Goal: Task Accomplishment & Management: Complete application form

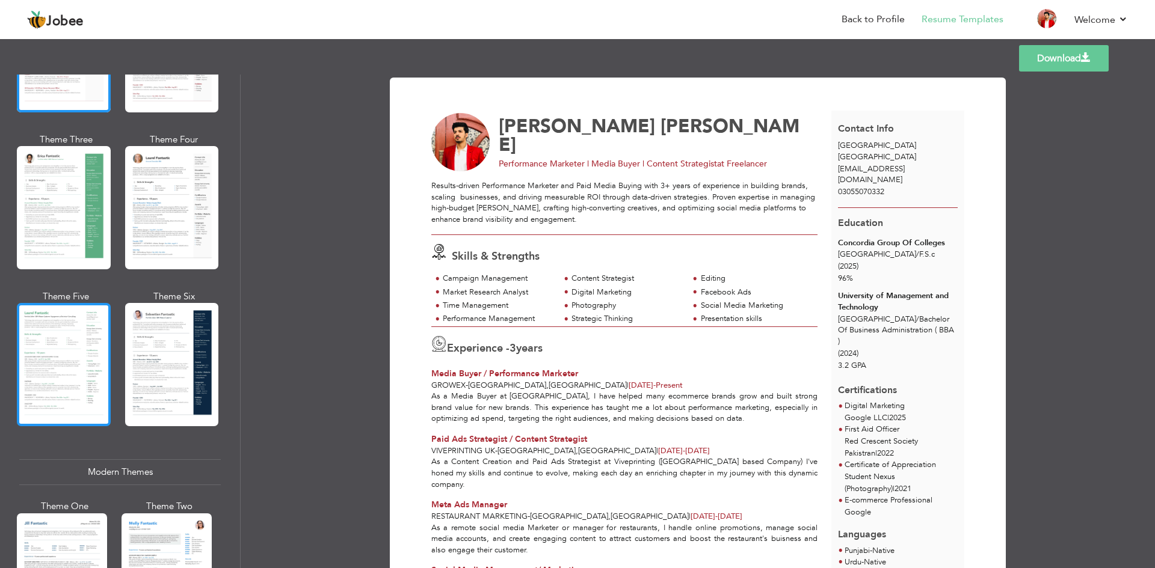
scroll to position [171, 0]
click at [78, 368] on div at bounding box center [64, 364] width 94 height 123
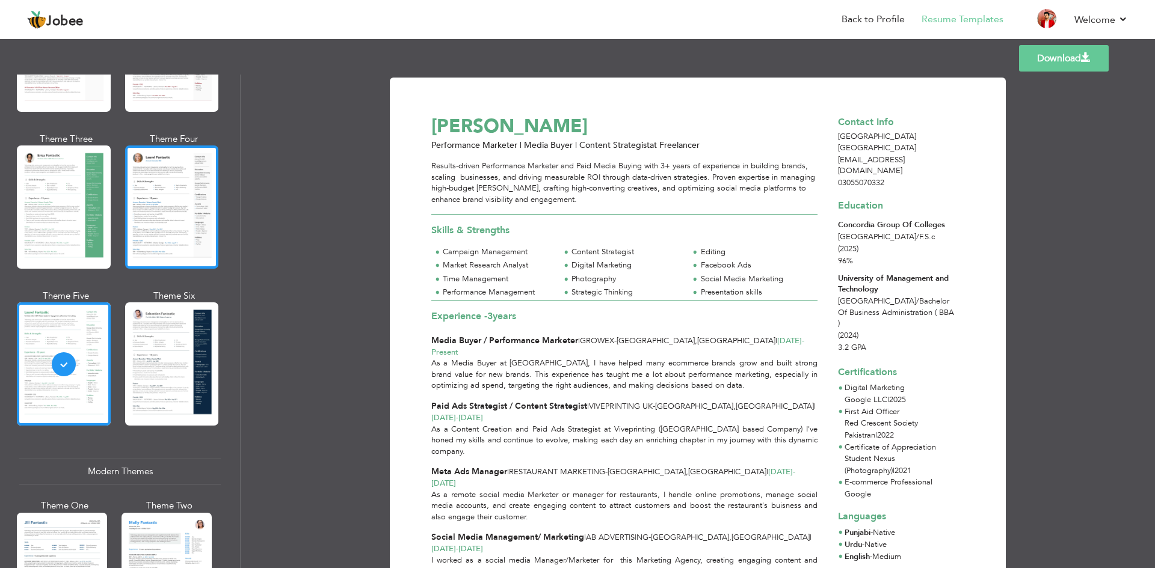
click at [176, 192] on div at bounding box center [172, 207] width 94 height 123
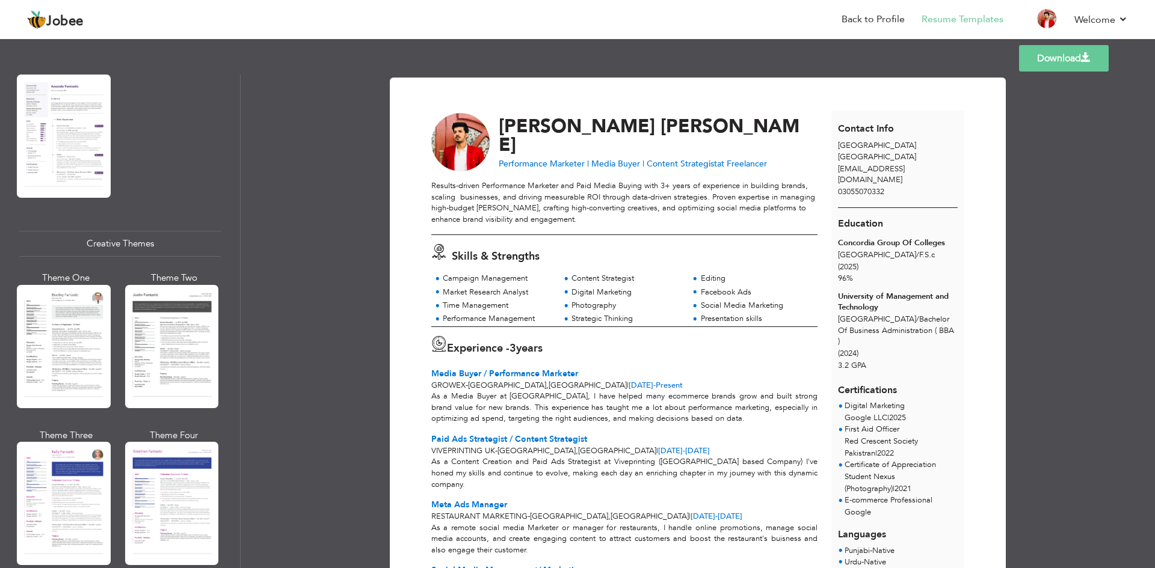
scroll to position [1323, 0]
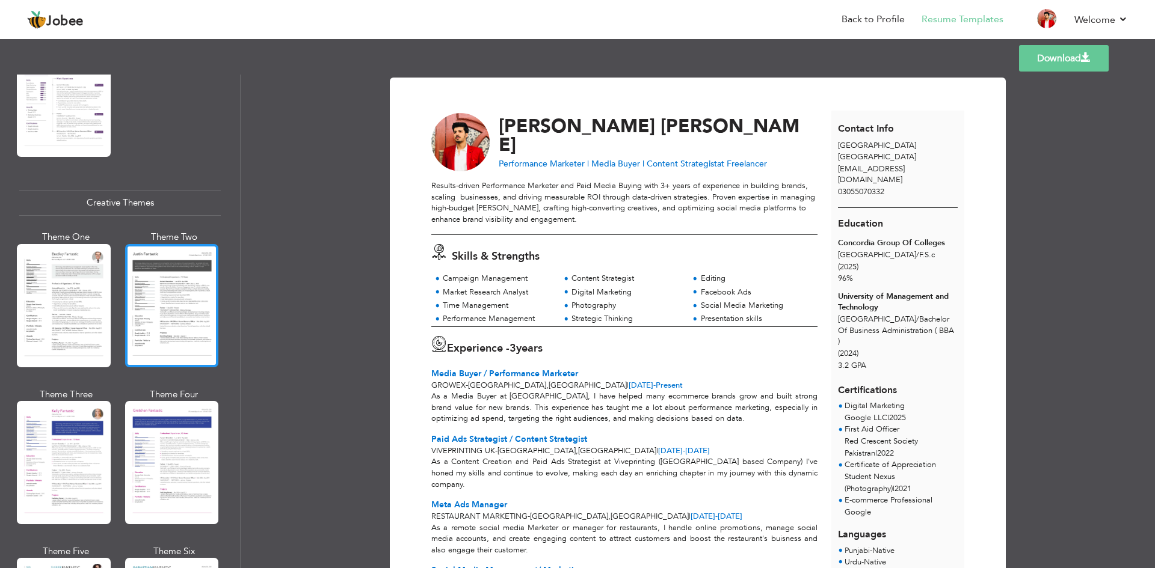
click at [170, 313] on div at bounding box center [172, 305] width 94 height 123
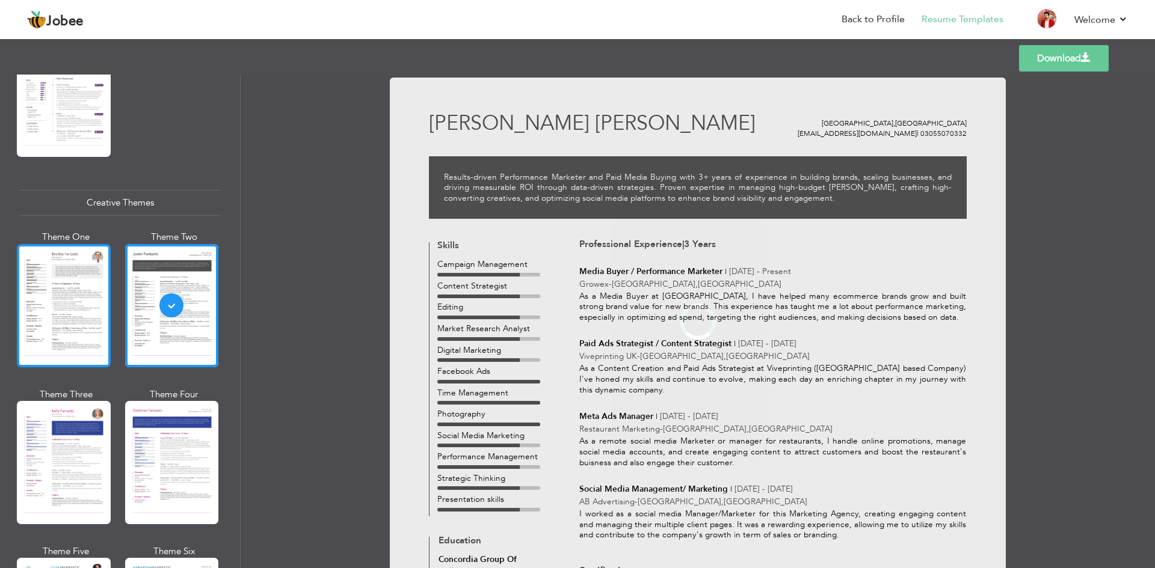
click at [75, 298] on div at bounding box center [64, 305] width 94 height 123
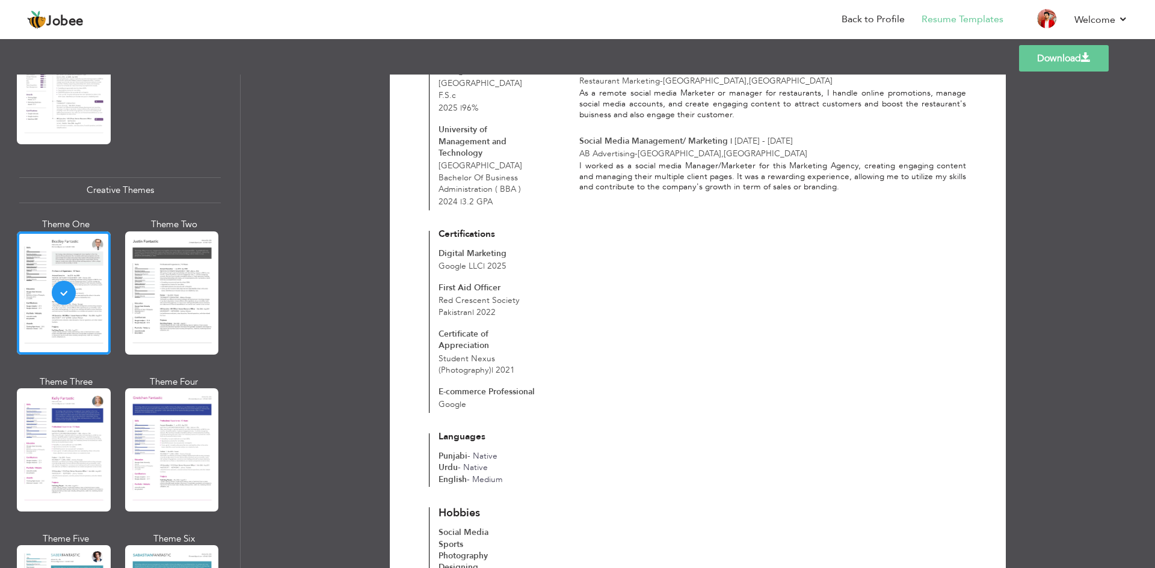
scroll to position [1304, 0]
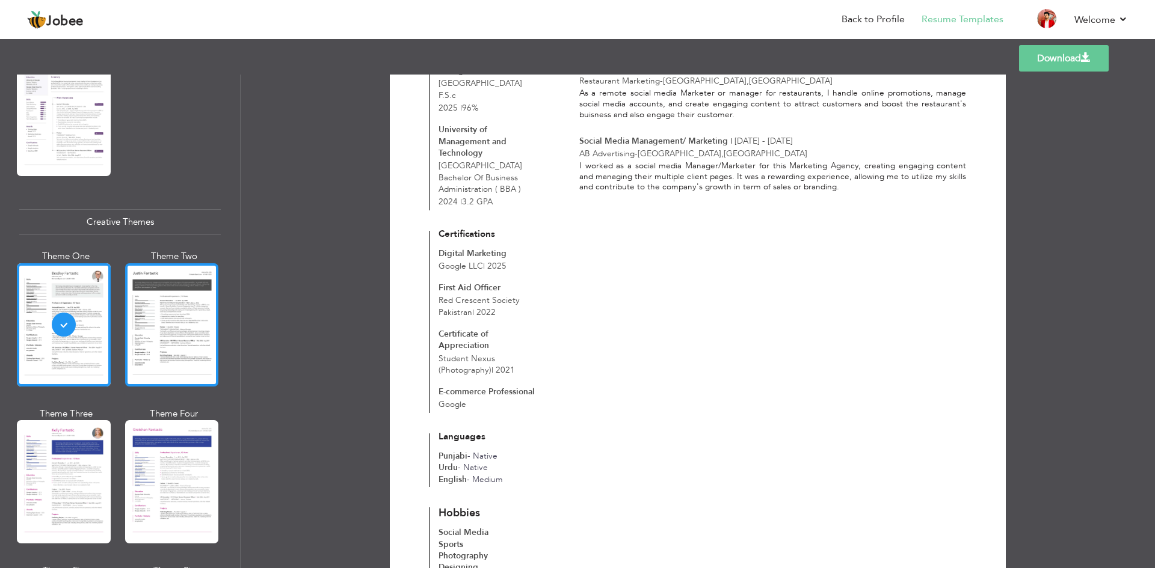
click at [165, 279] on div at bounding box center [172, 324] width 94 height 123
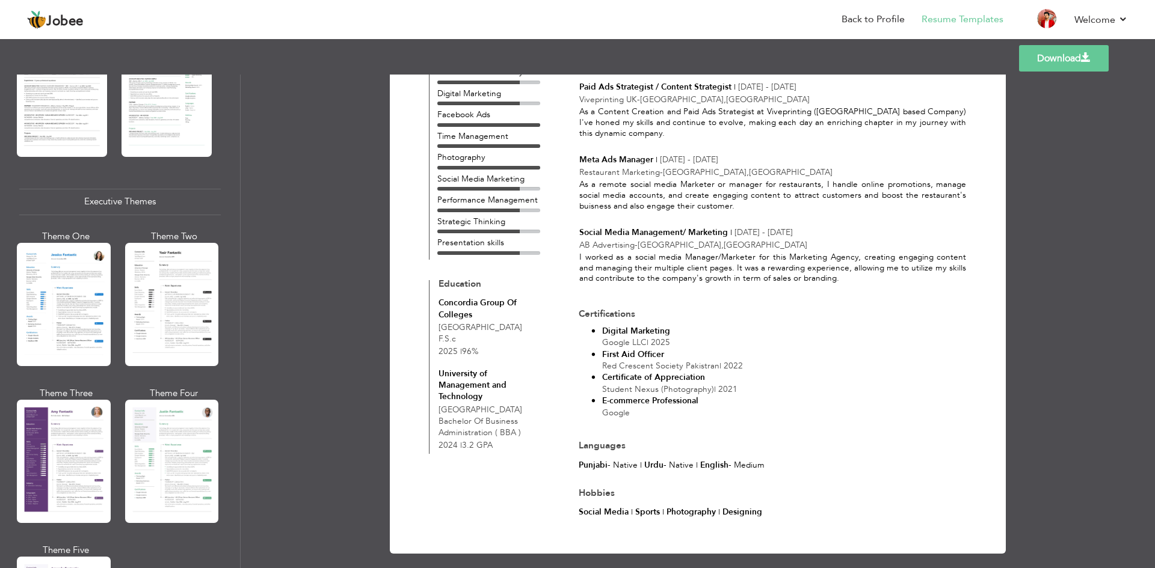
scroll to position [794, 0]
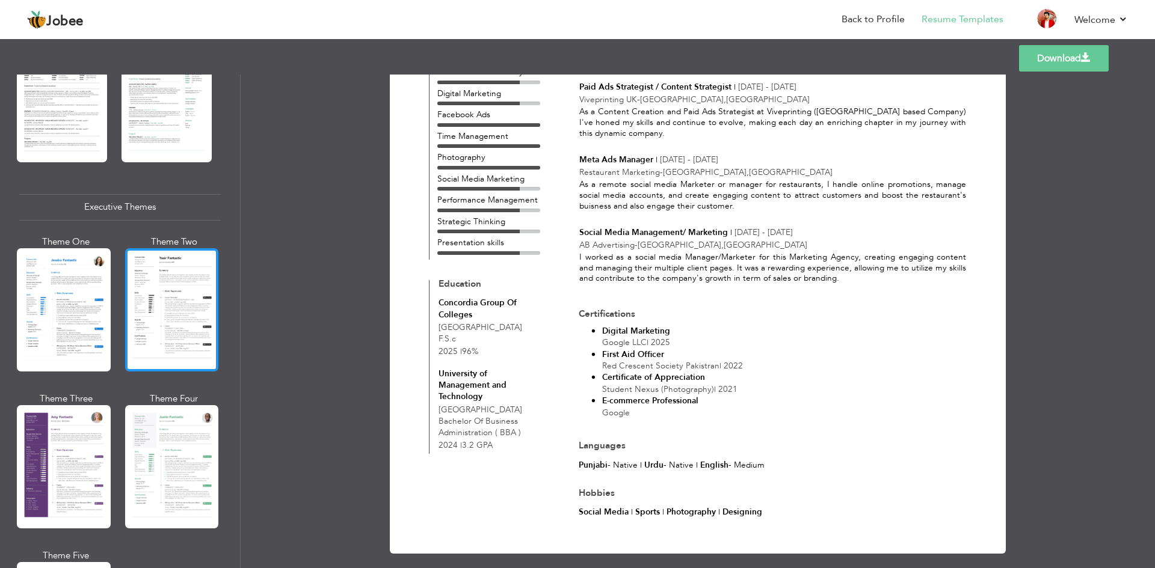
click at [170, 319] on div at bounding box center [172, 309] width 94 height 123
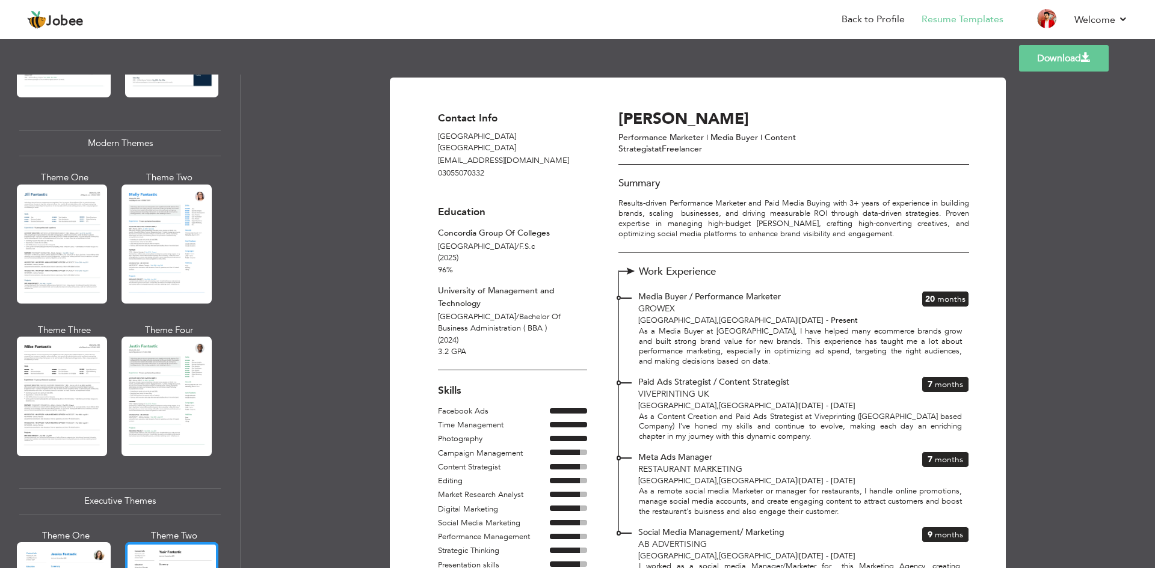
scroll to position [468, 0]
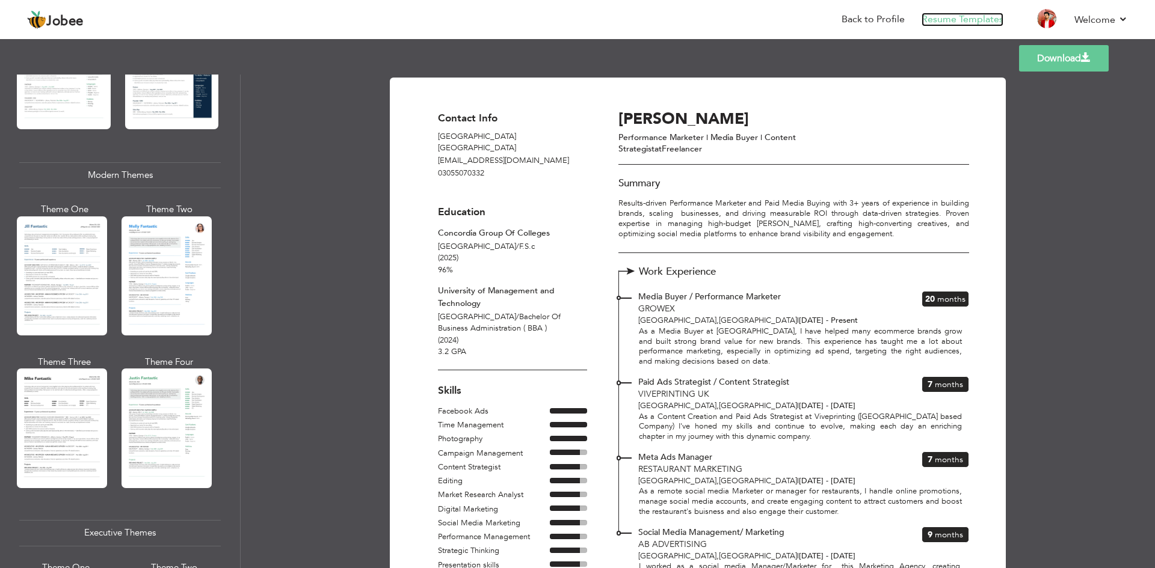
click at [943, 20] on link "Resume Templates" at bounding box center [963, 20] width 82 height 14
click at [873, 22] on link "Back to Profile" at bounding box center [873, 20] width 63 height 14
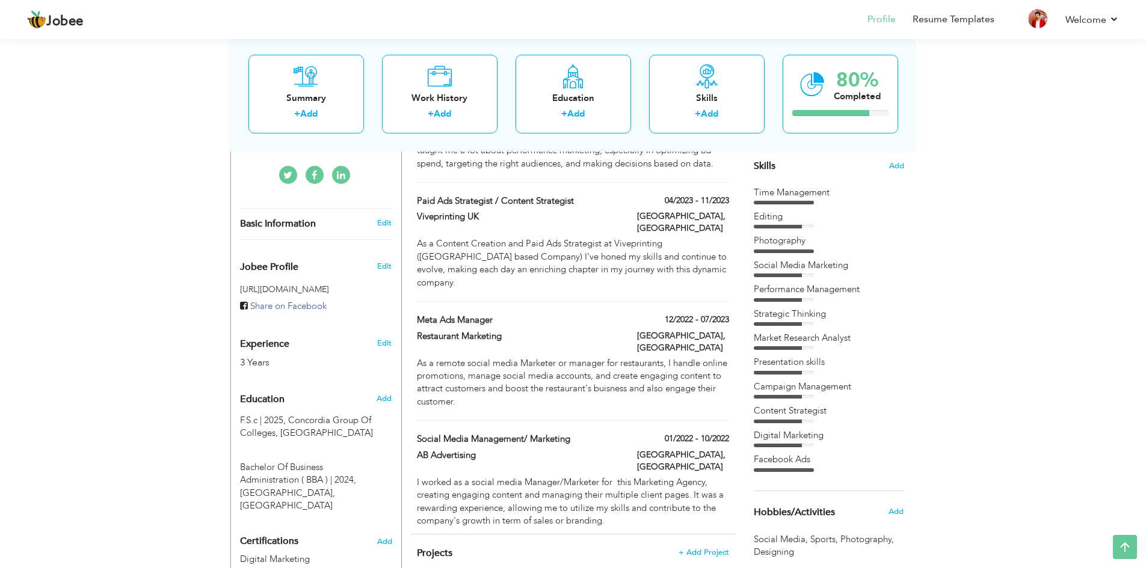
scroll to position [306, 0]
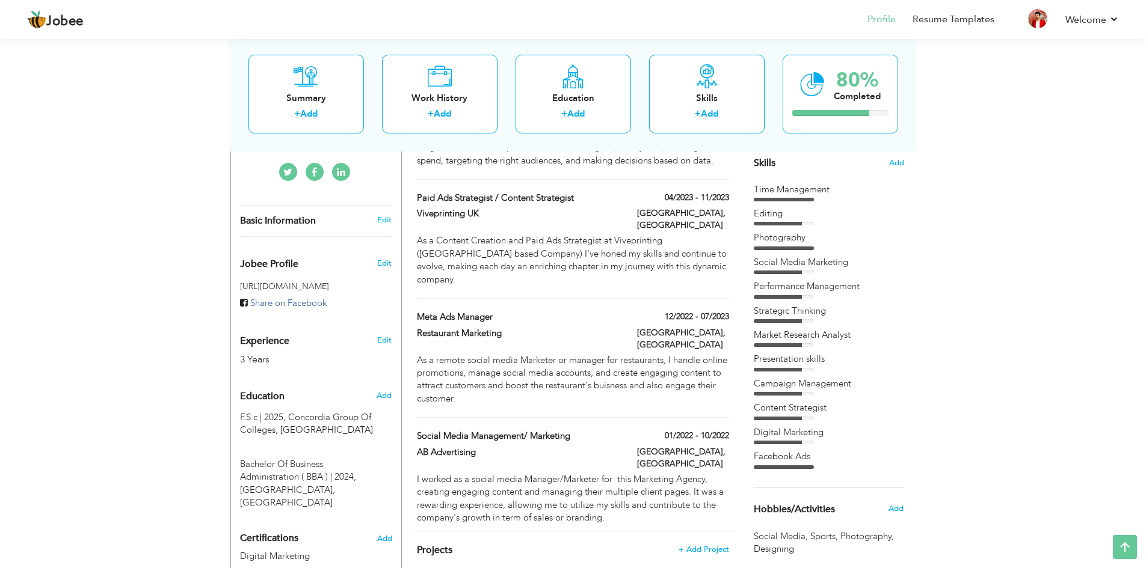
click at [375, 384] on div "Add" at bounding box center [386, 395] width 28 height 23
radio input "true"
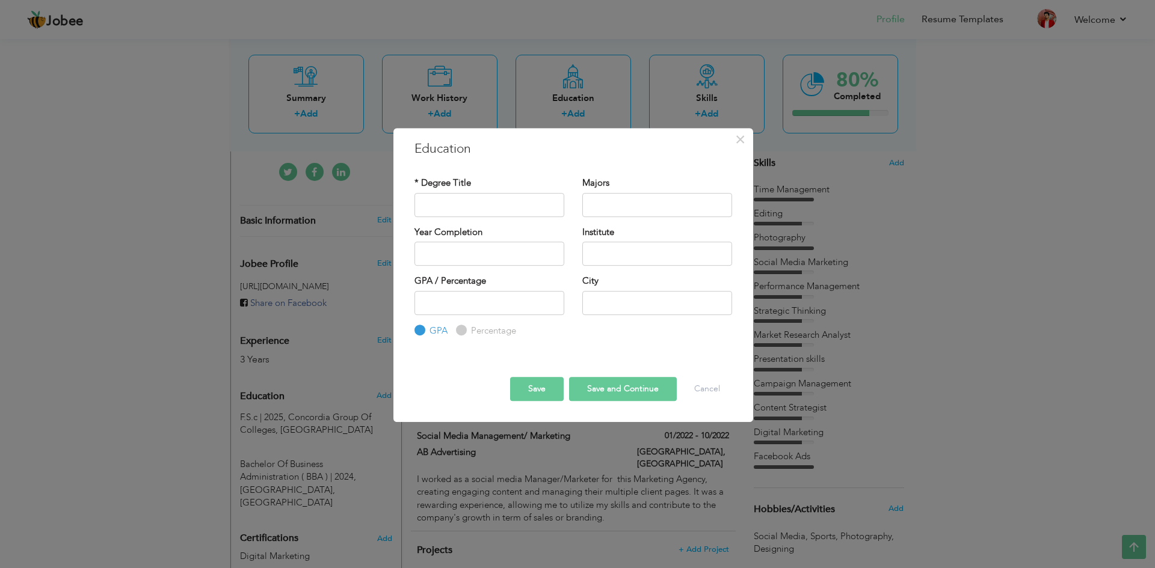
click at [349, 397] on div "× Education * Degree Title Majors Year Completion Institute GPA" at bounding box center [577, 284] width 1155 height 568
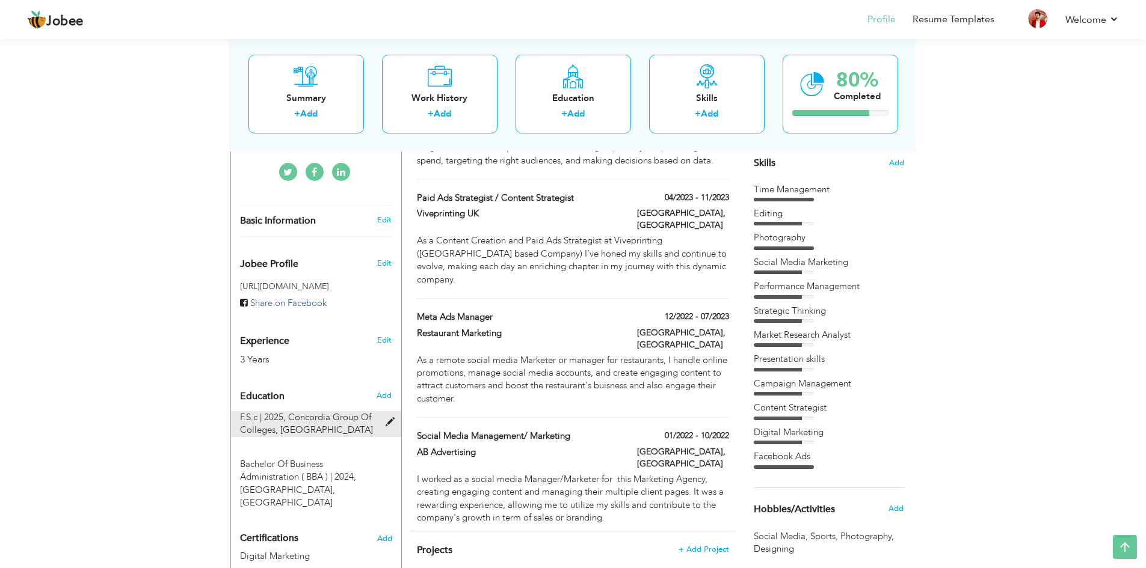
click at [386, 418] on span at bounding box center [393, 422] width 15 height 9
type input "F.S.c"
type input "2025"
type input "Concordia Group Of Colleges"
type input "96"
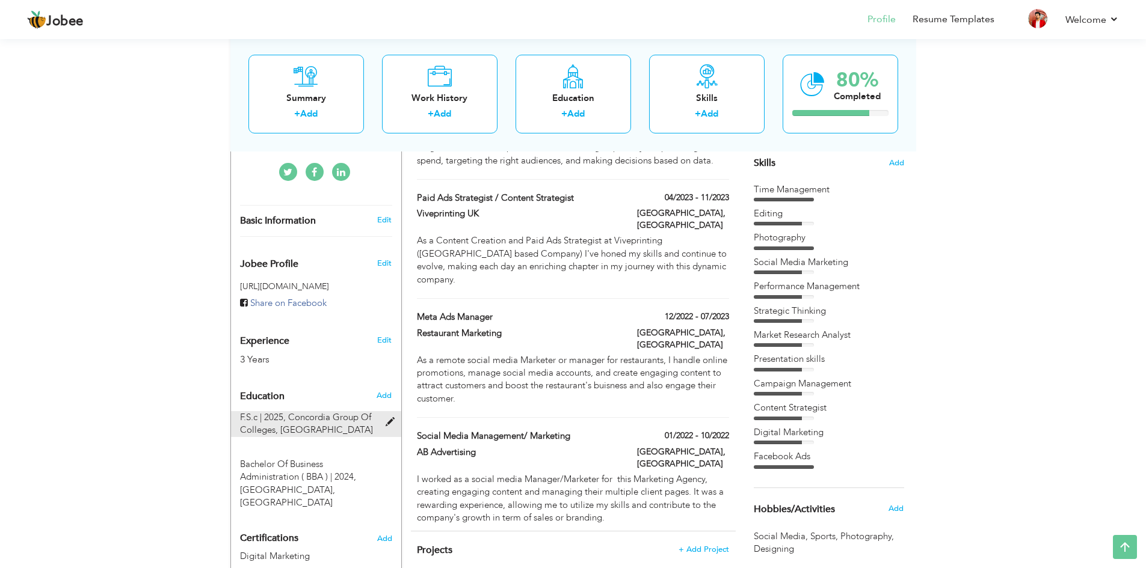
radio input "false"
radio input "true"
type input "[GEOGRAPHIC_DATA]"
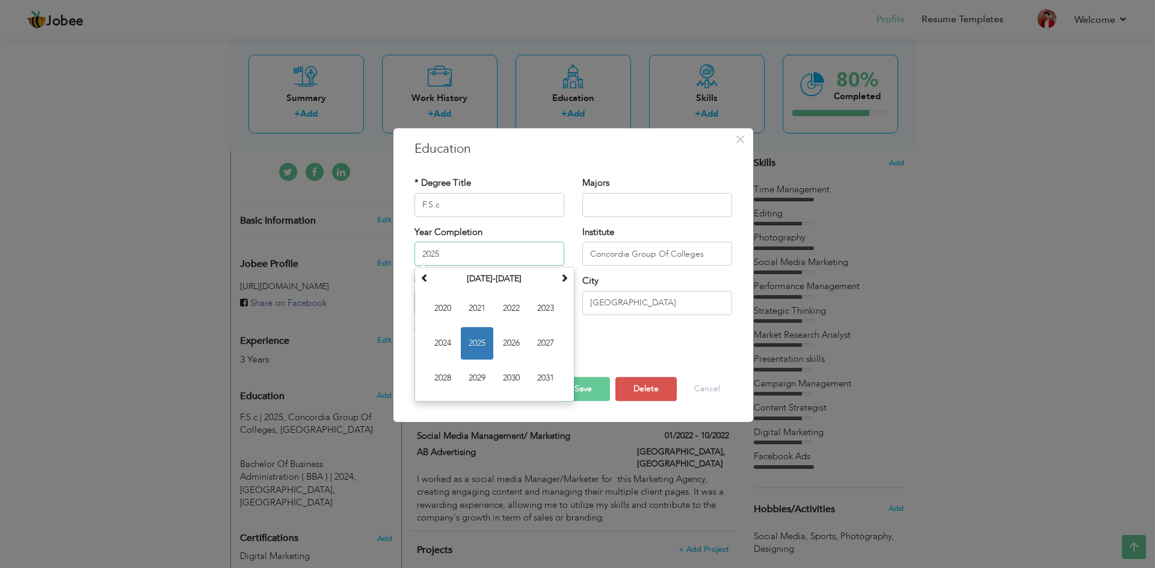
click at [440, 253] on input "2025" at bounding box center [489, 254] width 150 height 24
click at [441, 308] on span "2020" at bounding box center [442, 308] width 32 height 32
type input "2020"
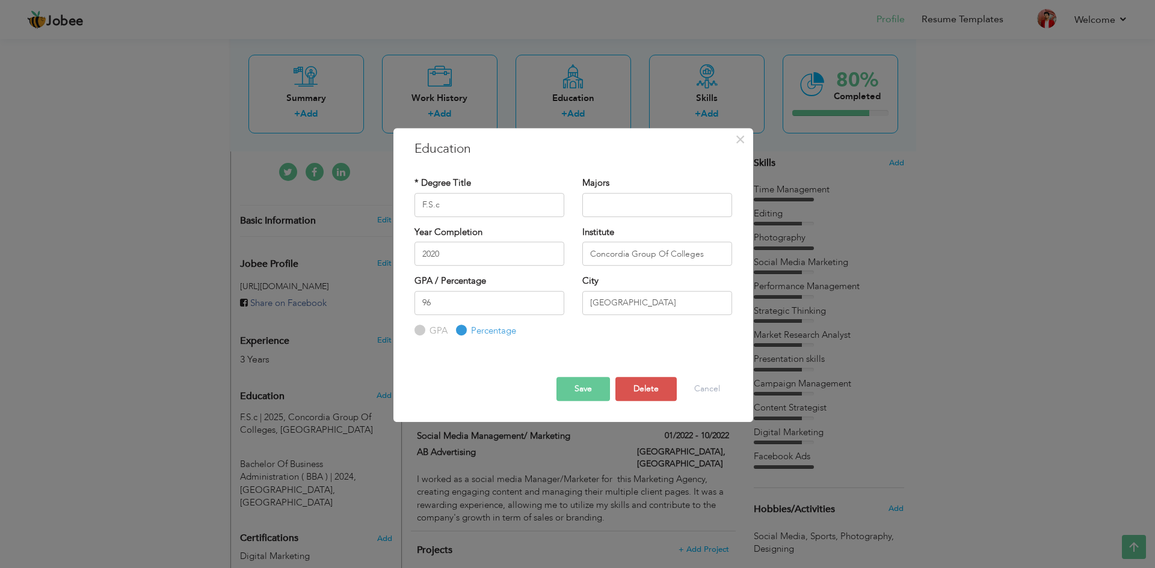
click at [585, 396] on button "Save" at bounding box center [583, 389] width 54 height 24
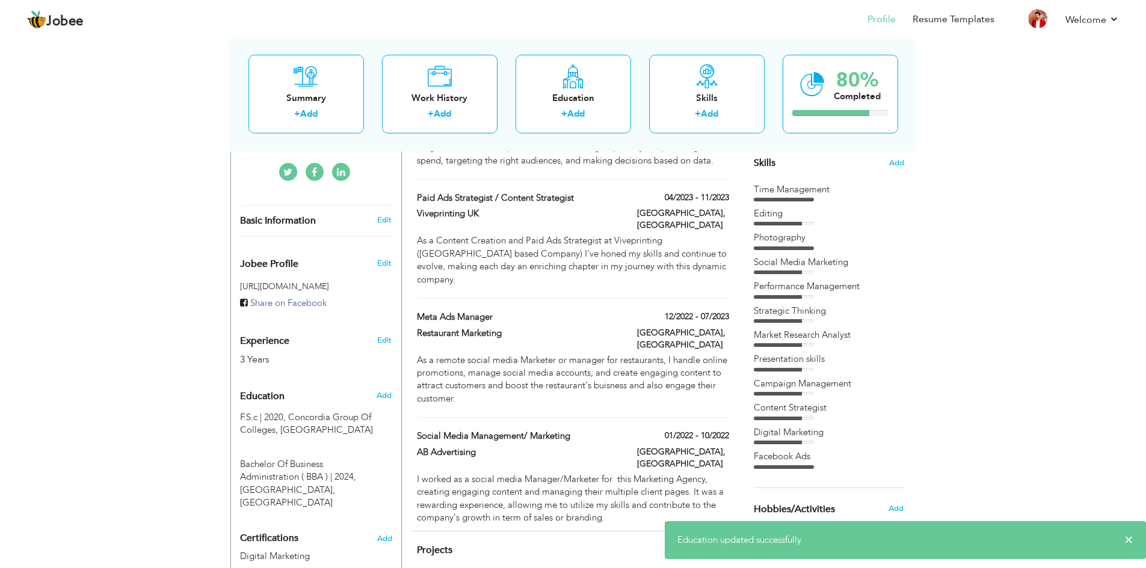
scroll to position [0, 0]
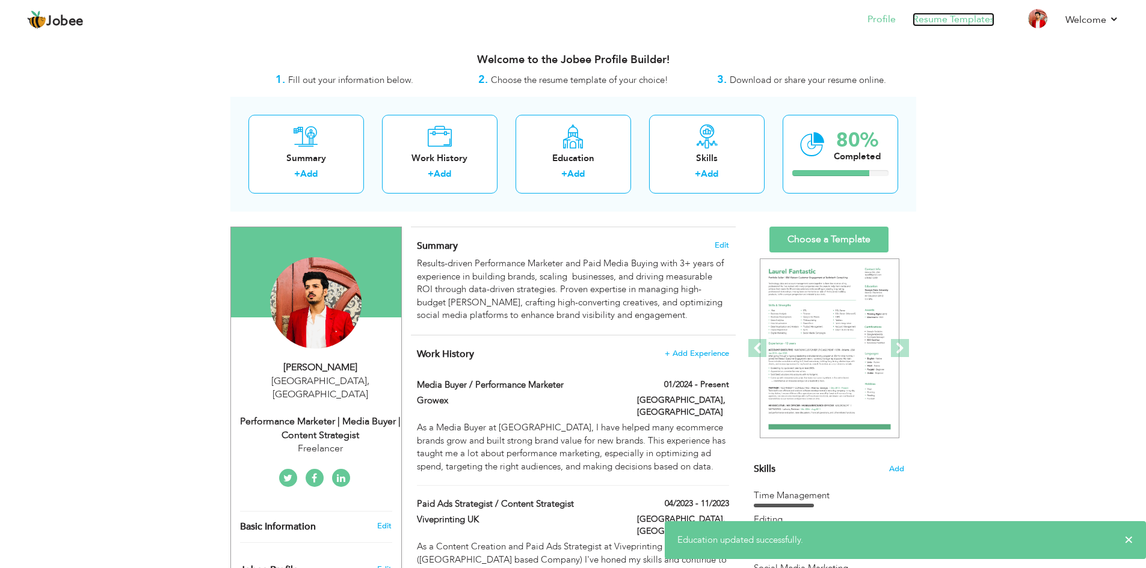
click at [919, 19] on link "Resume Templates" at bounding box center [954, 20] width 82 height 14
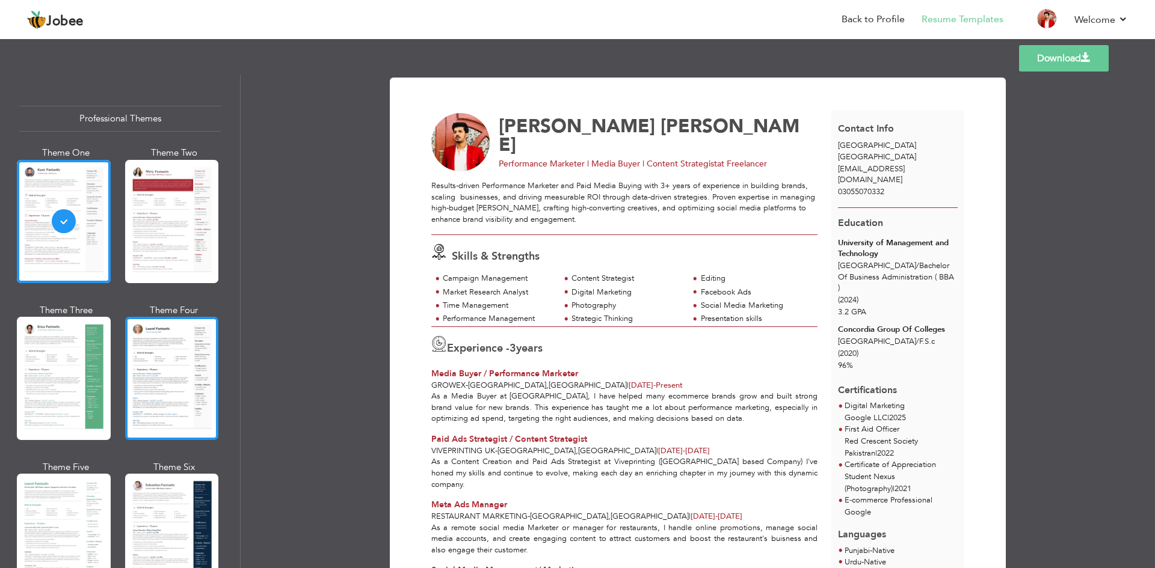
click at [155, 367] on div at bounding box center [172, 378] width 94 height 123
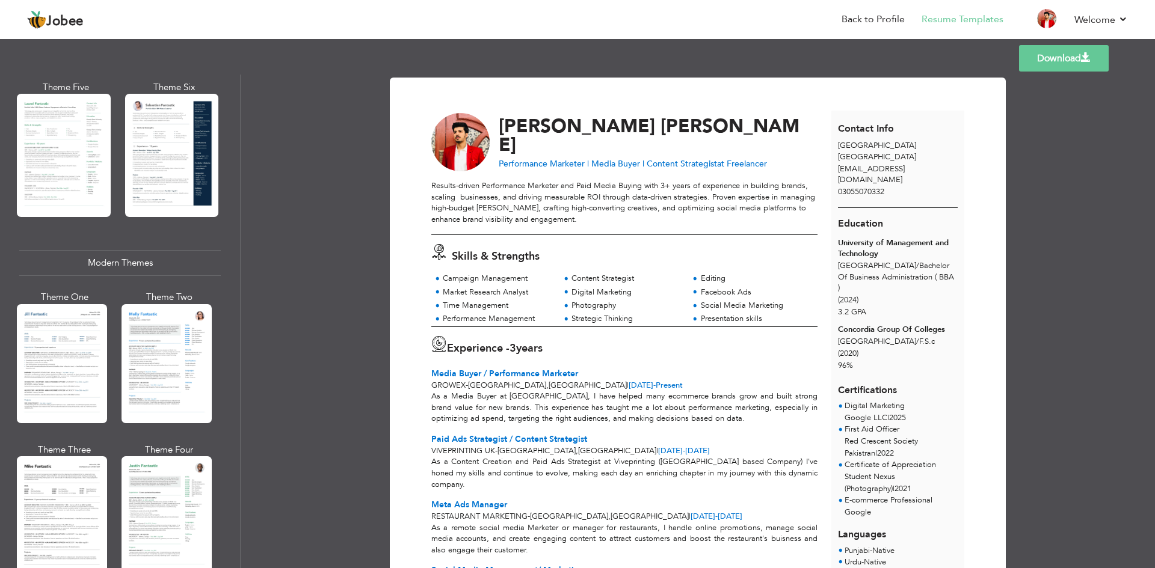
scroll to position [381, 0]
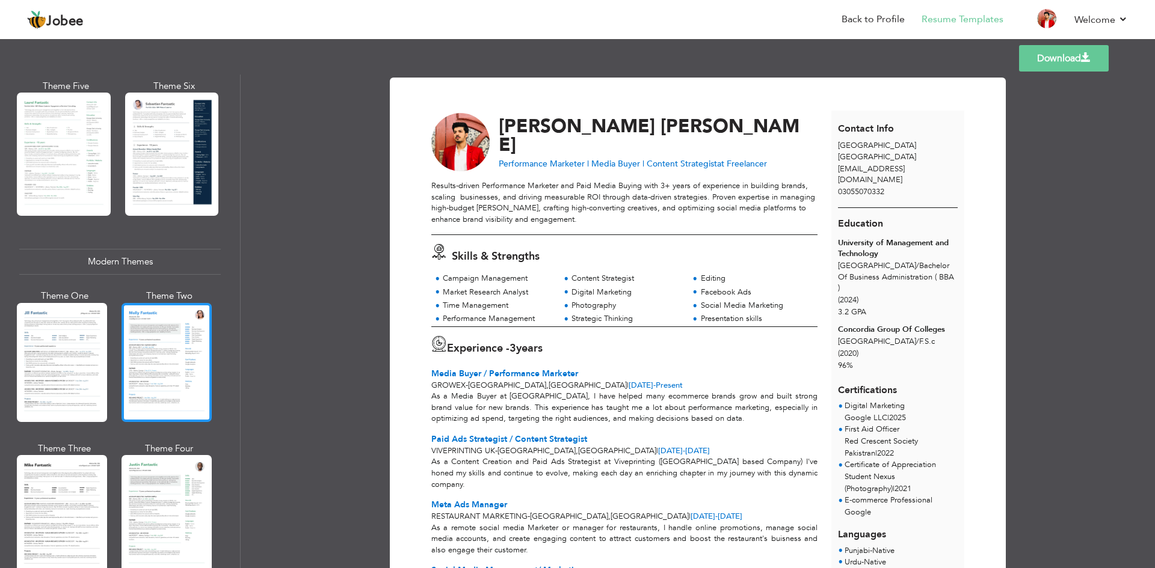
click at [136, 363] on div at bounding box center [167, 362] width 90 height 119
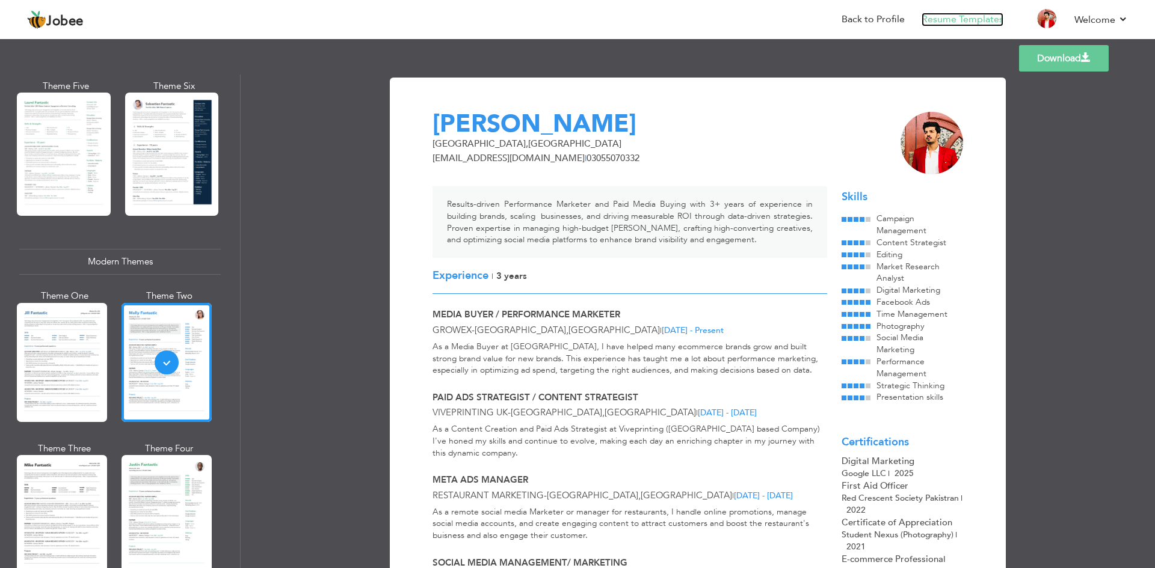
click at [952, 20] on link "Resume Templates" at bounding box center [963, 20] width 82 height 14
click at [964, 28] on li "Resume Templates" at bounding box center [954, 20] width 99 height 32
click at [955, 24] on link "Resume Templates" at bounding box center [963, 20] width 82 height 14
click at [866, 25] on link "Back to Profile" at bounding box center [873, 20] width 63 height 14
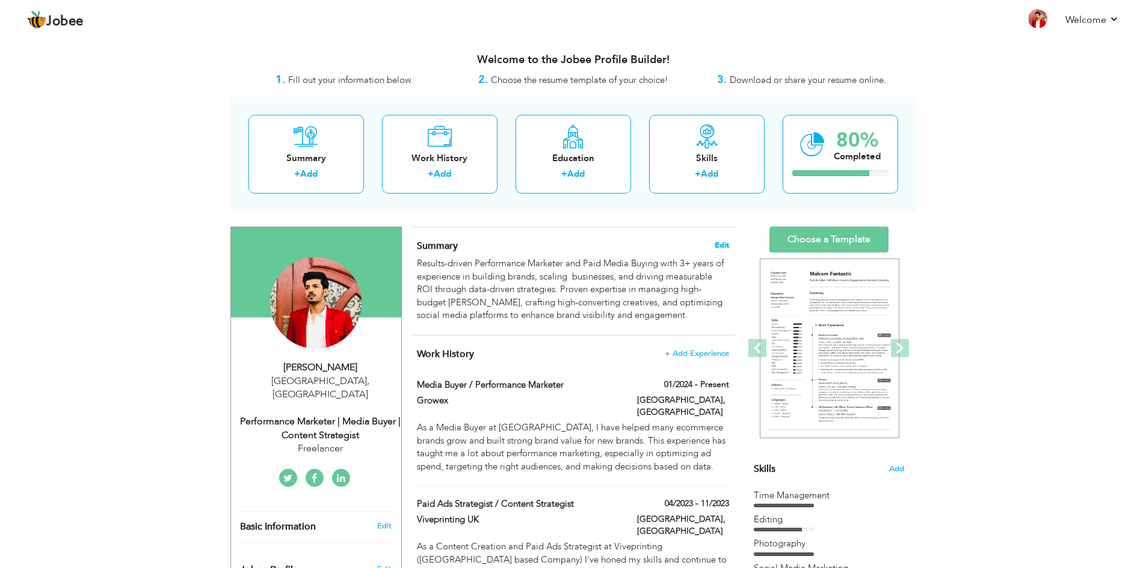
click at [725, 241] on span "Edit" at bounding box center [722, 245] width 14 height 8
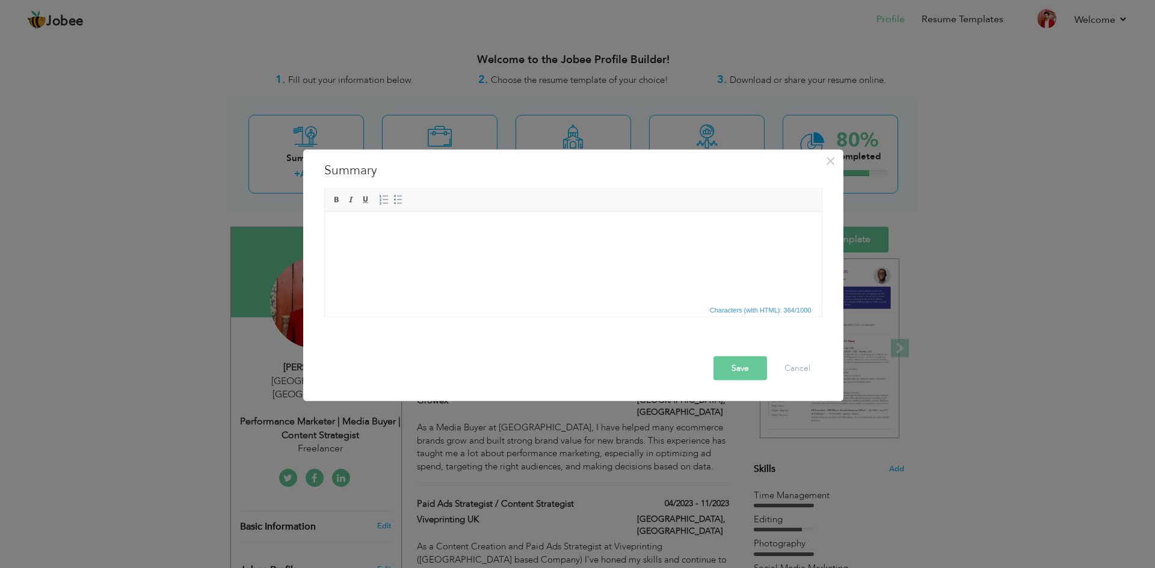
click at [743, 363] on button "Save" at bounding box center [740, 368] width 54 height 24
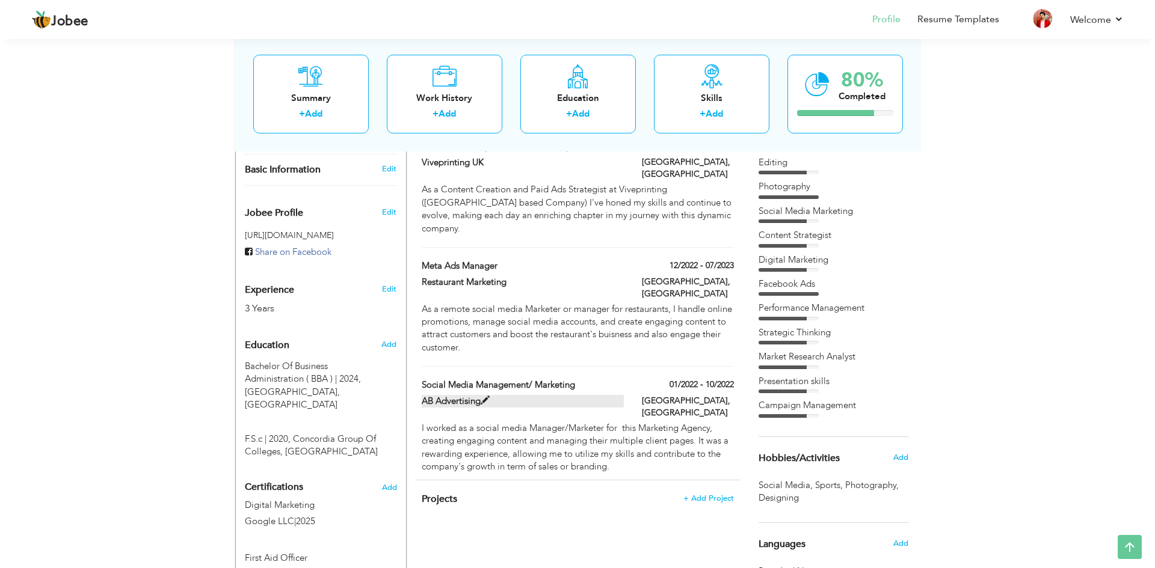
scroll to position [358, 0]
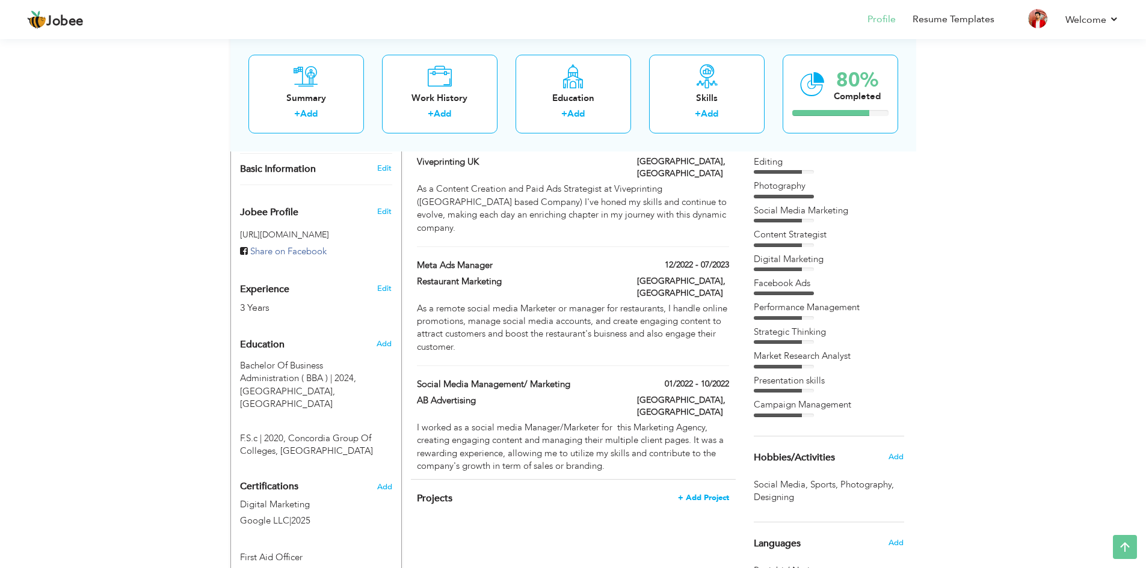
click at [695, 494] on span "+ Add Project" at bounding box center [703, 498] width 51 height 8
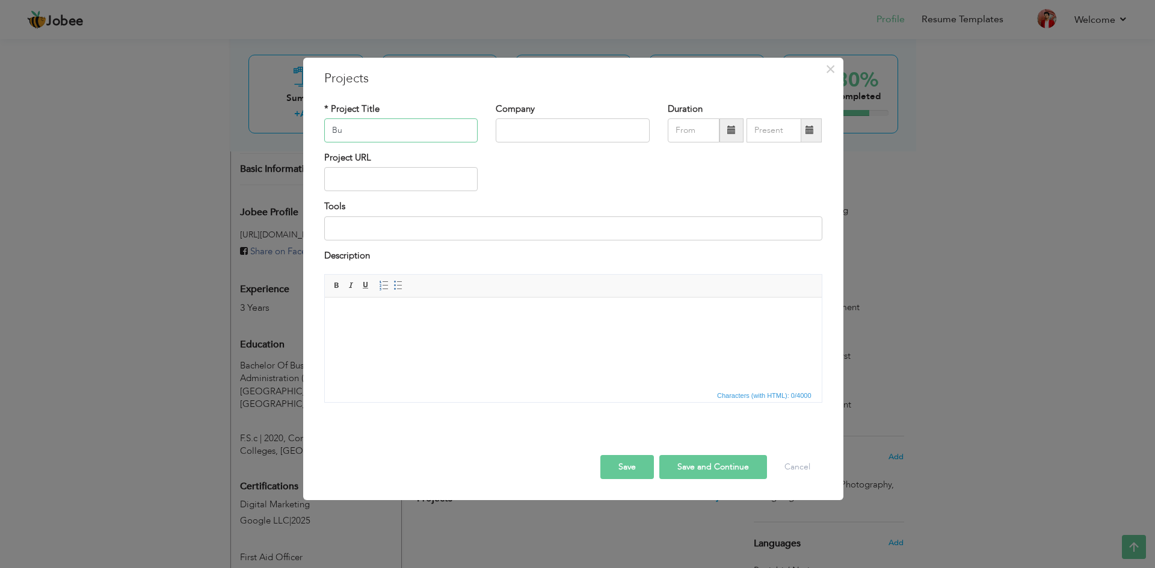
type input "B"
type input "T"
type input "Leads generation"
click at [537, 137] on input "text" at bounding box center [573, 131] width 154 height 24
type input "L"
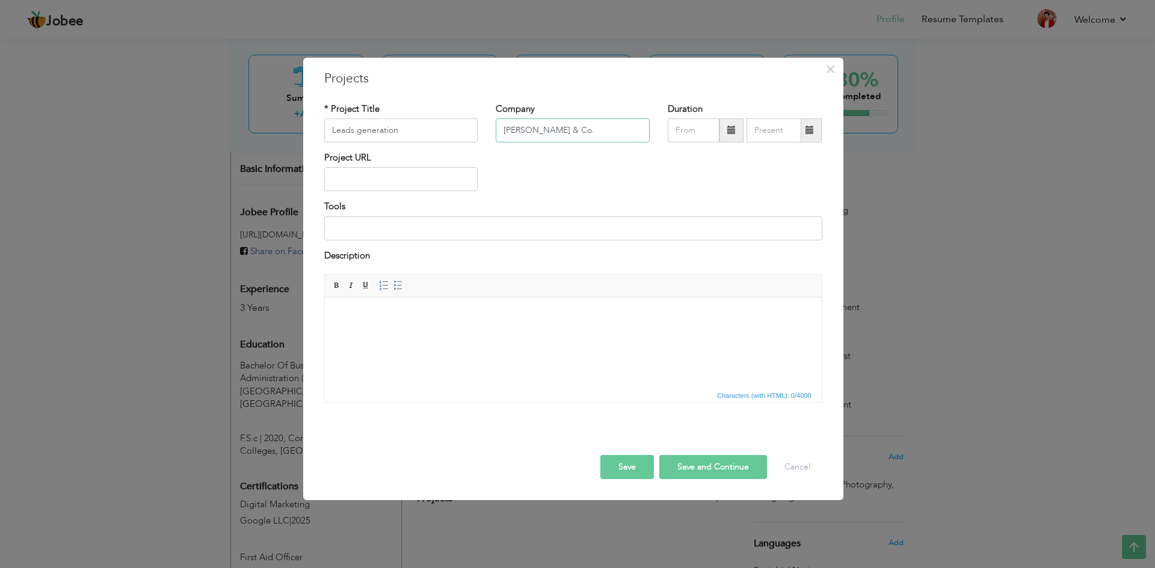
type input "[PERSON_NAME] & Co."
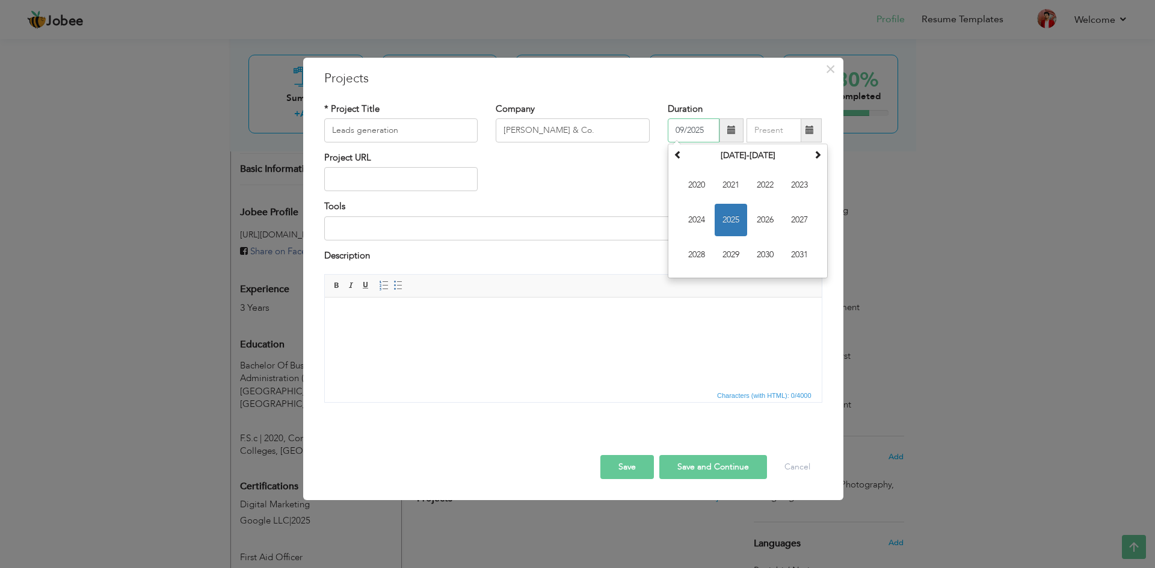
click at [703, 128] on input "09/2025" at bounding box center [694, 131] width 52 height 24
click at [703, 120] on input "09/2025" at bounding box center [694, 131] width 52 height 24
click at [795, 187] on span "2023" at bounding box center [799, 185] width 32 height 32
click at [675, 134] on input "09/2025" at bounding box center [694, 131] width 52 height 24
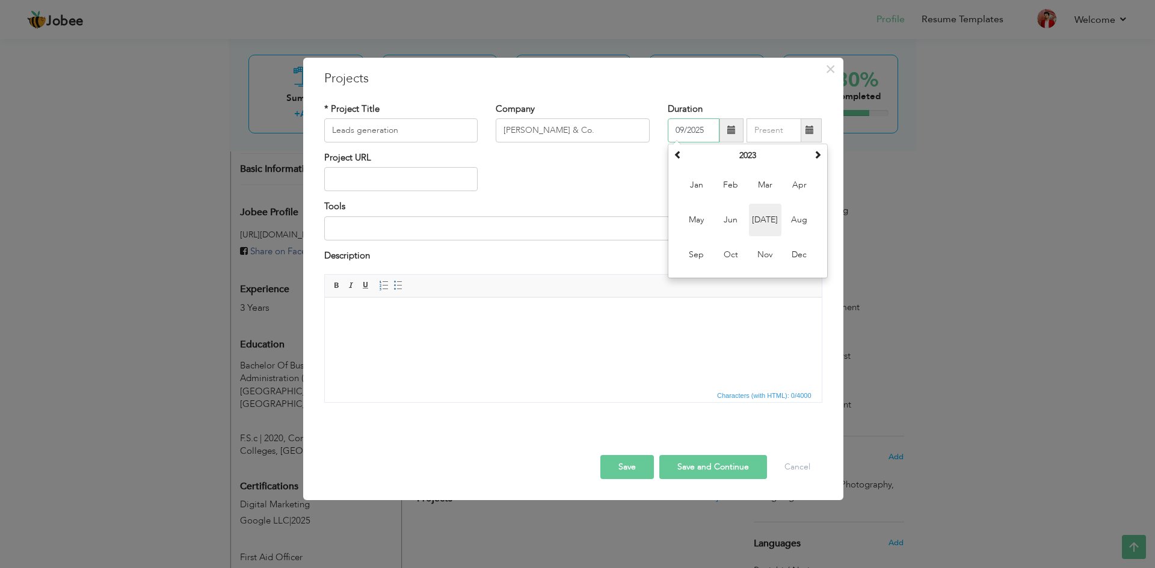
click at [754, 220] on span "Jul" at bounding box center [765, 220] width 32 height 32
type input "07/2023"
click at [682, 133] on input "07/2023" at bounding box center [694, 131] width 52 height 24
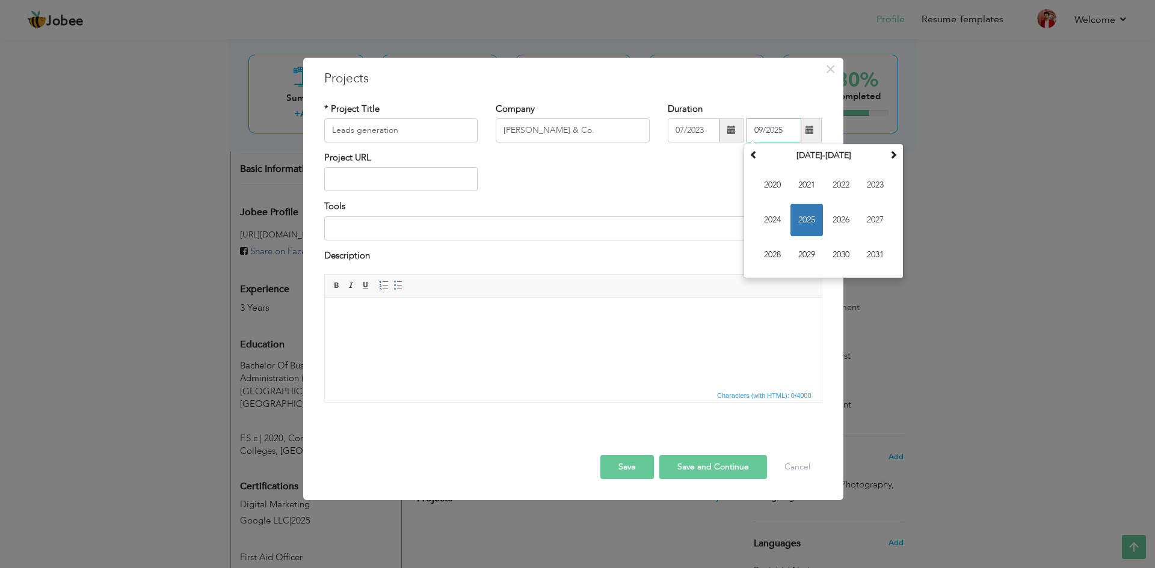
click at [755, 128] on input "09/2025" at bounding box center [773, 131] width 55 height 24
click at [801, 217] on span "2025" at bounding box center [806, 220] width 32 height 32
click at [866, 191] on span "Apr" at bounding box center [875, 185] width 32 height 32
type input "04/2025"
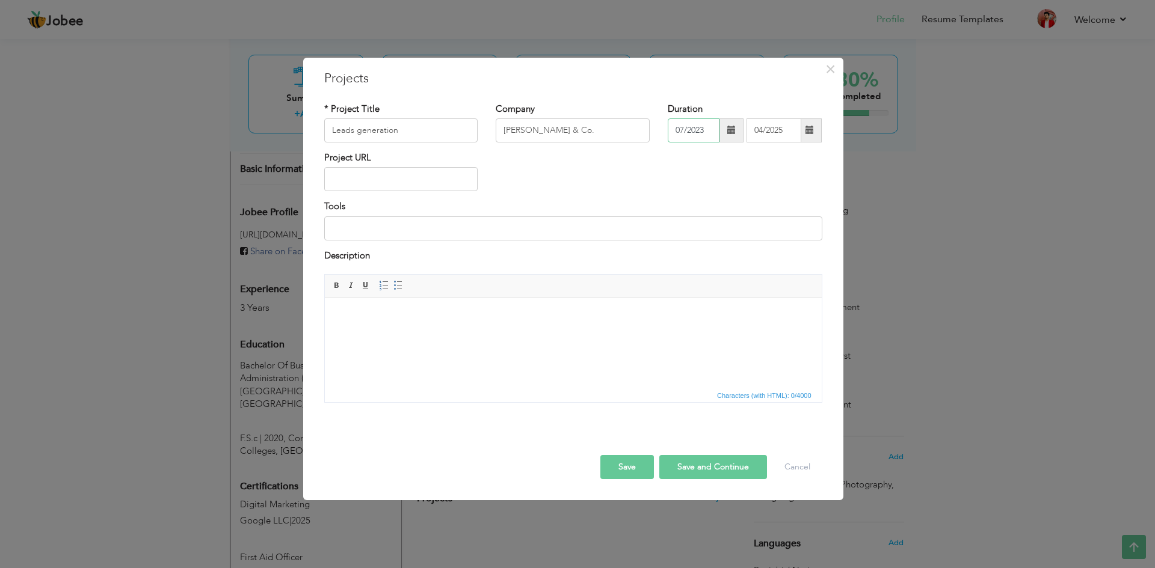
click at [683, 132] on input "07/2023" at bounding box center [694, 131] width 52 height 24
click at [709, 220] on span "May" at bounding box center [696, 220] width 32 height 32
type input "05/2023"
click at [781, 168] on div "Project URL" at bounding box center [573, 176] width 516 height 49
click at [349, 173] on input "text" at bounding box center [401, 179] width 154 height 24
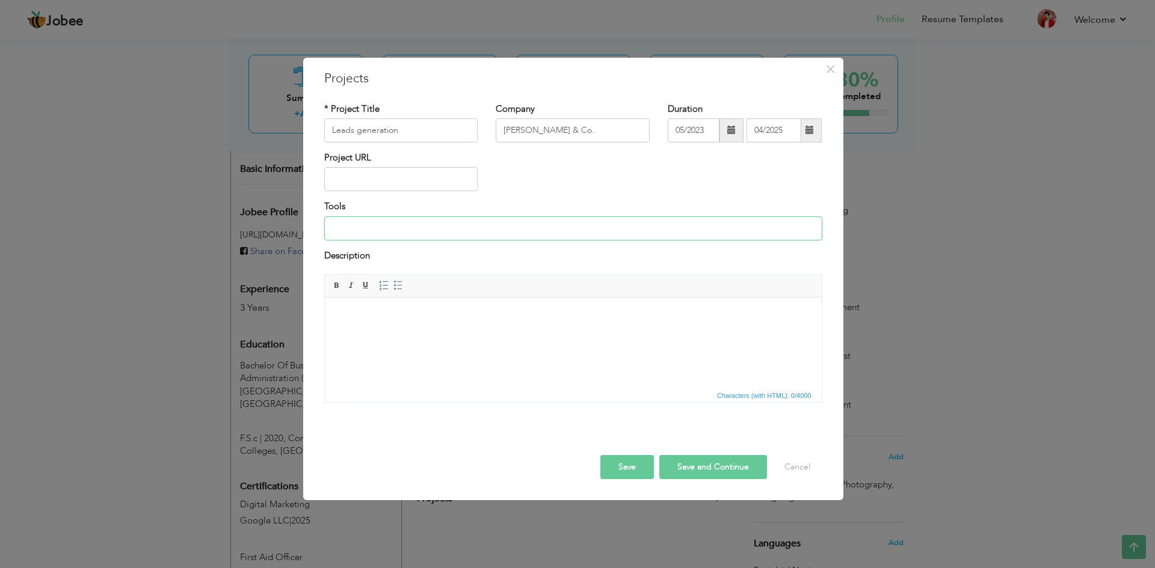
click at [359, 220] on input at bounding box center [573, 229] width 498 height 24
type input "Hubspot CRM , Meta Ads Manager"
click at [487, 318] on body at bounding box center [572, 316] width 473 height 13
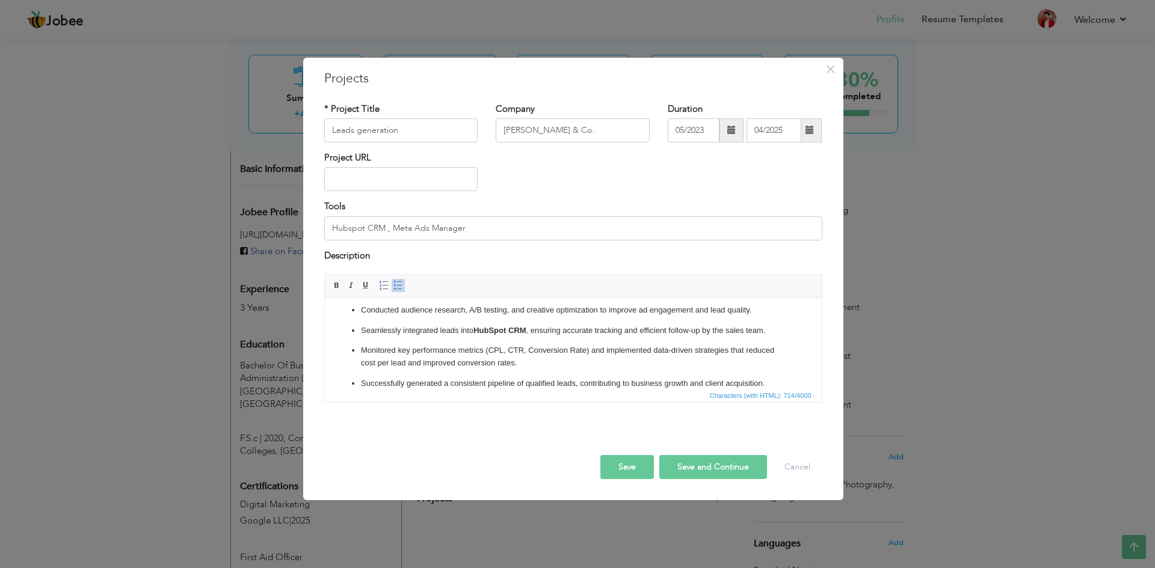
click at [357, 313] on ul "Planned, launched, and optimized Facebook and Instagram lead-generation campaig…" at bounding box center [572, 337] width 473 height 106
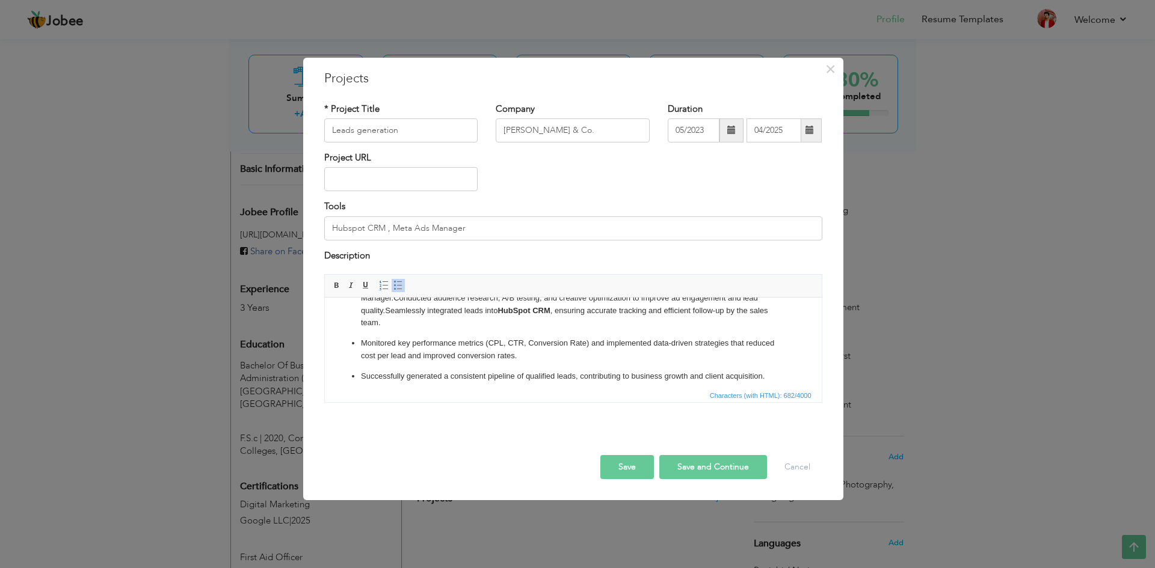
drag, startPoint x: 357, startPoint y: 344, endPoint x: 350, endPoint y: 342, distance: 6.9
click at [350, 342] on ul "Planned, launched, and optimized Facebook and Instagram lead-generation campaig…" at bounding box center [572, 331] width 473 height 103
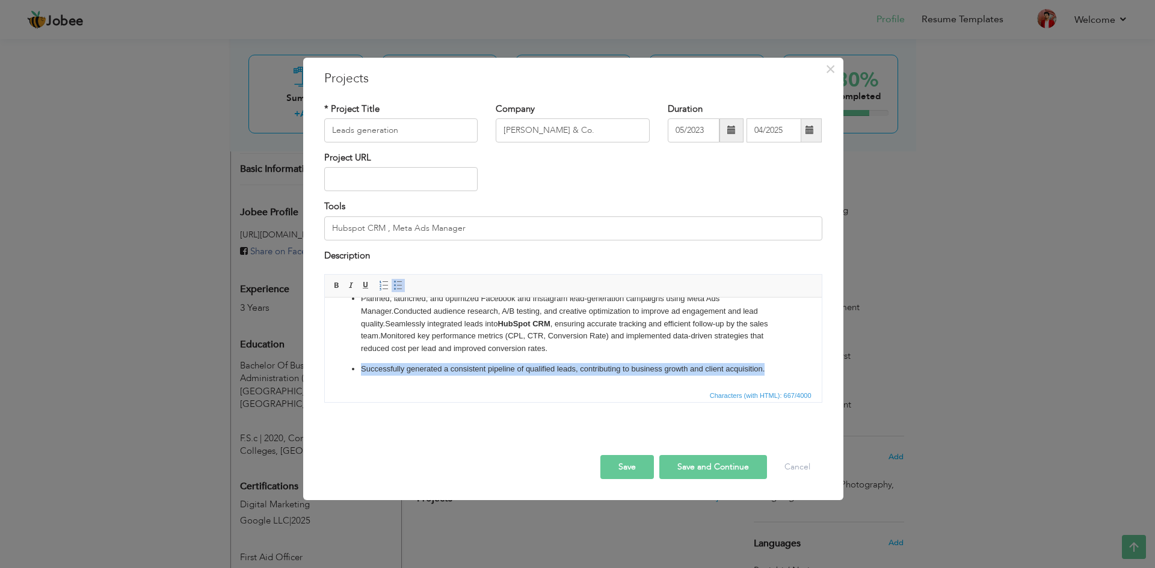
drag, startPoint x: 358, startPoint y: 369, endPoint x: 767, endPoint y: 377, distance: 409.1
click at [767, 377] on html "Planned, launched, and optimized Facebook and Instagram lead-generation campaig…" at bounding box center [572, 334] width 497 height 107
click at [360, 366] on p "Successfully generated a consistent pipeline of qualified leads, contributing t…" at bounding box center [572, 369] width 425 height 13
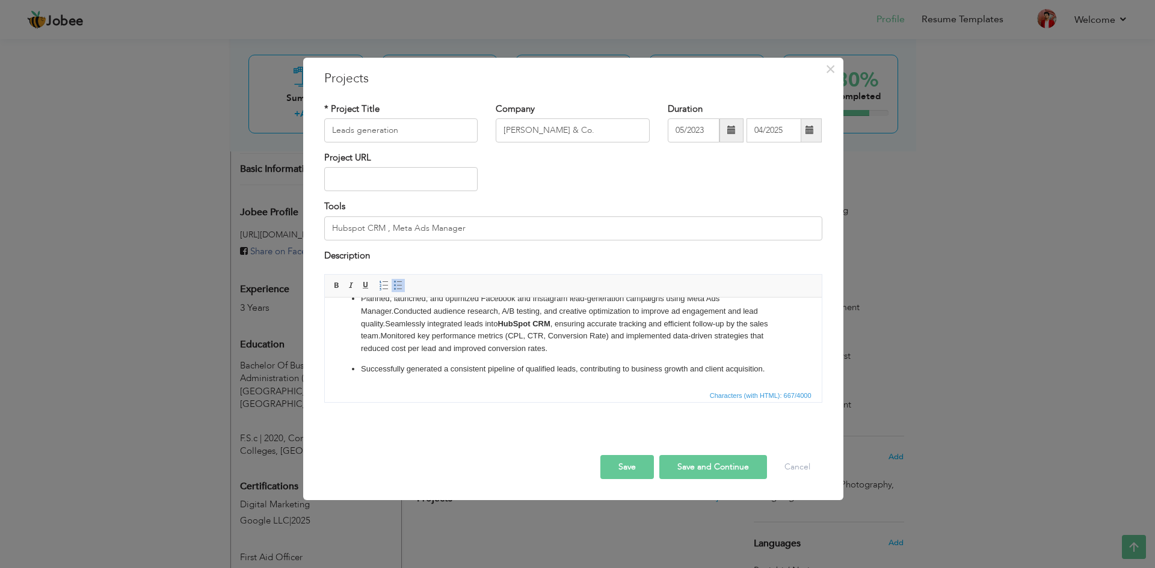
click at [358, 366] on ul "Planned, launched, and optimized Facebook and Instagram lead-generation campaig…" at bounding box center [572, 334] width 473 height 83
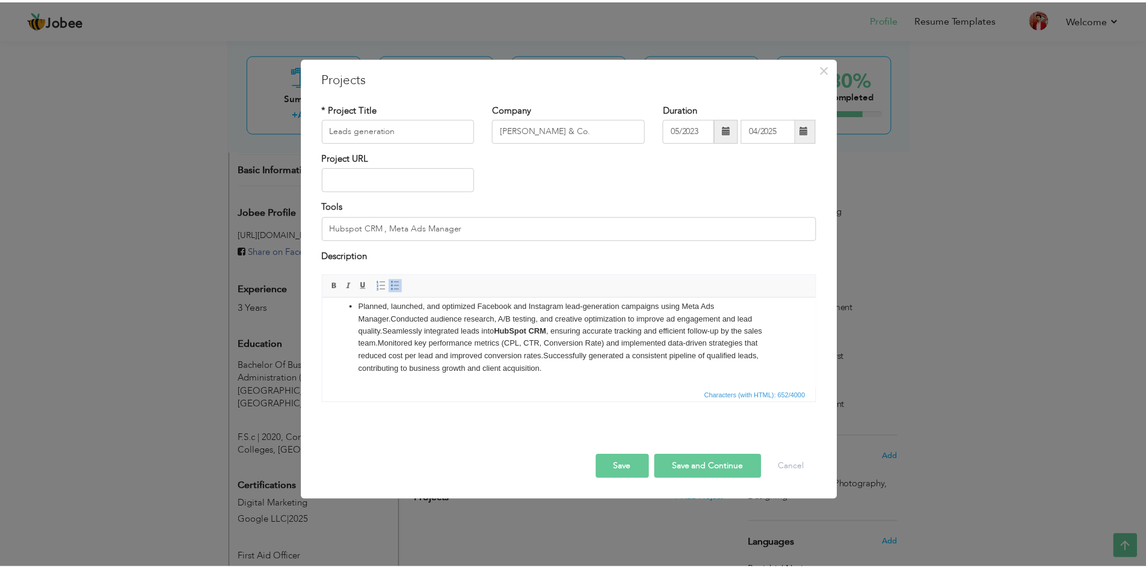
scroll to position [0, 0]
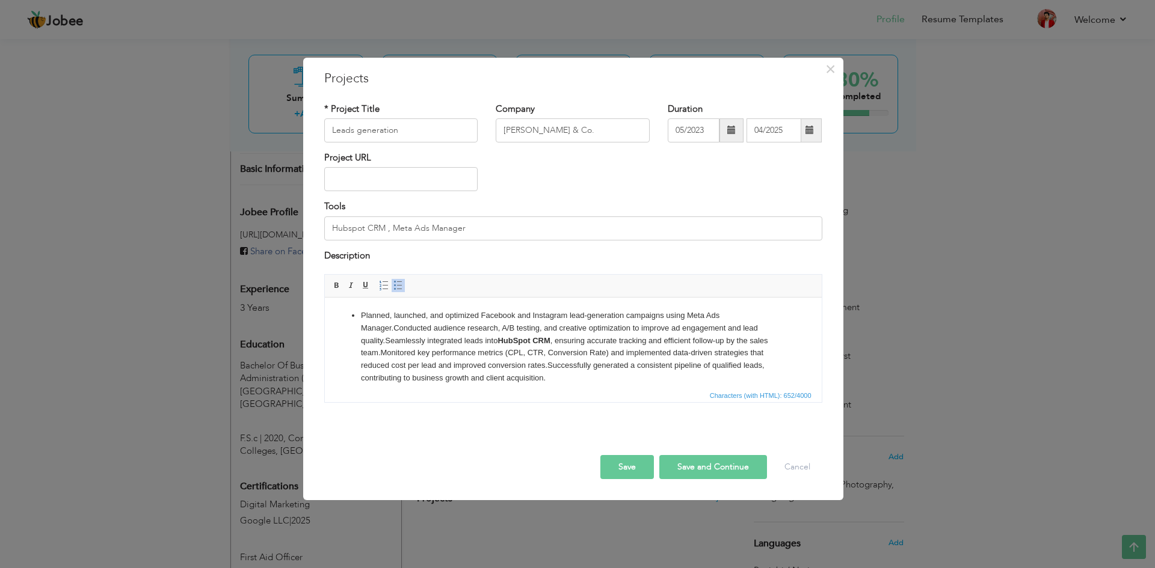
click at [356, 315] on ul "Planned, launched, and optimized Facebook and Instagram lead-generation campaig…" at bounding box center [572, 347] width 473 height 75
click at [697, 464] on button "Save and Continue" at bounding box center [713, 467] width 108 height 24
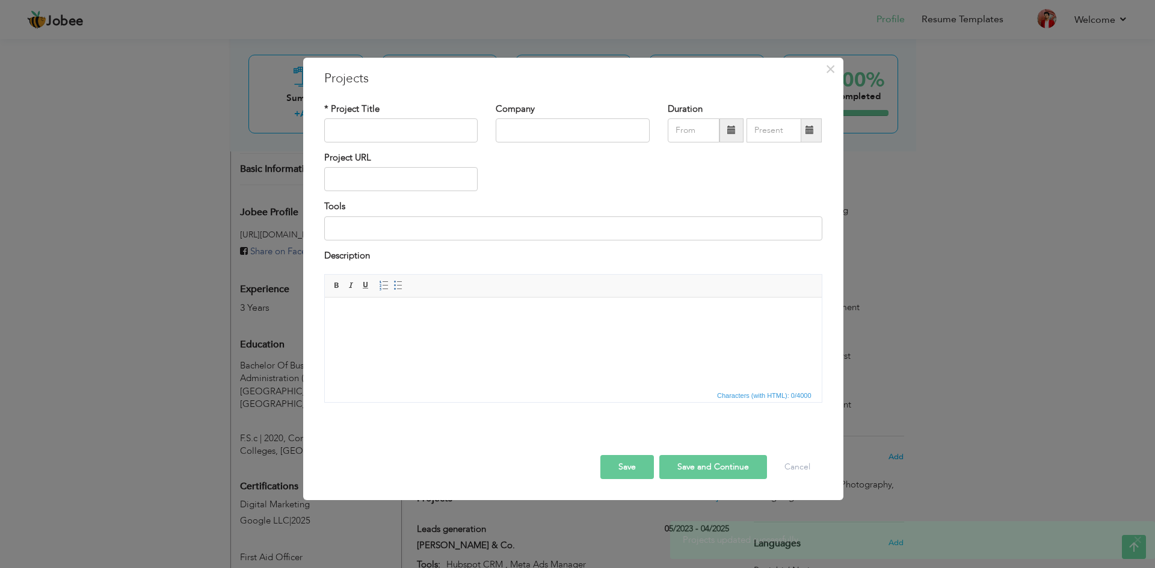
click at [772, 297] on span "Editor toolbars Basic Styles Bold Italic Underline Paragraph Insert/Remove Numb…" at bounding box center [573, 286] width 497 height 23
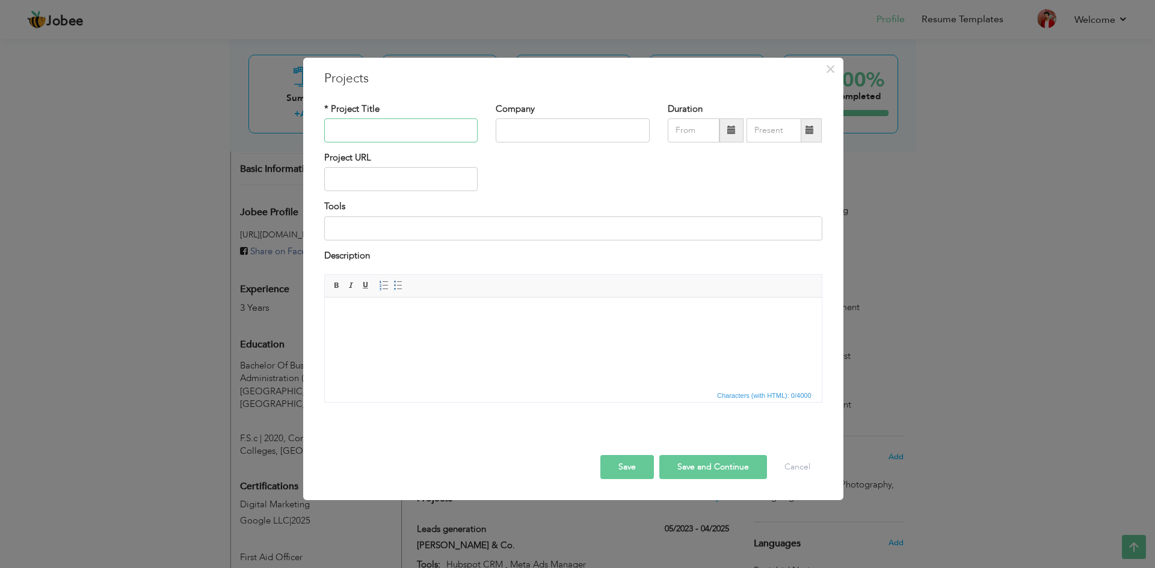
click at [399, 136] on input "text" at bounding box center [401, 131] width 154 height 24
type input "Lead genaration"
click at [505, 131] on input "text" at bounding box center [573, 131] width 154 height 24
type input "Carmandee"
click at [701, 128] on input "text" at bounding box center [694, 131] width 52 height 24
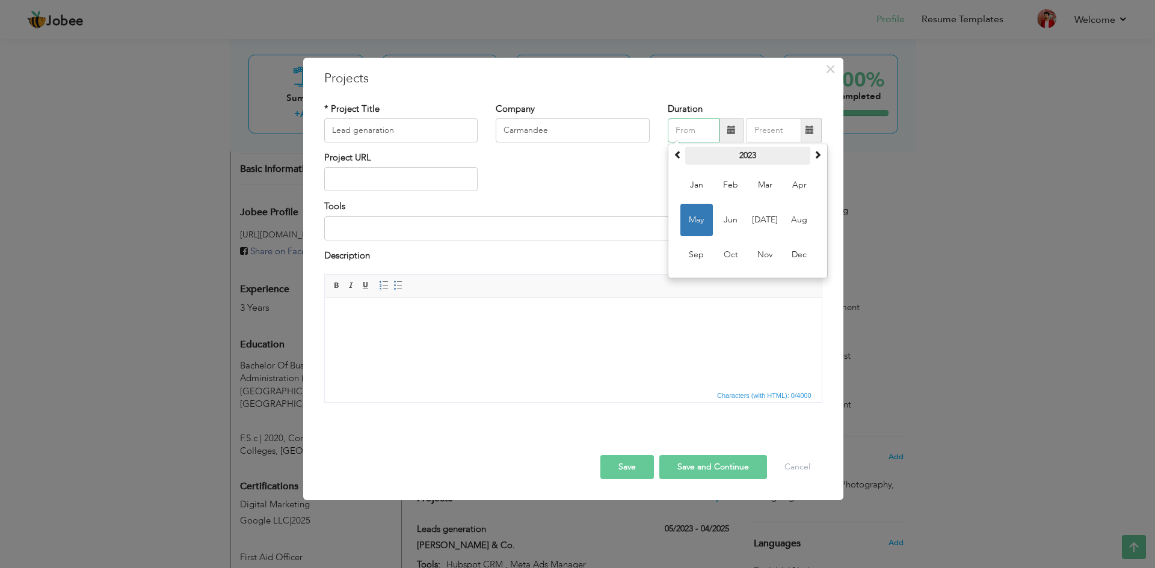
click at [689, 157] on th "2023" at bounding box center [747, 156] width 125 height 18
click at [795, 190] on span "2021" at bounding box center [799, 185] width 32 height 32
click at [795, 190] on span "Apr" at bounding box center [799, 185] width 32 height 32
type input "04/2021"
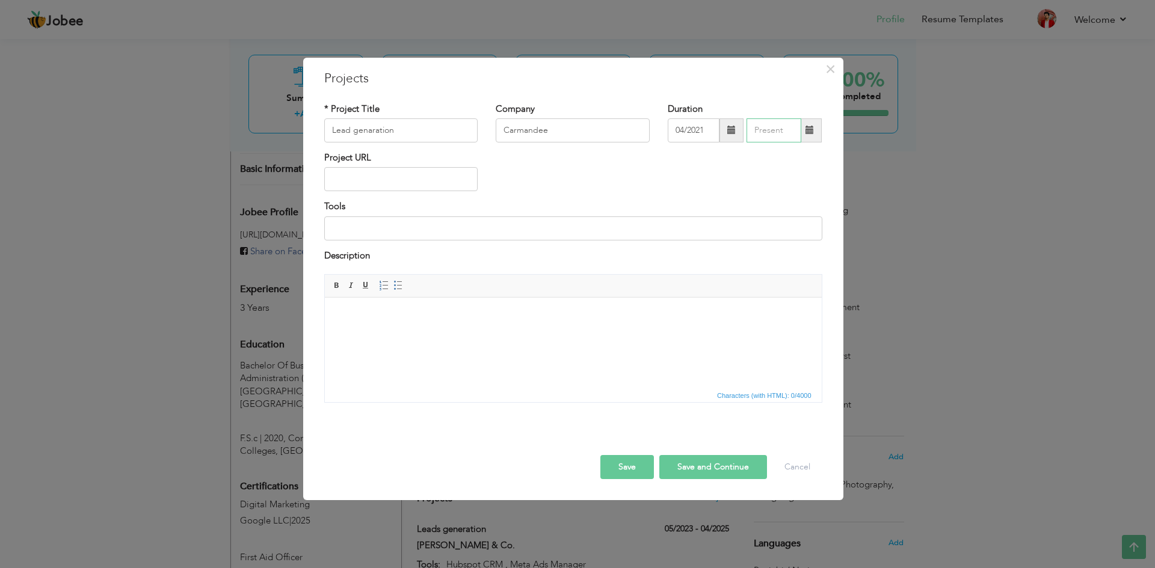
click at [772, 129] on input "text" at bounding box center [773, 131] width 55 height 24
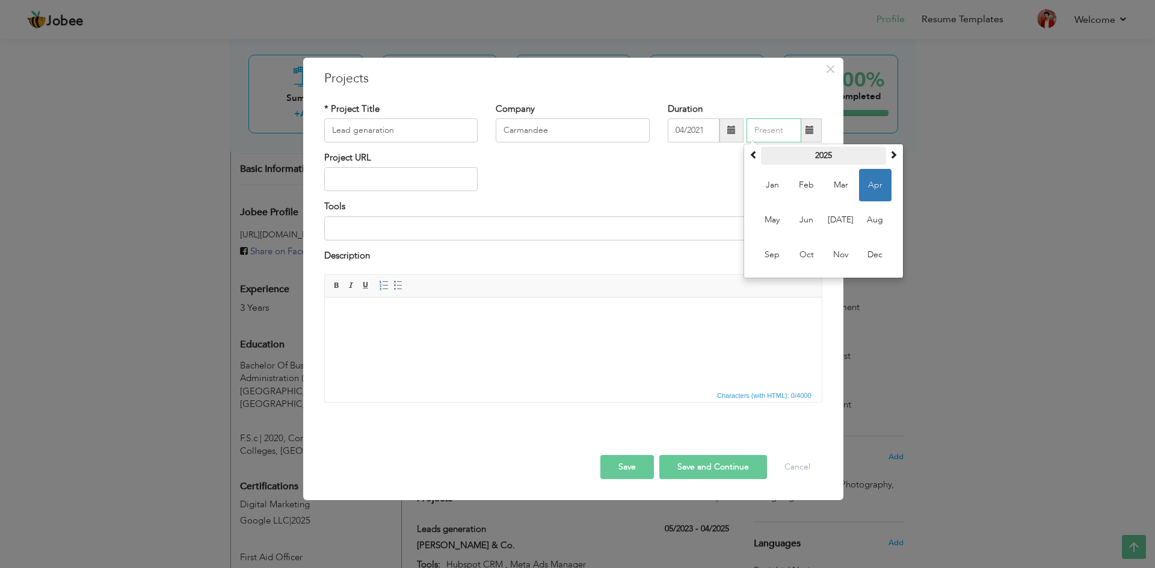
click at [820, 152] on th "2025" at bounding box center [823, 156] width 125 height 18
click at [845, 183] on span "2022" at bounding box center [841, 185] width 32 height 32
click at [869, 252] on span "Dec" at bounding box center [875, 255] width 32 height 32
type input "12/2022"
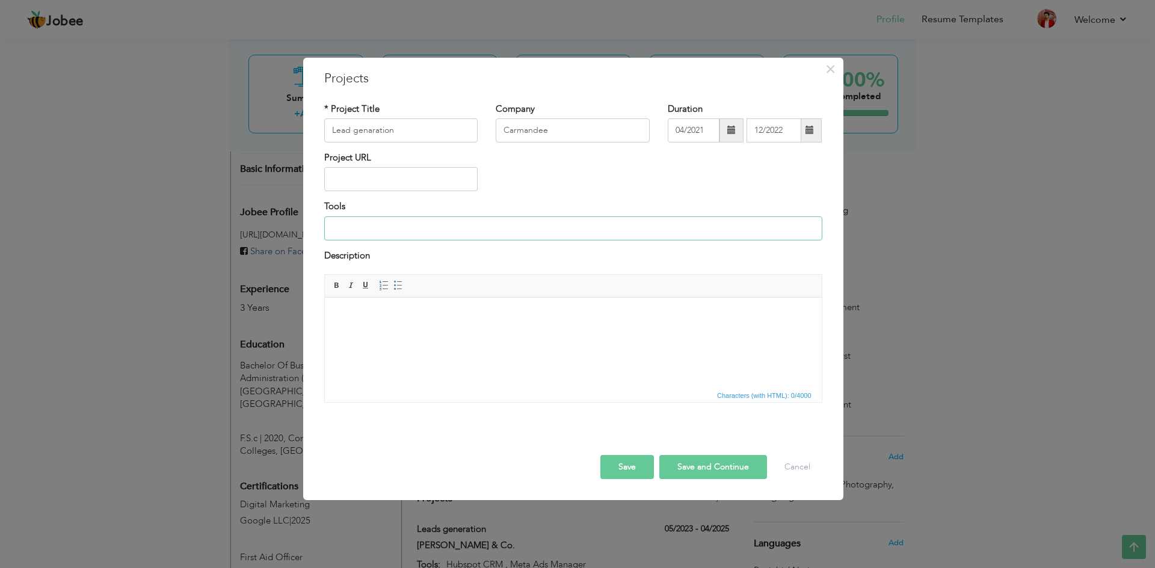
click at [623, 218] on input at bounding box center [573, 229] width 498 height 24
click at [411, 230] on input at bounding box center [573, 229] width 498 height 24
click at [469, 333] on html at bounding box center [572, 316] width 497 height 37
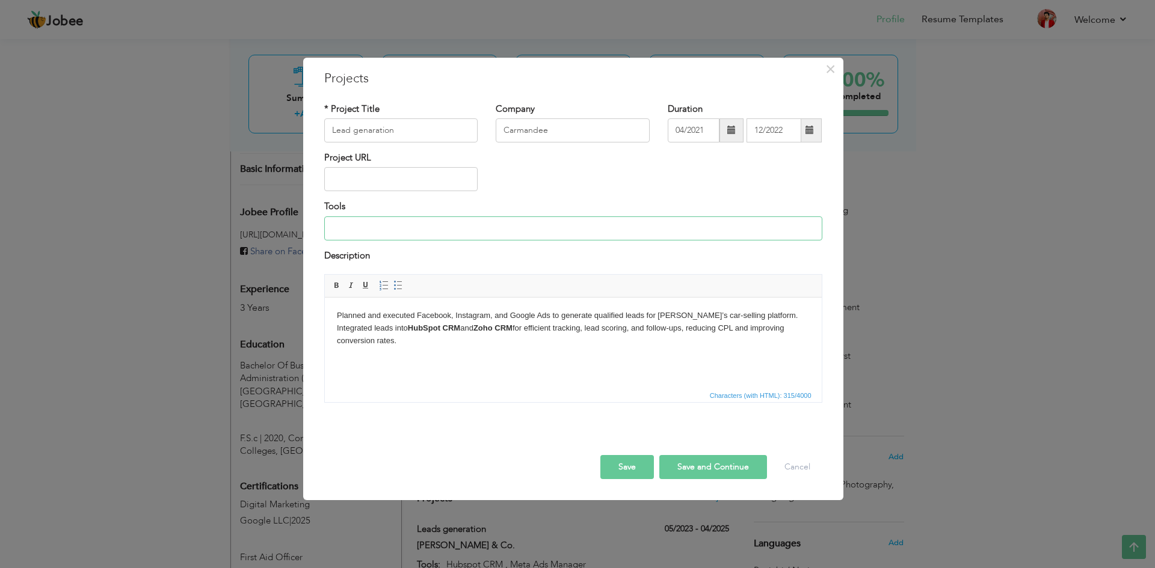
click at [379, 232] on input at bounding box center [573, 229] width 498 height 24
type input "Zoho CRM , Hubspot CRM , Google Ads, Meta Ads"
click at [703, 466] on button "Save and Continue" at bounding box center [713, 467] width 108 height 24
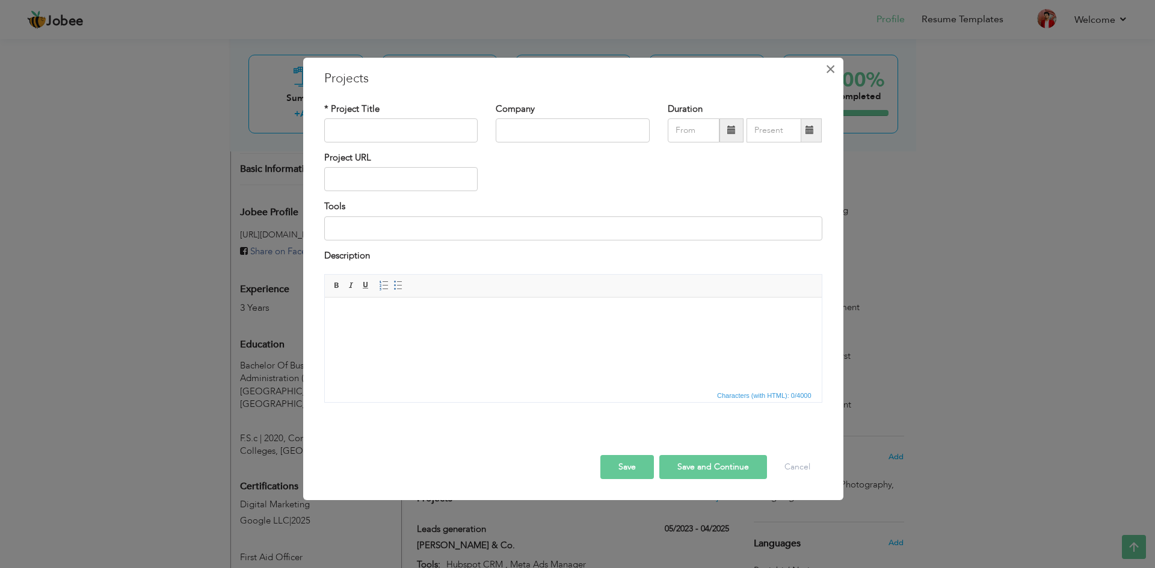
click at [837, 70] on button "×" at bounding box center [830, 69] width 19 height 19
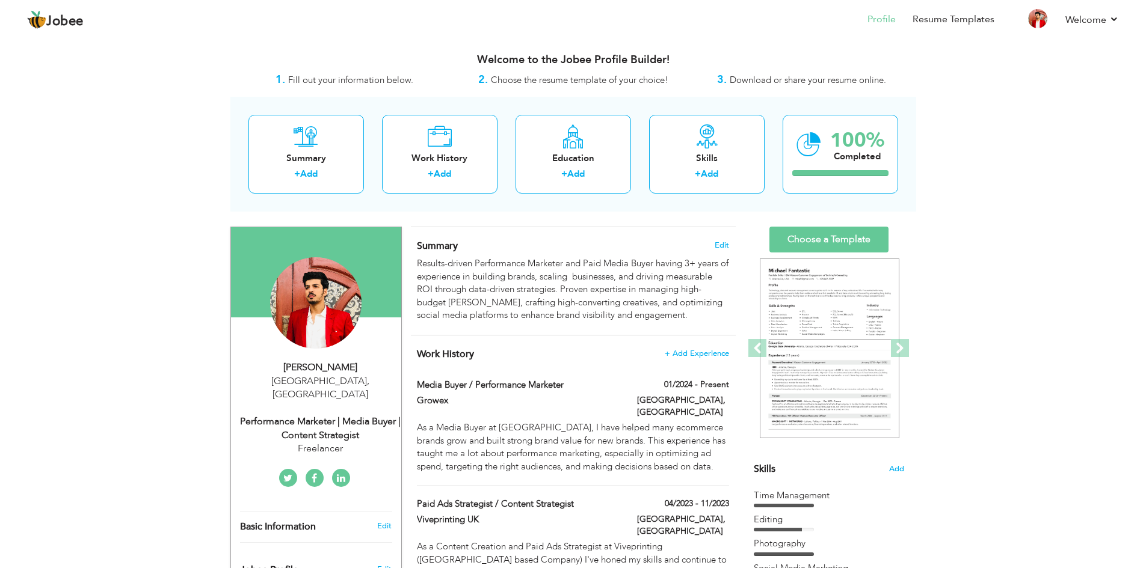
scroll to position [2, 0]
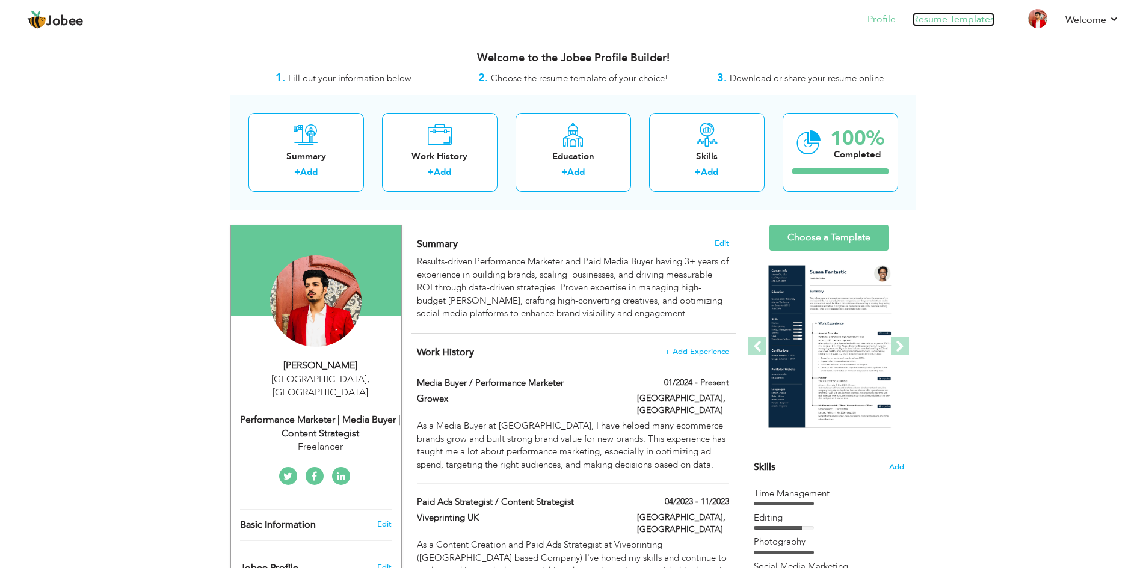
click at [932, 19] on link "Resume Templates" at bounding box center [954, 20] width 82 height 14
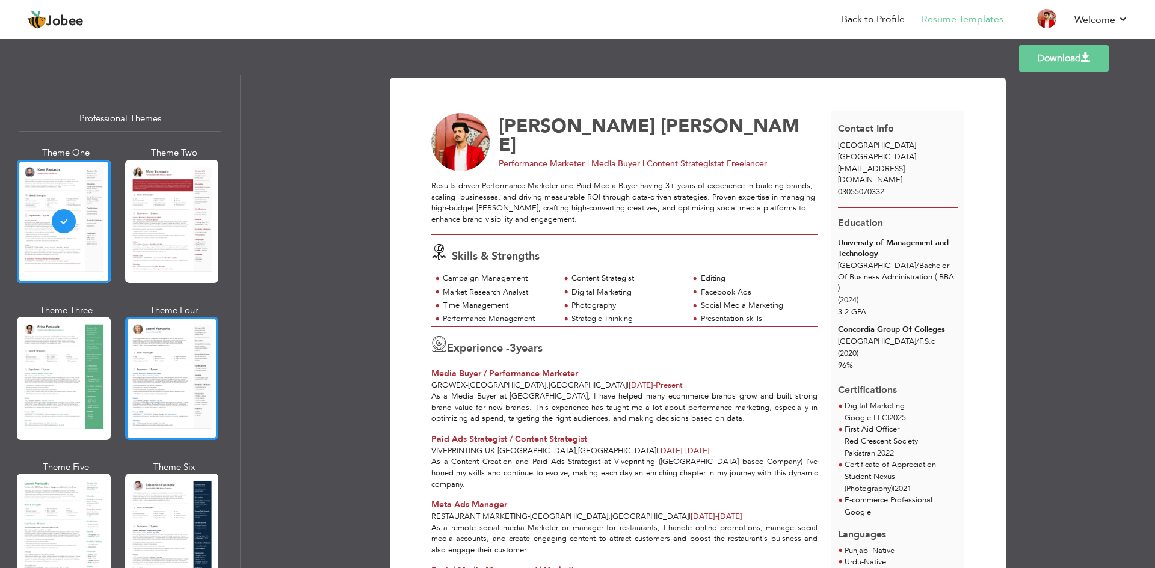
click at [156, 392] on div at bounding box center [172, 378] width 94 height 123
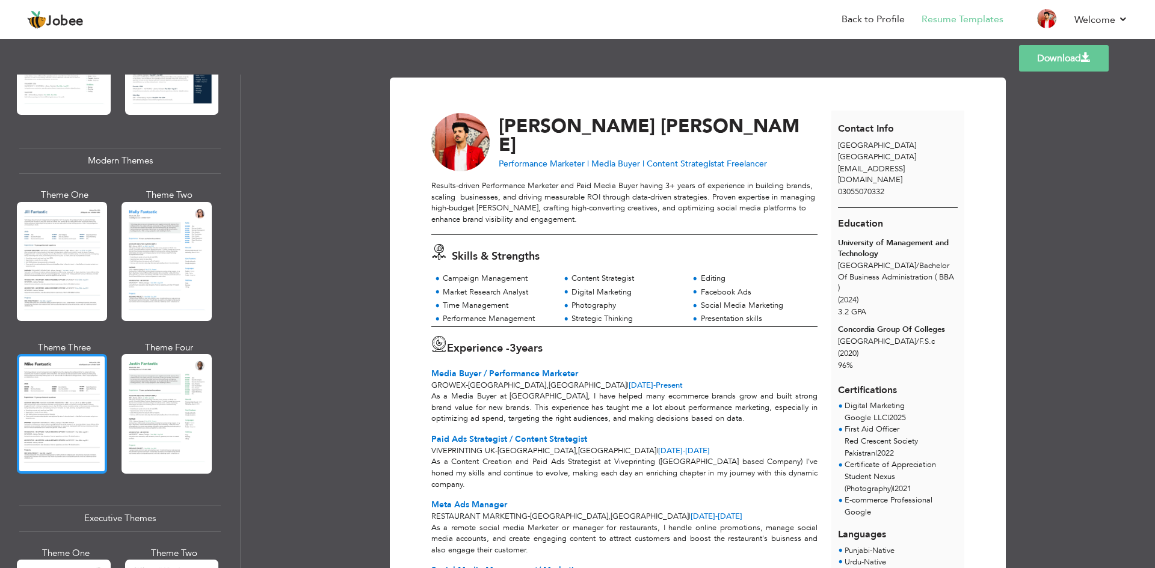
scroll to position [490, 0]
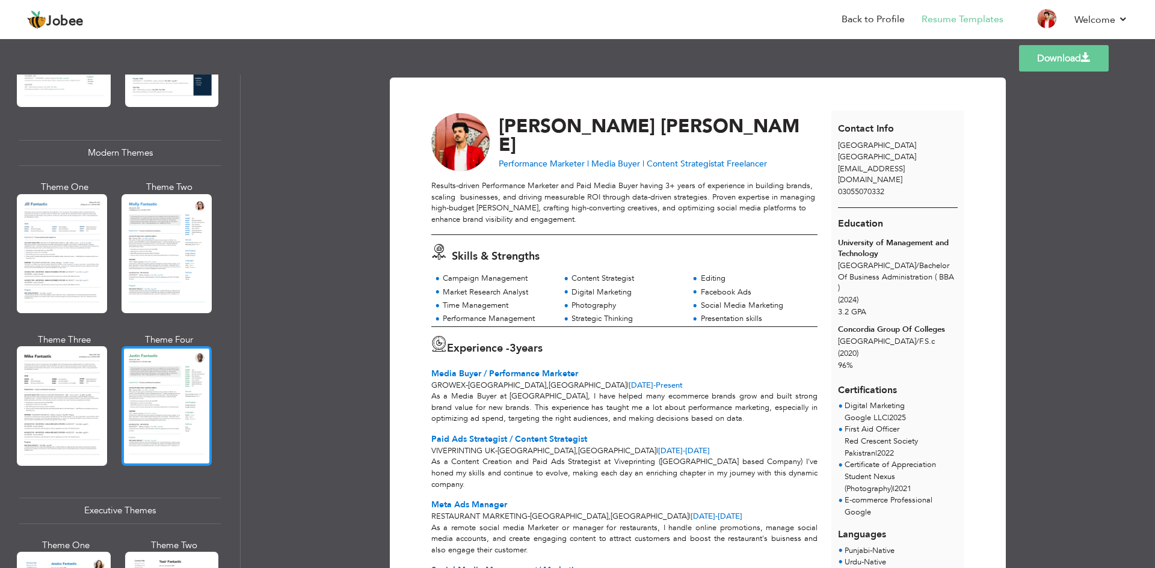
click at [135, 393] on div at bounding box center [167, 405] width 90 height 119
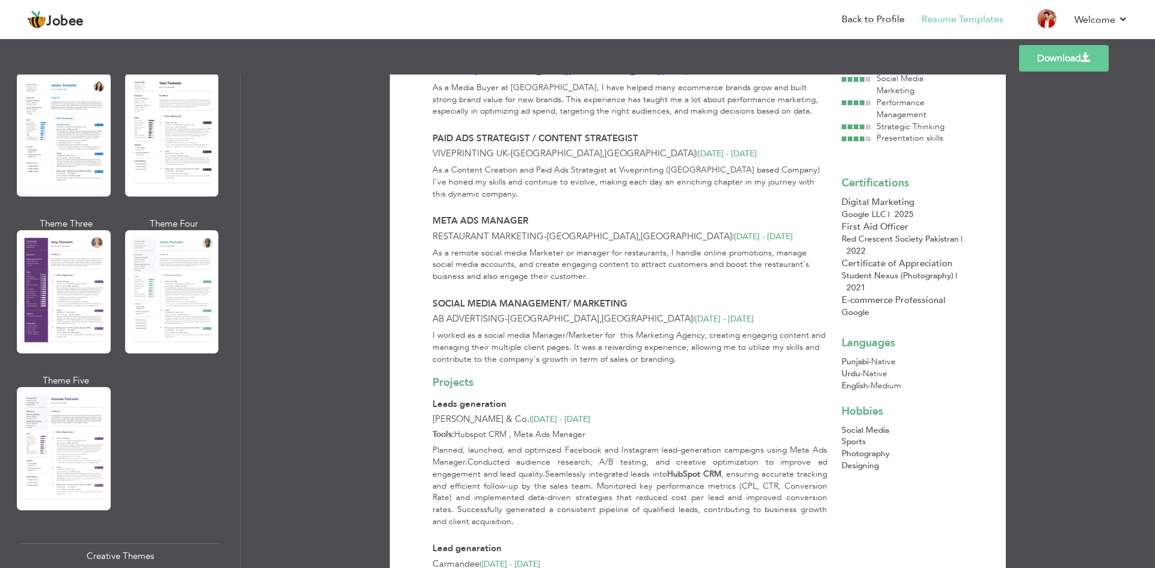
scroll to position [876, 0]
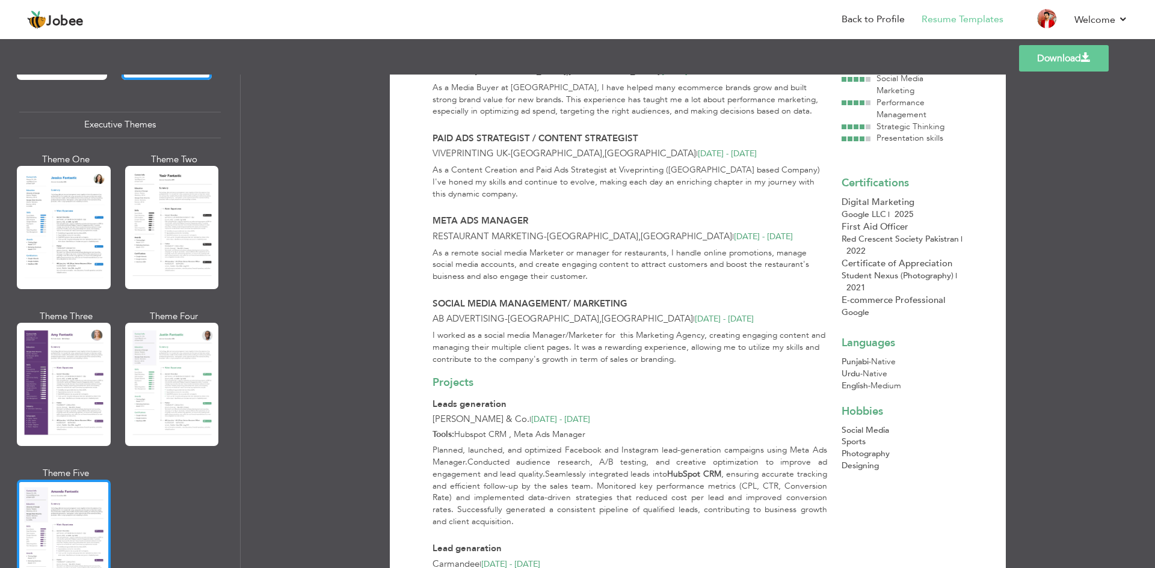
click at [74, 502] on div at bounding box center [64, 541] width 94 height 123
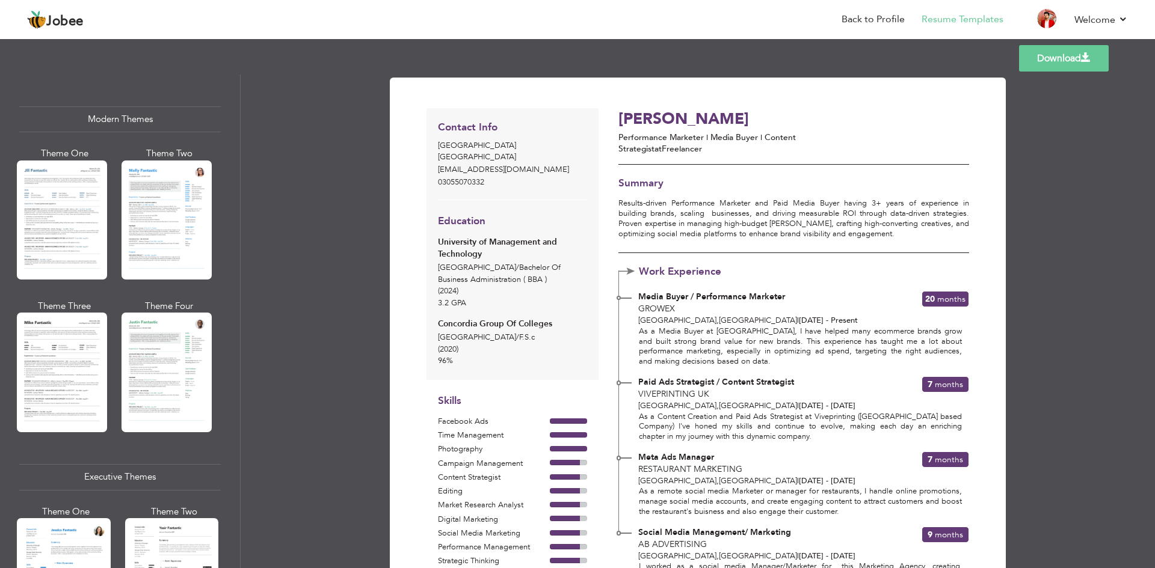
scroll to position [519, 0]
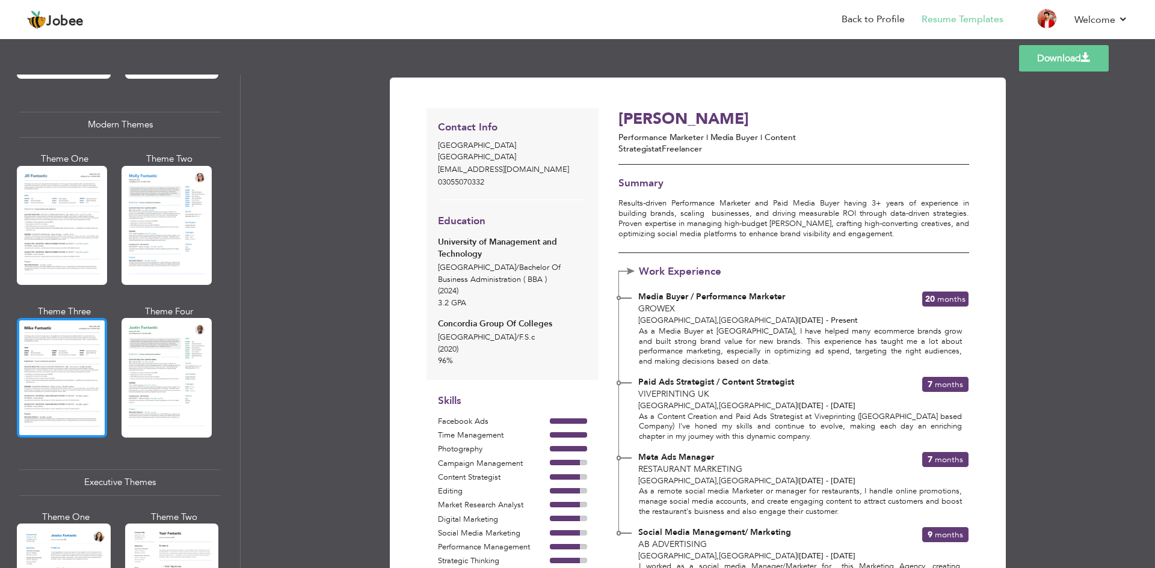
click at [51, 402] on div at bounding box center [62, 377] width 90 height 119
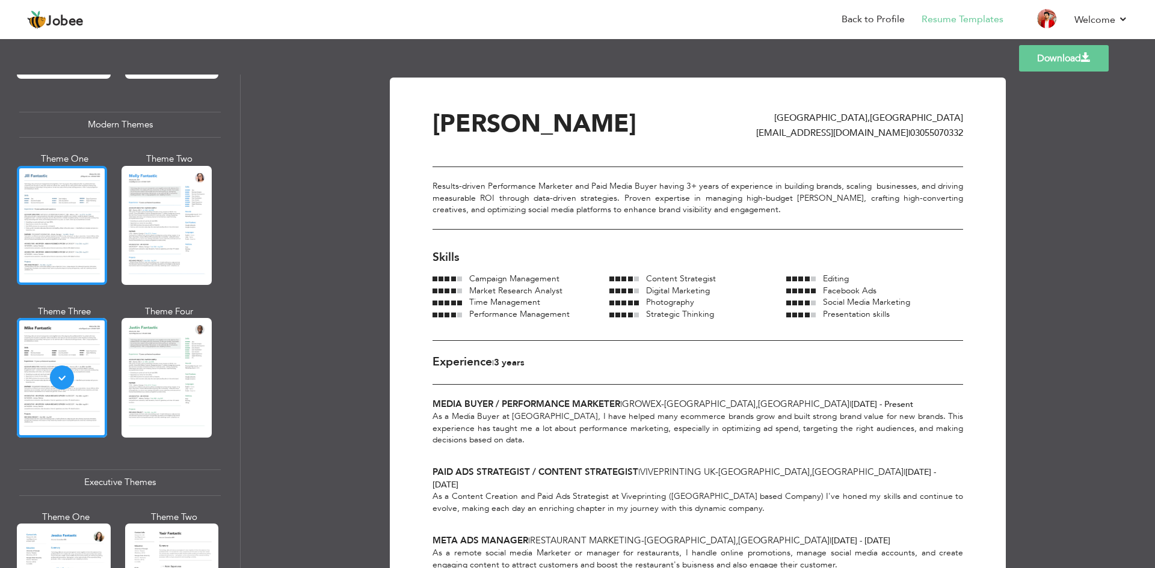
click at [25, 215] on div at bounding box center [62, 225] width 90 height 119
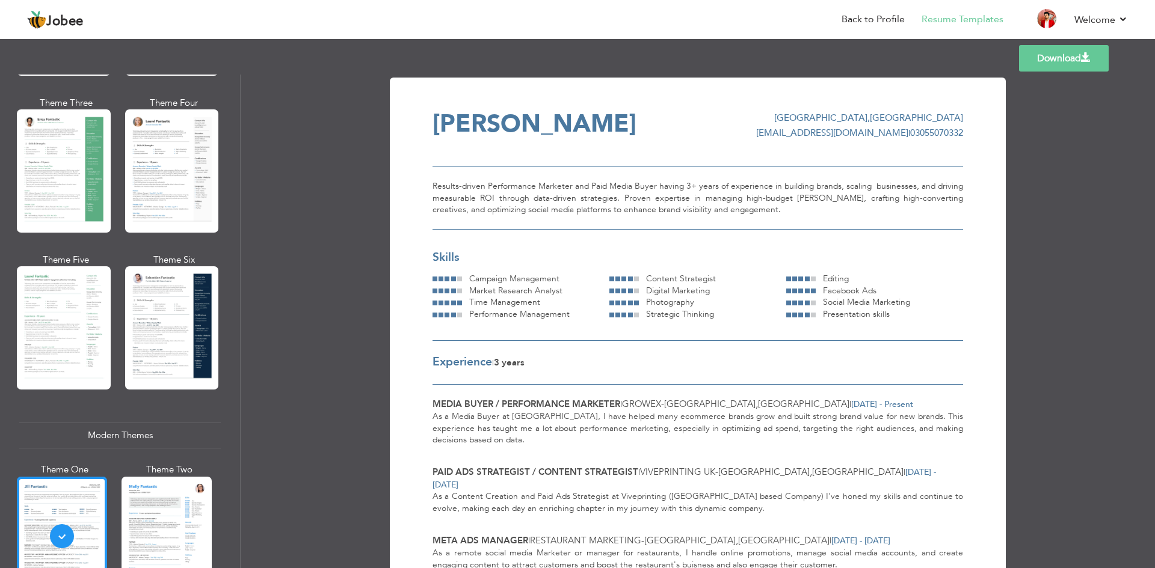
scroll to position [204, 0]
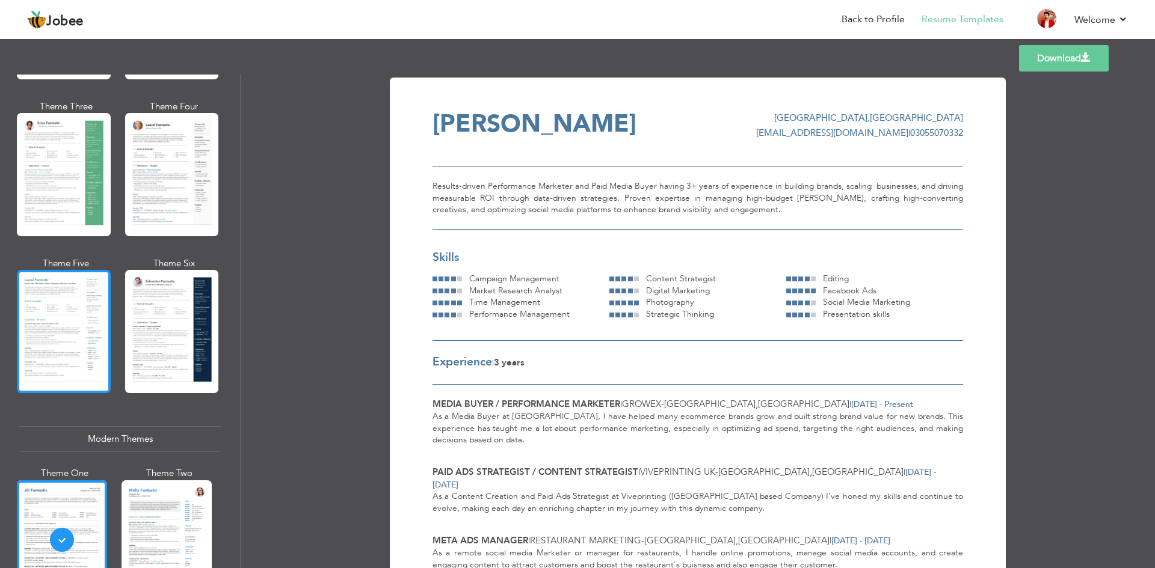
click at [65, 304] on div at bounding box center [64, 331] width 94 height 123
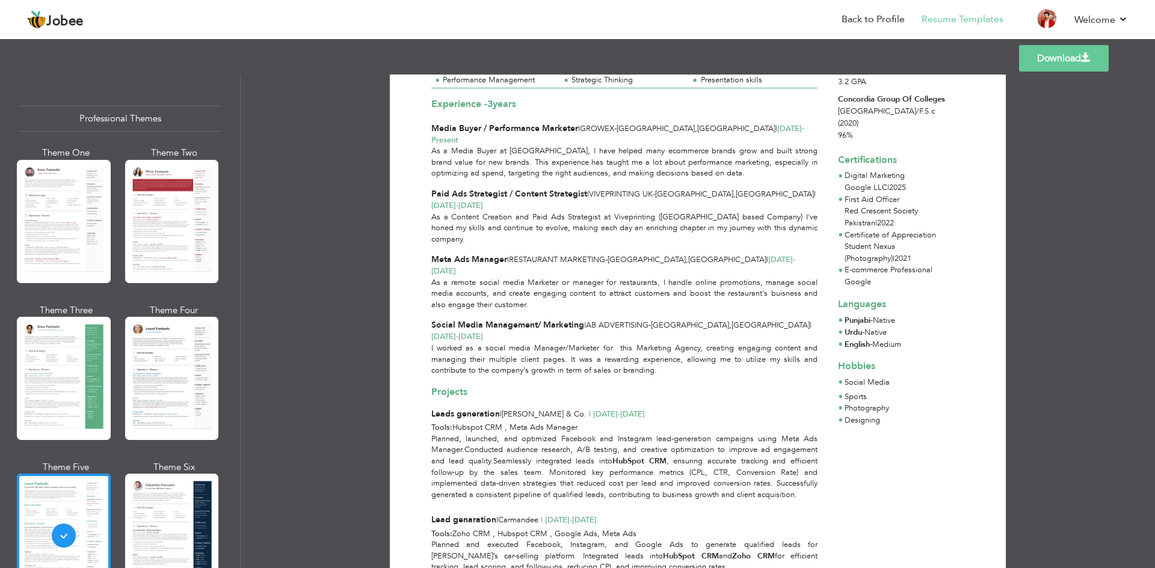
scroll to position [0, 0]
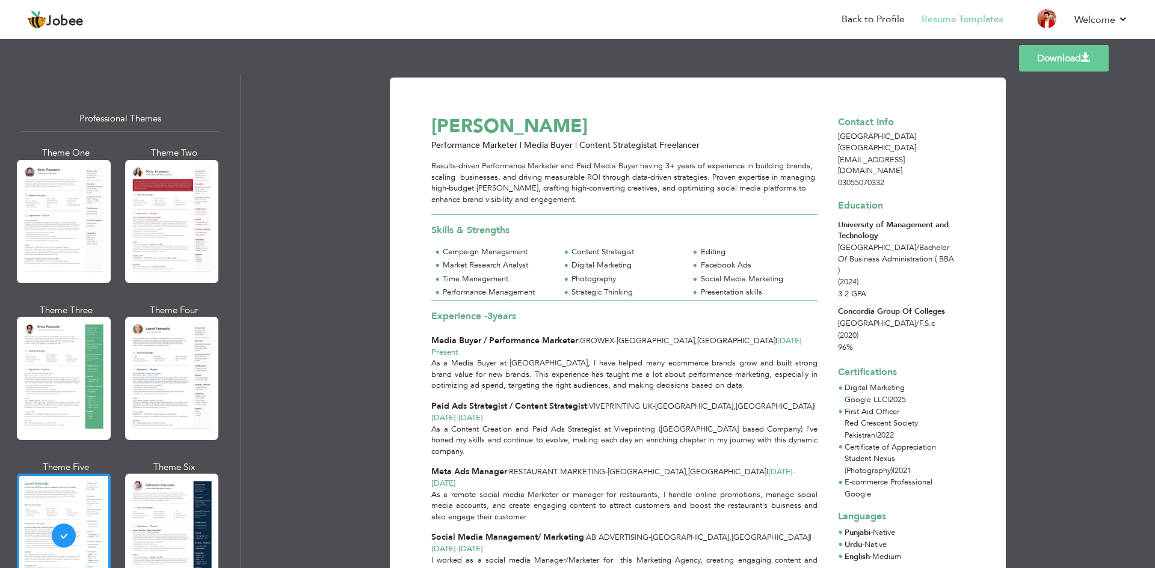
click at [1051, 68] on link "Download" at bounding box center [1064, 58] width 90 height 26
click at [1077, 56] on link "Download" at bounding box center [1064, 58] width 90 height 26
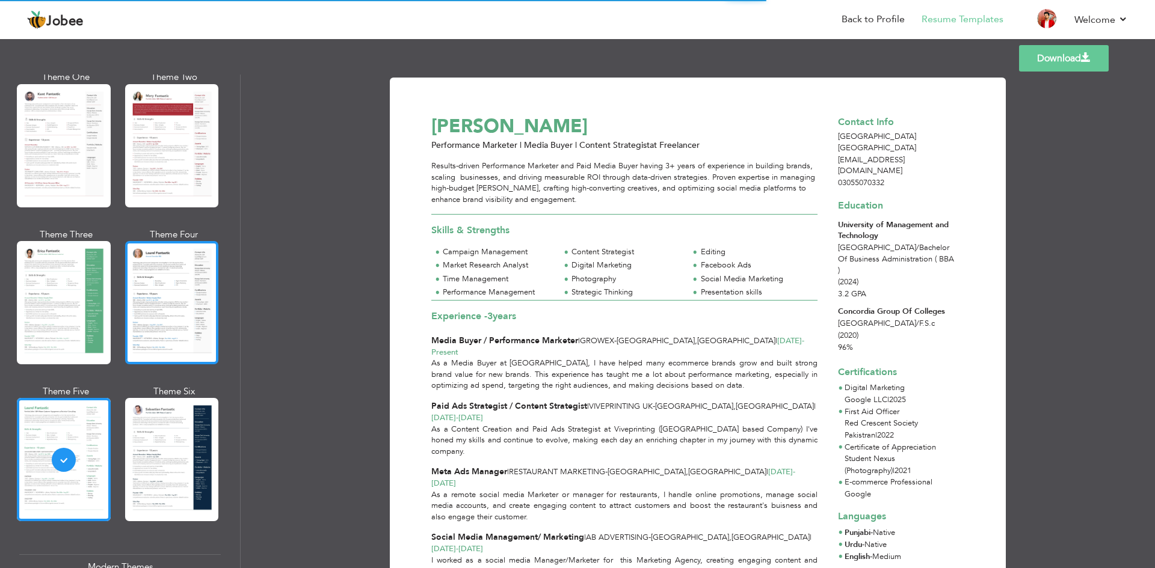
scroll to position [75, 0]
click at [156, 281] on div at bounding box center [172, 303] width 94 height 123
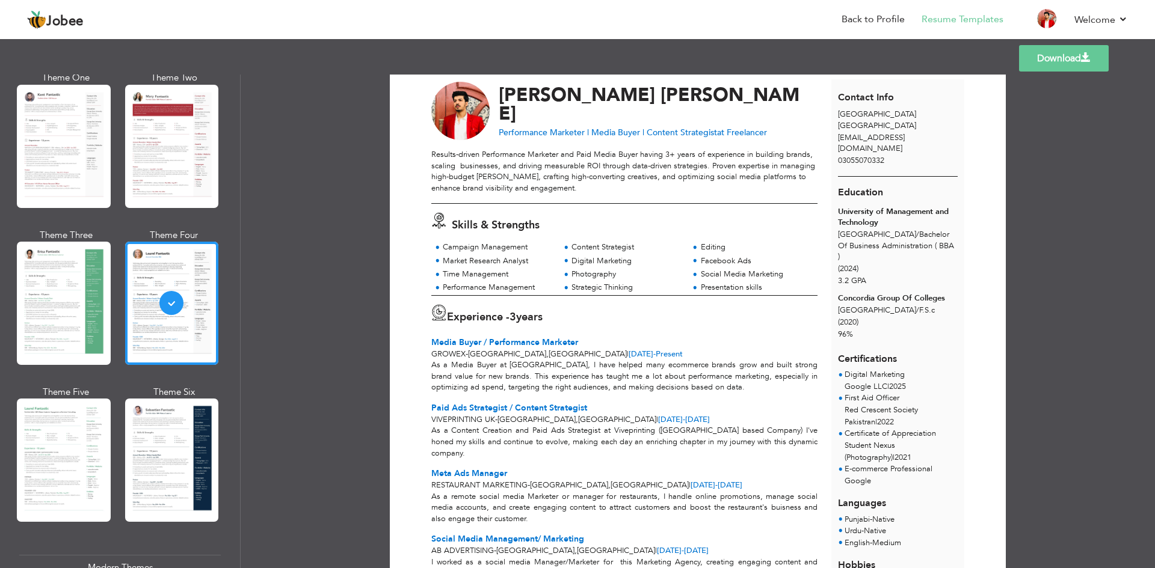
scroll to position [34, 0]
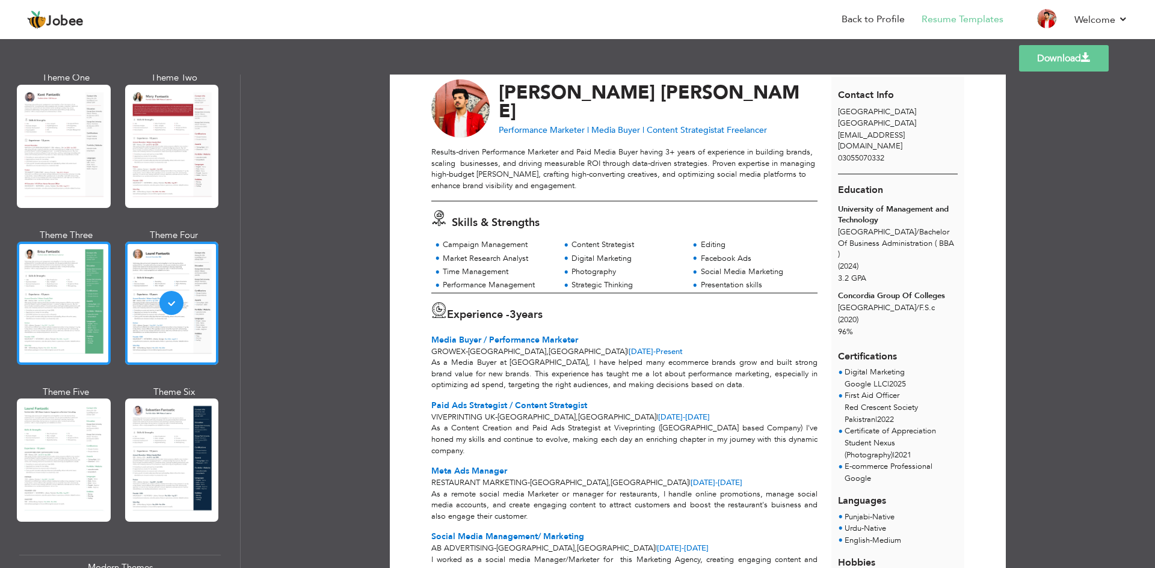
click at [38, 298] on div at bounding box center [64, 303] width 94 height 123
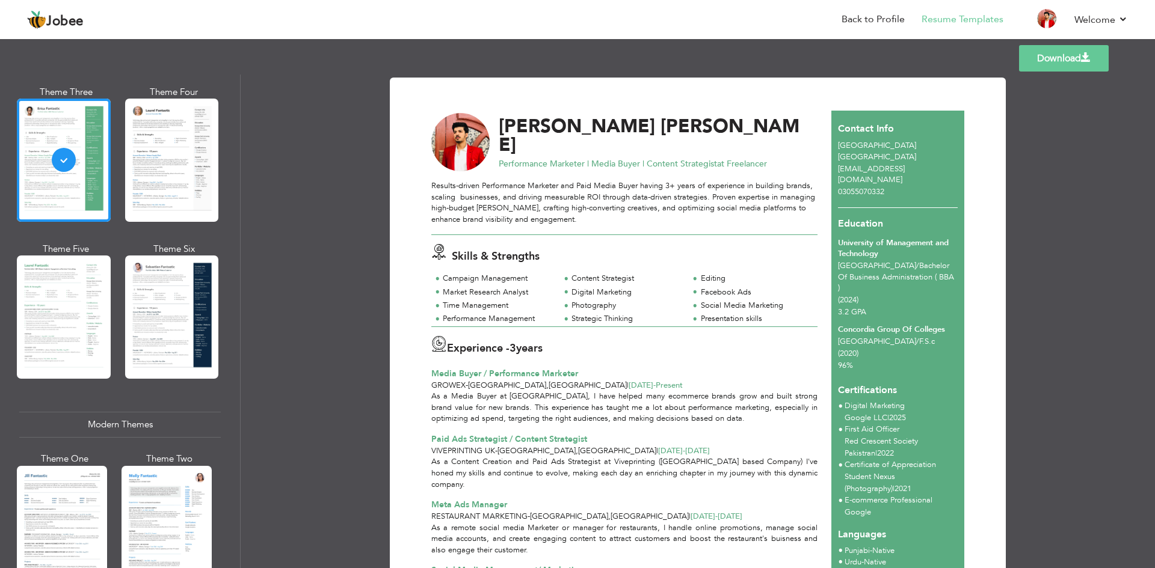
scroll to position [221, 0]
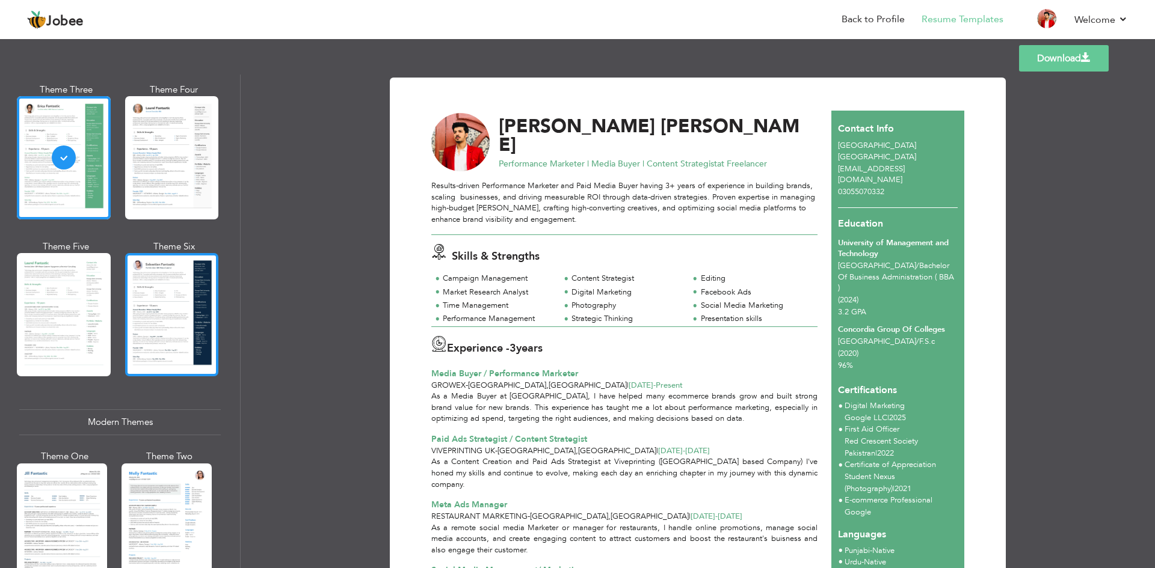
click at [153, 317] on div at bounding box center [172, 314] width 94 height 123
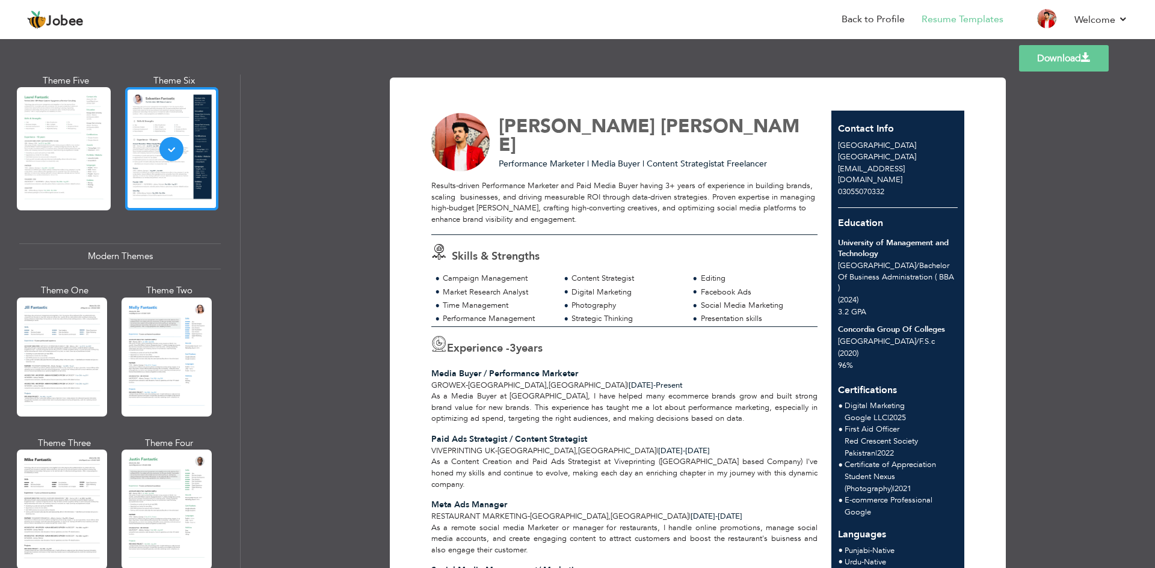
scroll to position [387, 0]
click at [61, 342] on div at bounding box center [62, 356] width 90 height 119
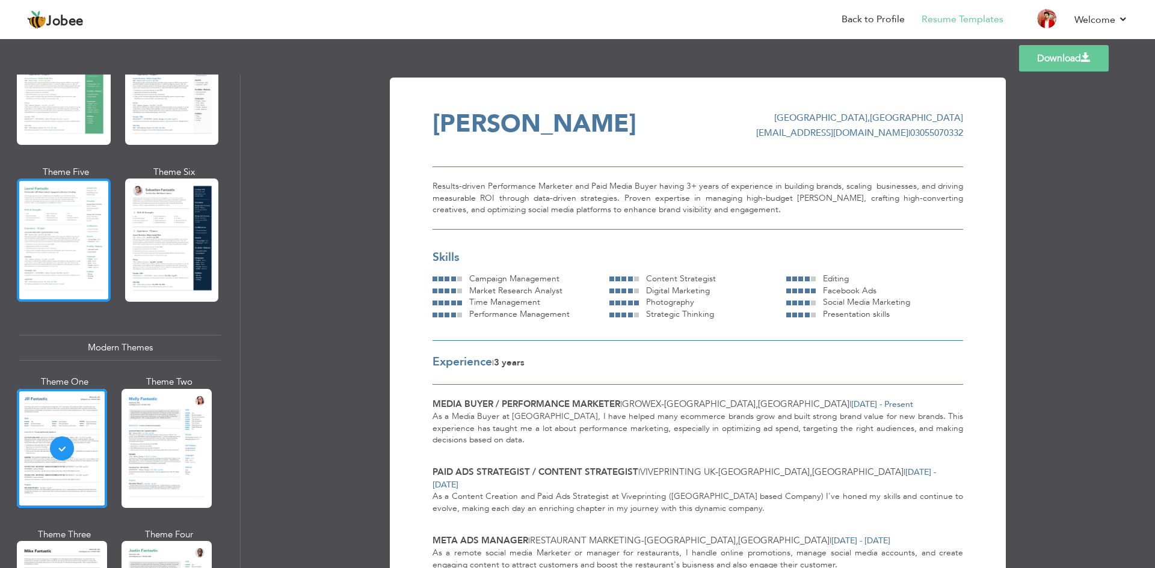
scroll to position [294, 0]
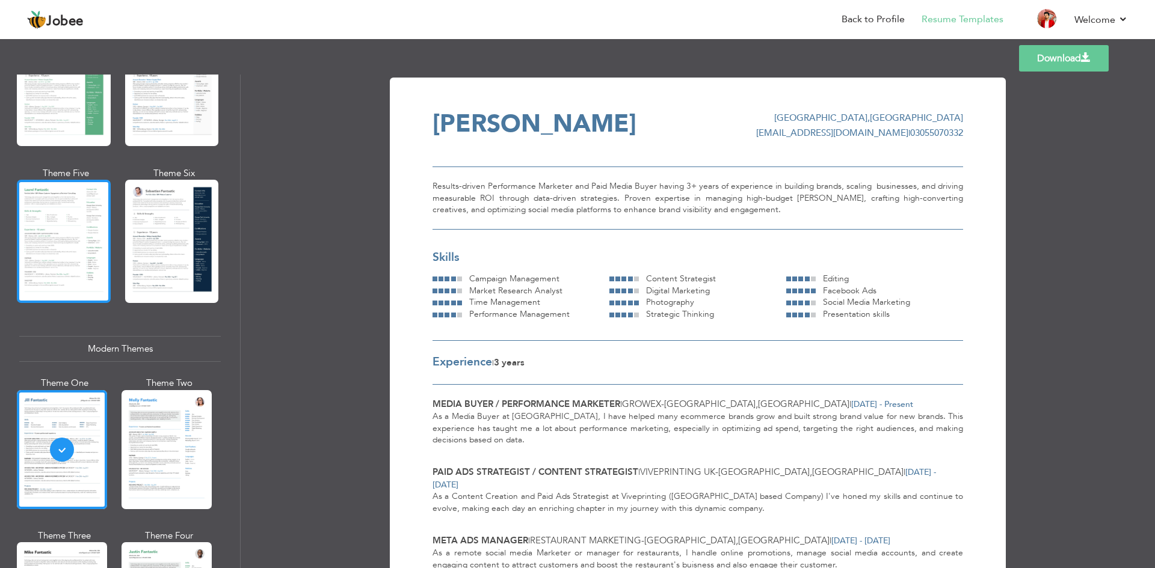
click at [50, 215] on div at bounding box center [64, 241] width 94 height 123
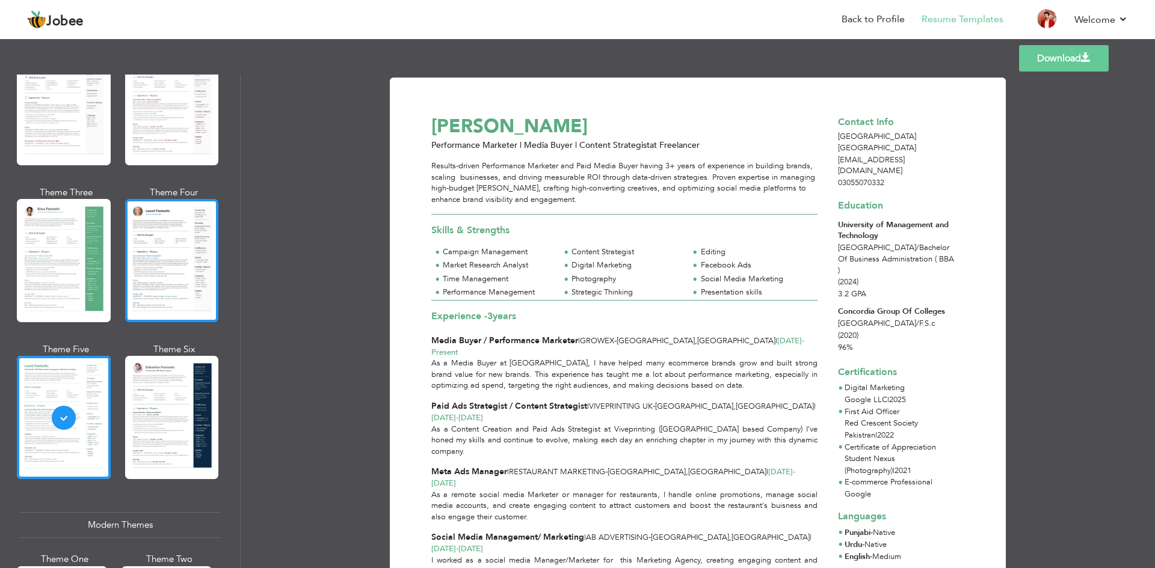
scroll to position [111, 0]
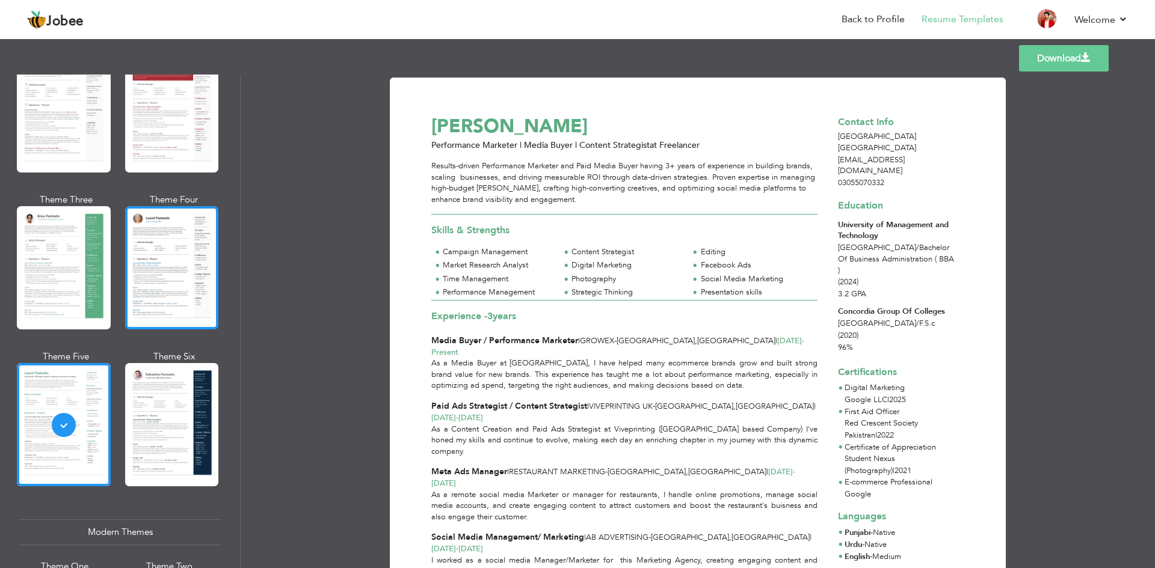
click at [165, 245] on div at bounding box center [172, 267] width 94 height 123
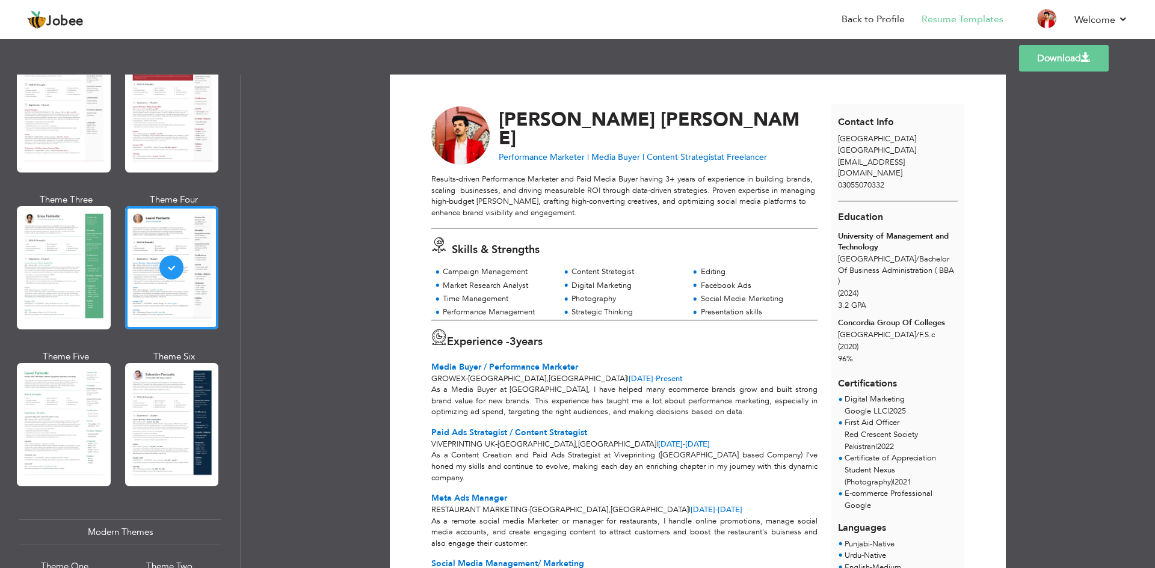
scroll to position [0, 0]
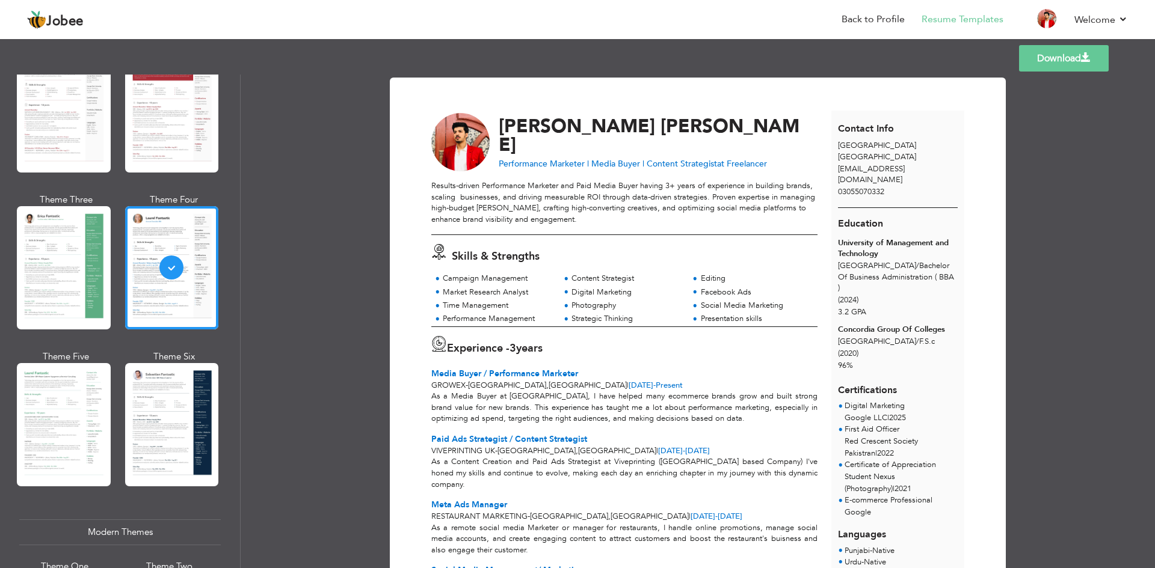
click at [1063, 65] on link "Download" at bounding box center [1064, 58] width 90 height 26
click at [874, 21] on link "Back to Profile" at bounding box center [873, 20] width 63 height 14
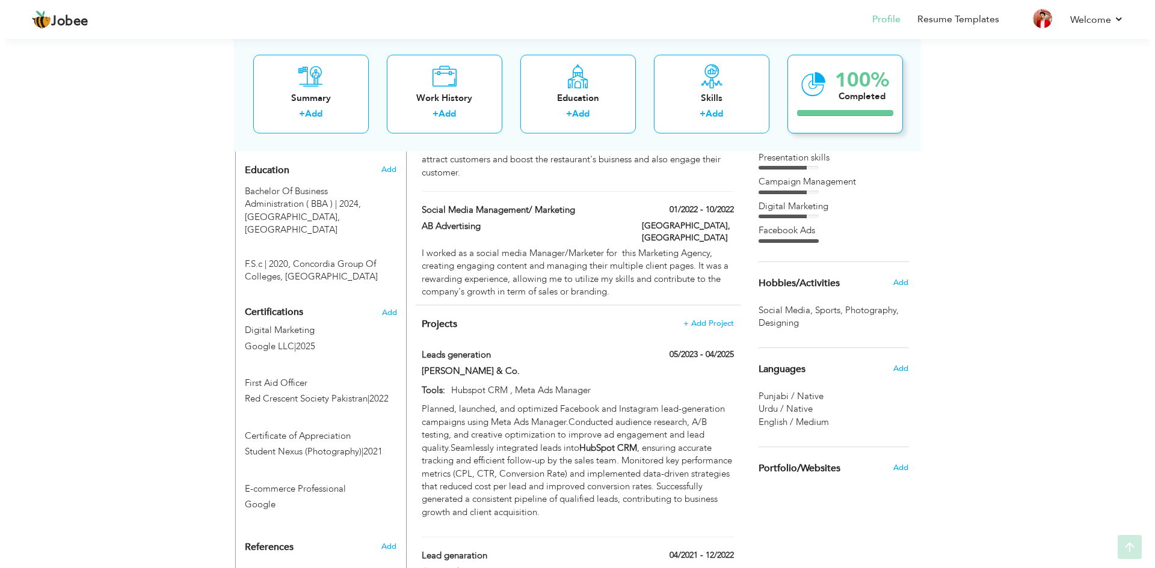
scroll to position [621, 0]
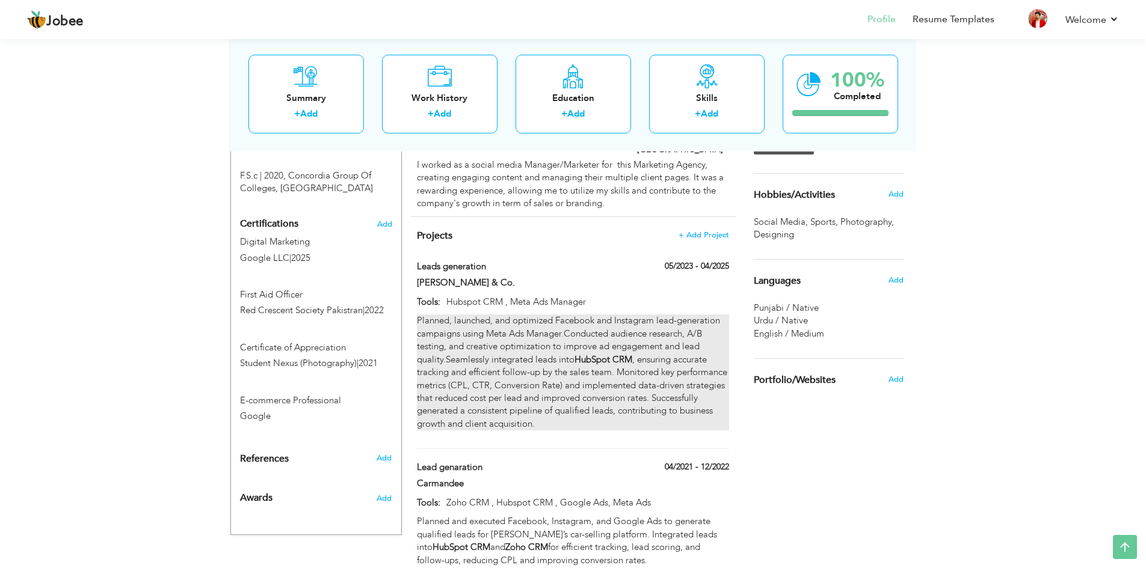
click at [671, 315] on p "Planned, launched, and optimized Facebook and Instagram lead-generation campaig…" at bounding box center [573, 373] width 312 height 116
type input "Leads generation"
type input "[PERSON_NAME] & Co."
type input "05/2023"
type input "04/2025"
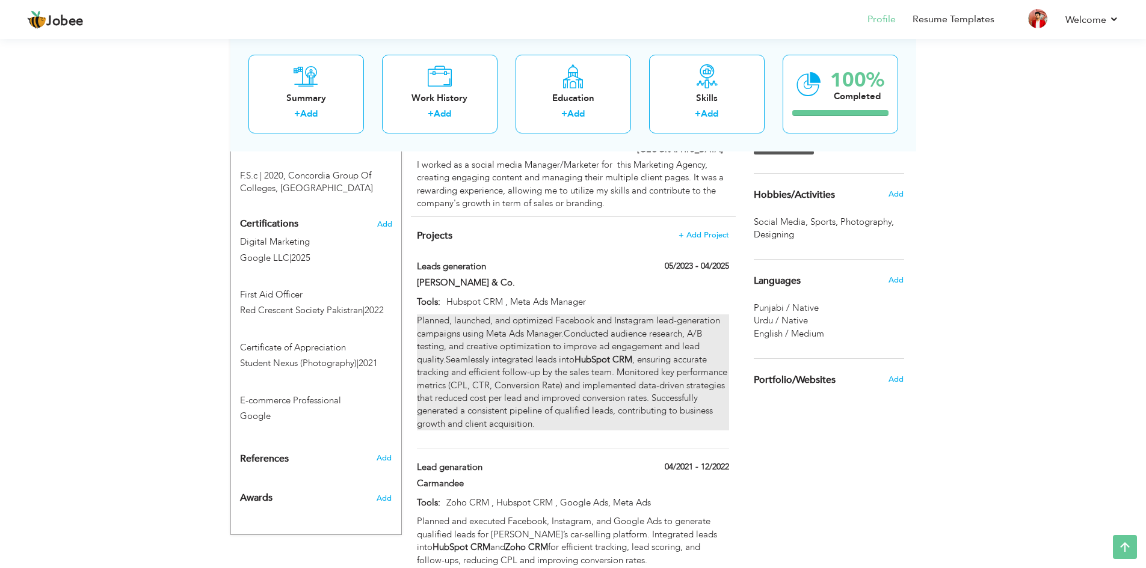
type input "Hubspot CRM , Meta Ads Manager"
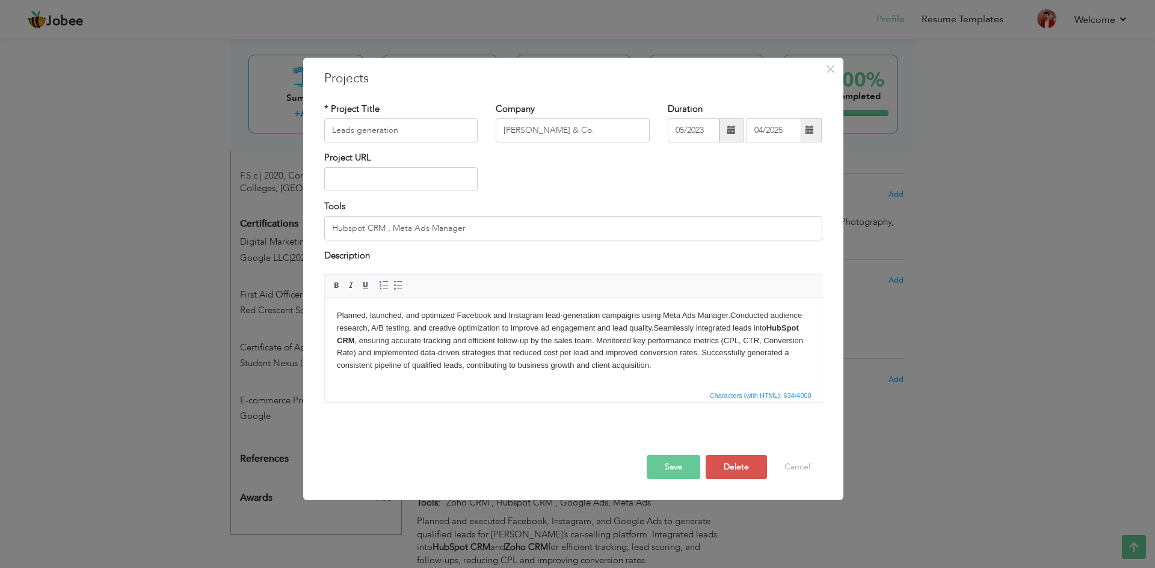
click at [419, 330] on p "Planned, launched, and optimized Facebook and Instagram lead-generation campaig…" at bounding box center [572, 341] width 473 height 63
click at [419, 329] on p "Planned, launched, and optimized Facebook and Instagram lead-generation campaig…" at bounding box center [572, 341] width 473 height 63
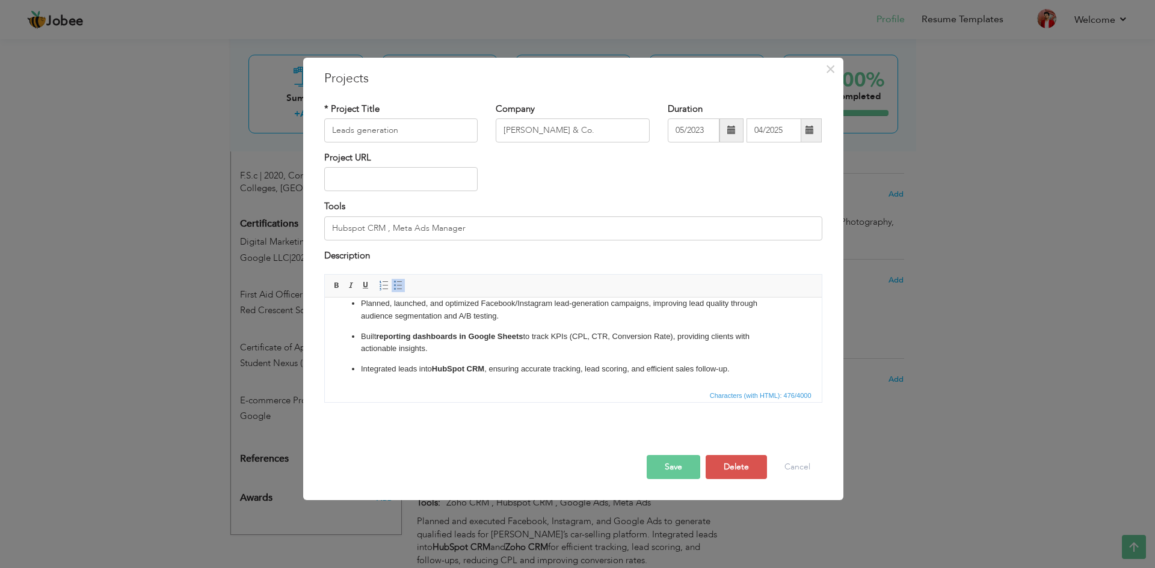
scroll to position [11, 0]
click at [681, 460] on button "Save" at bounding box center [674, 467] width 54 height 24
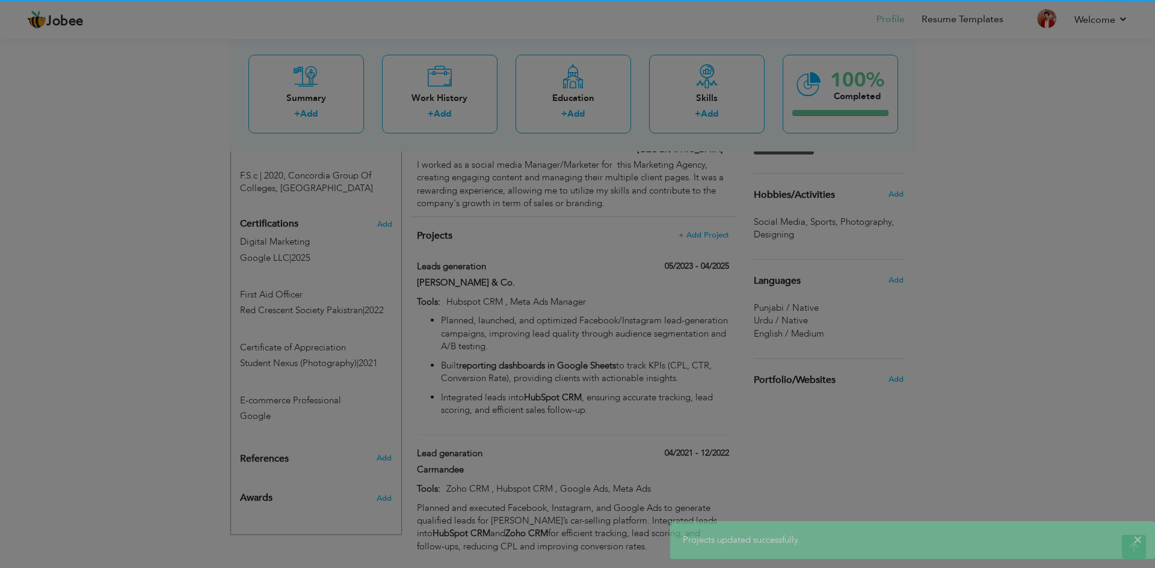
scroll to position [0, 0]
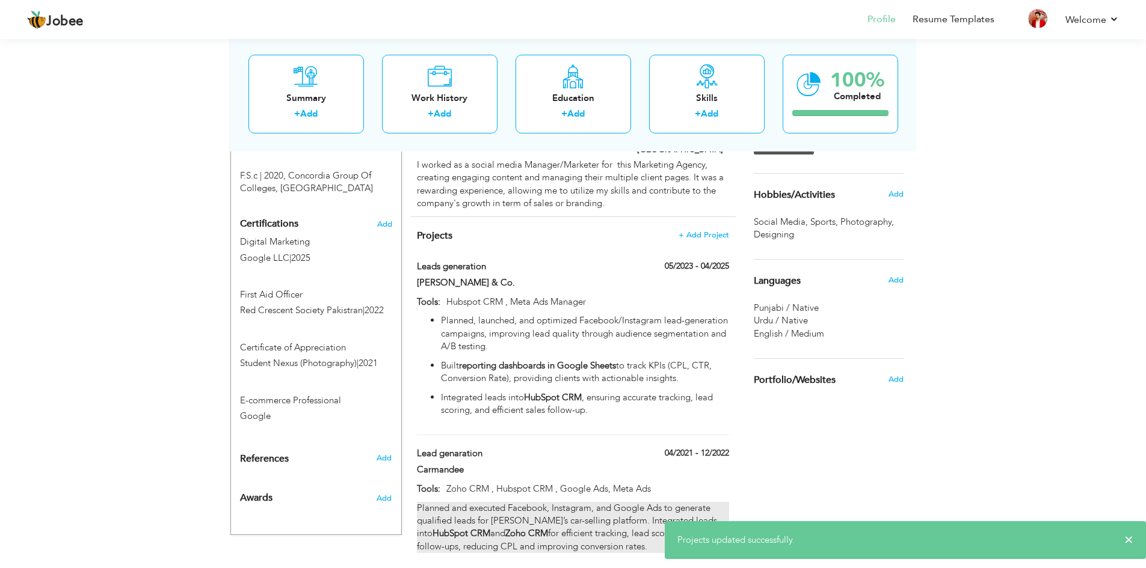
click at [646, 502] on p "Planned and executed Facebook, Instagram, and Google Ads to generate qualified …" at bounding box center [573, 528] width 312 height 52
type input "Lead genaration"
type input "Carmandee"
type input "04/2021"
type input "12/2022"
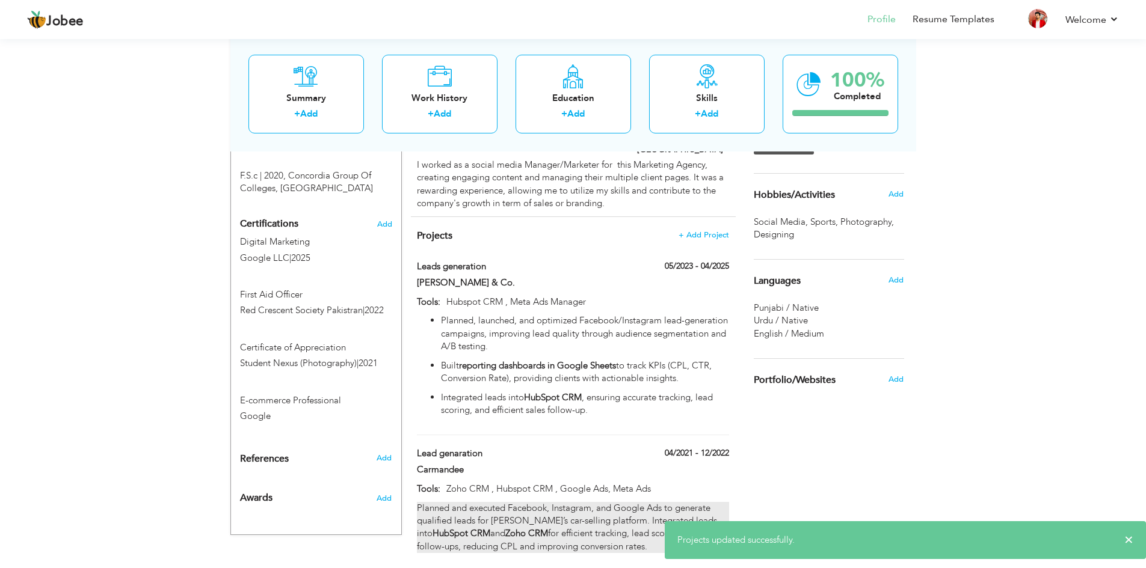
type input "Zoho CRM , Hubspot CRM , Google Ads, Meta Ads"
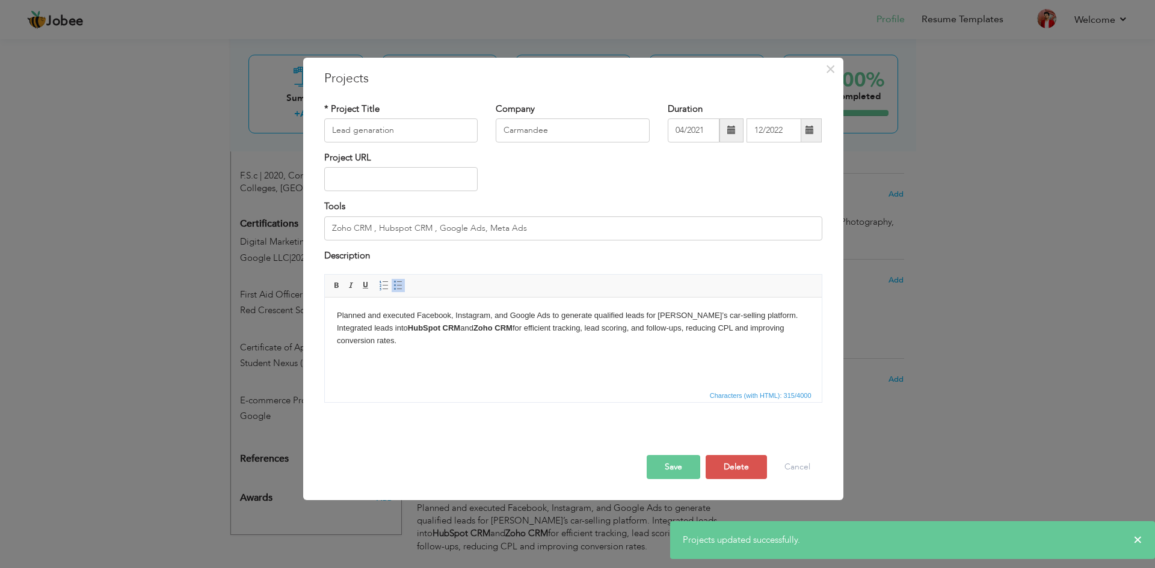
click at [454, 325] on strong "HubSpot CRM" at bounding box center [433, 328] width 52 height 9
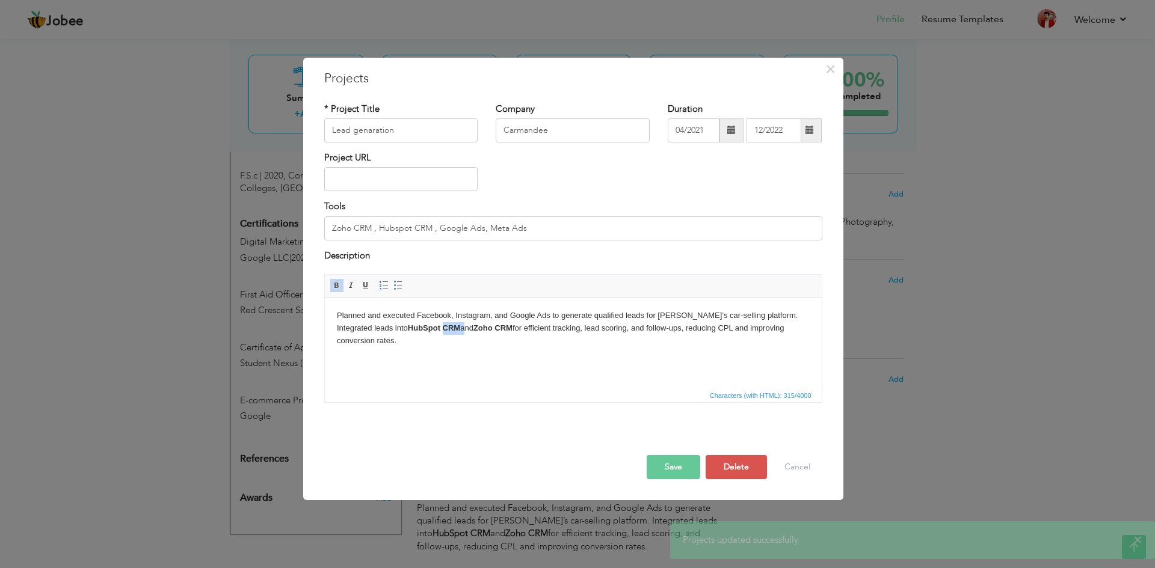
click at [454, 325] on strong "HubSpot CRM" at bounding box center [433, 328] width 52 height 9
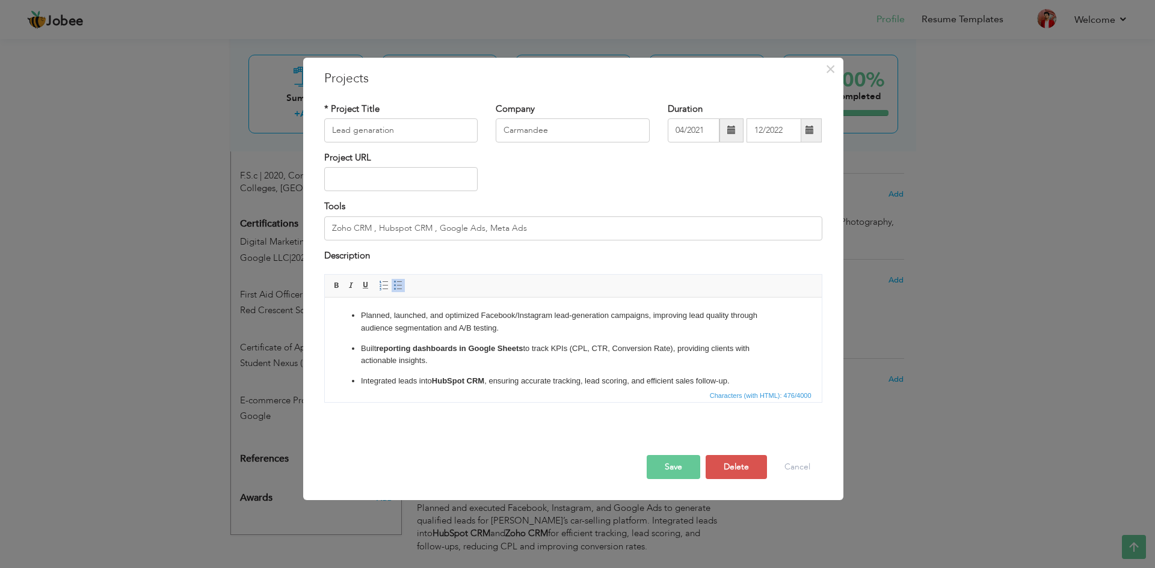
scroll to position [12, 0]
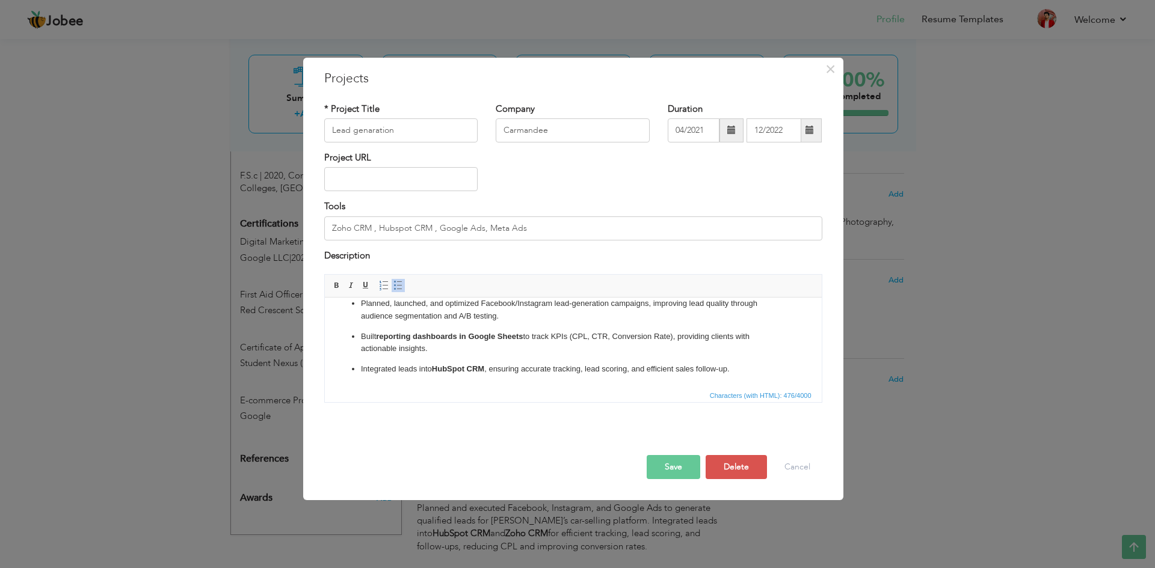
click at [477, 334] on strong "reporting dashboards in Google Sheets" at bounding box center [448, 336] width 147 height 9
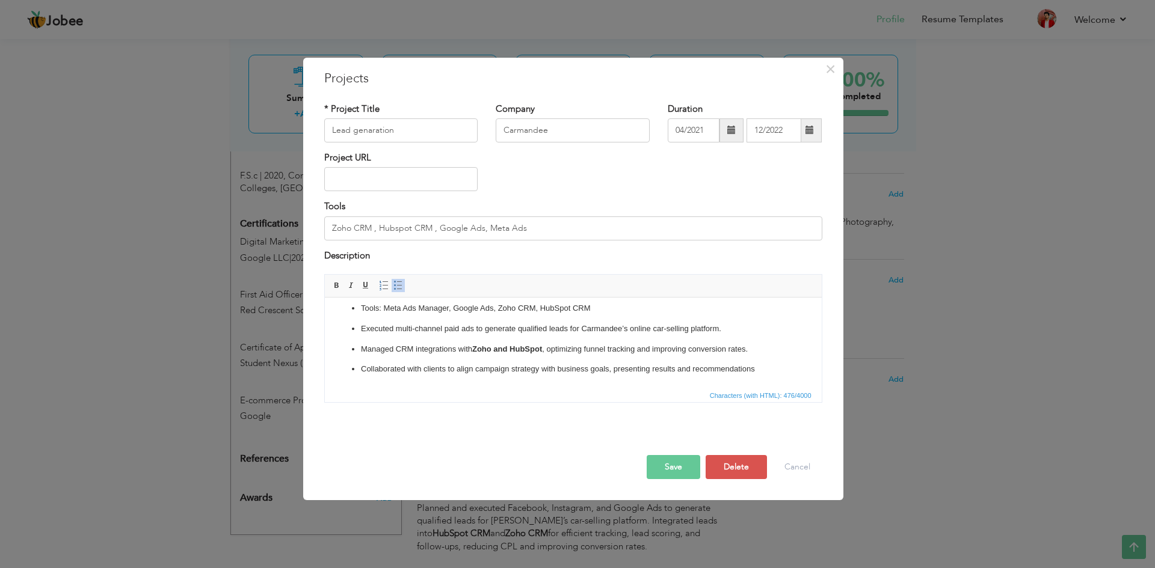
scroll to position [7, 0]
click at [680, 463] on button "Save" at bounding box center [674, 467] width 54 height 24
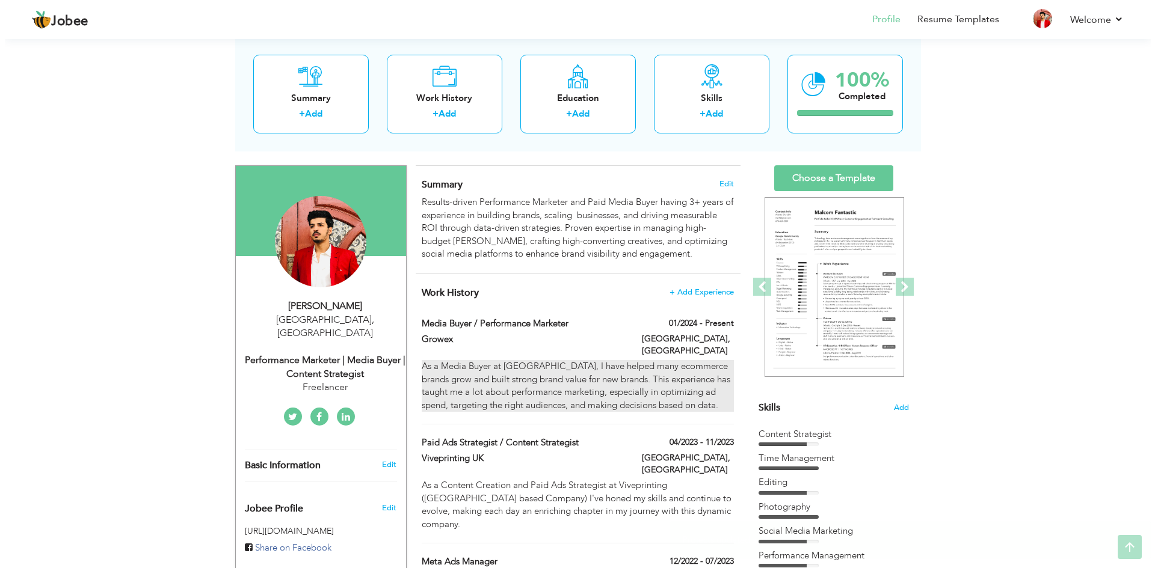
scroll to position [62, 0]
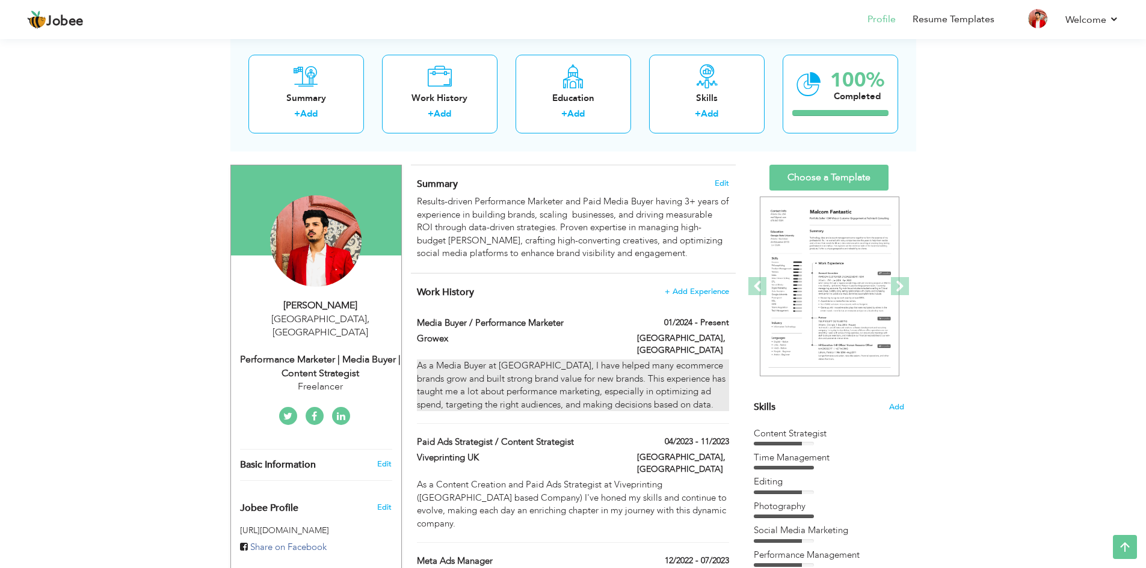
click at [520, 384] on div "As a Media Buyer at Growex, I have helped many ecommerce brands grow and built …" at bounding box center [573, 386] width 312 height 52
type input "Media Buyer / Performance Marketer"
type input "Growex"
type input "01/2024"
type input "[GEOGRAPHIC_DATA]"
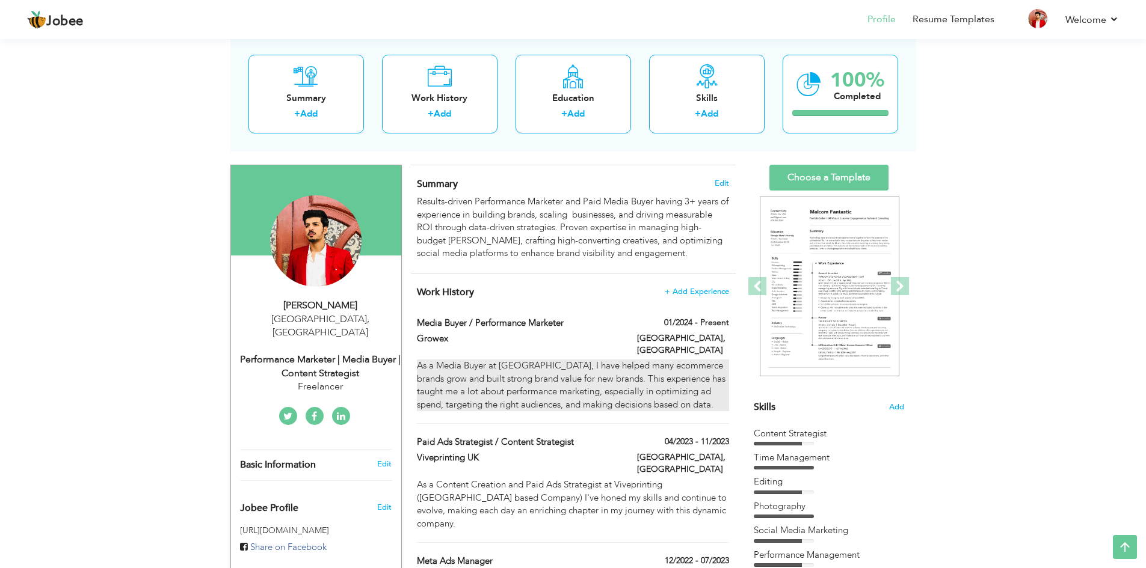
type input "[GEOGRAPHIC_DATA]"
checkbox input "true"
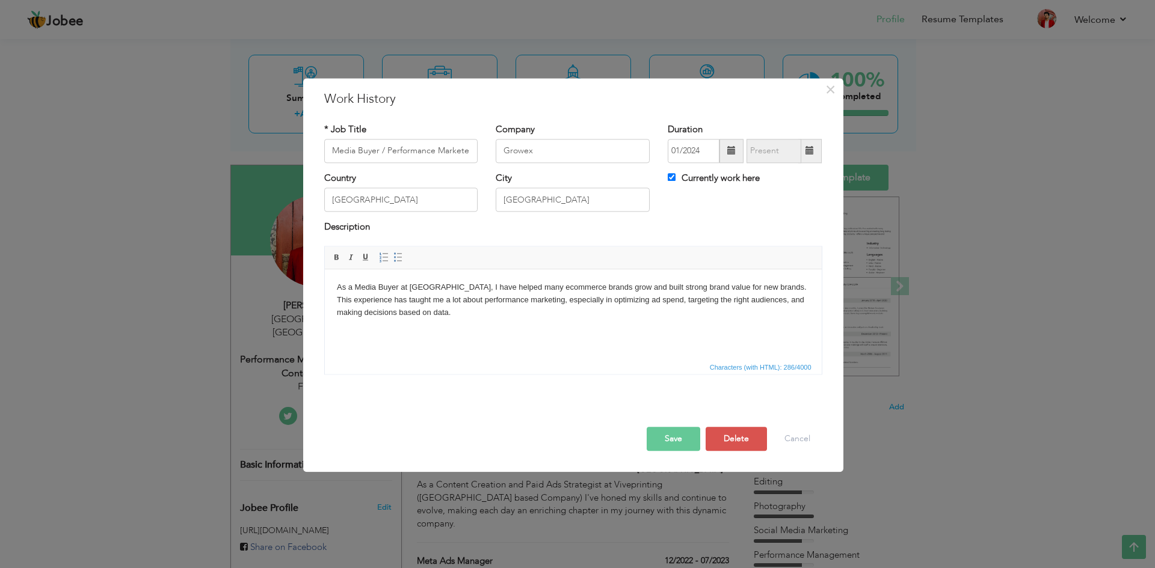
click at [400, 315] on body "As a Media Buyer at Growex, I have helped many ecommerce brands grow and built …" at bounding box center [572, 300] width 473 height 37
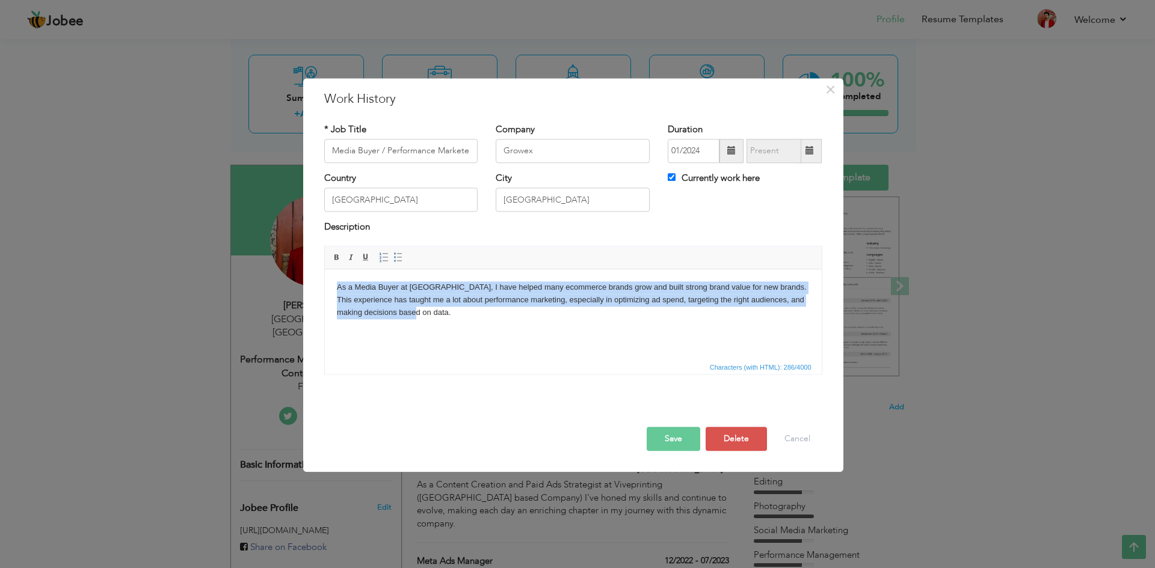
drag, startPoint x: 400, startPoint y: 315, endPoint x: 336, endPoint y: 287, distance: 70.1
click at [336, 287] on body "As a Media Buyer at Growex, I have helped many ecommerce brands grow and built …" at bounding box center [572, 300] width 473 height 37
copy body "As a Media Buyer at Growex, I have helped many ecommerce brands grow and built …"
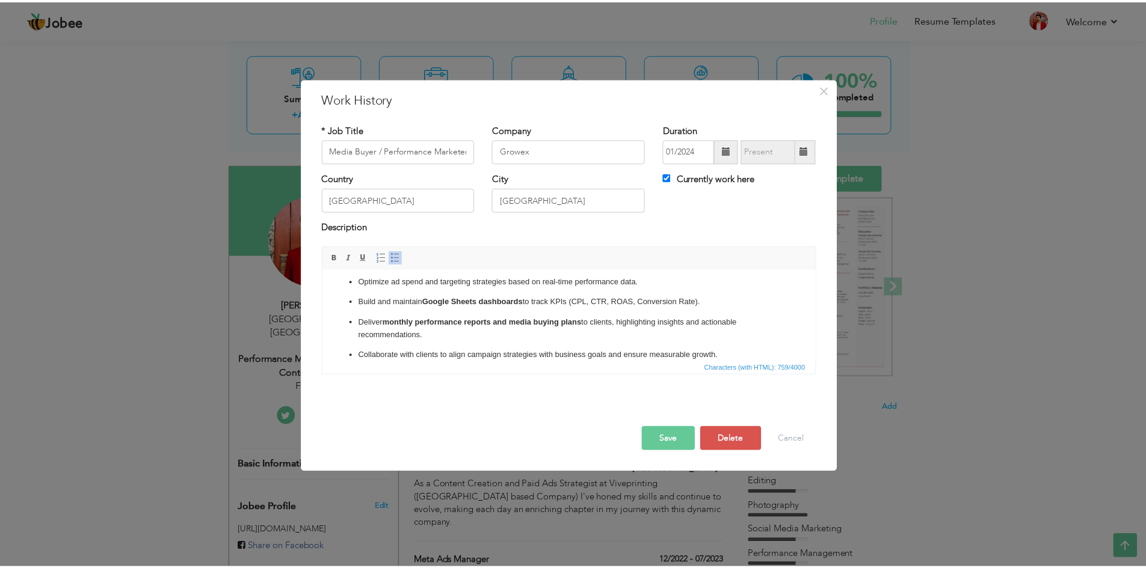
scroll to position [0, 0]
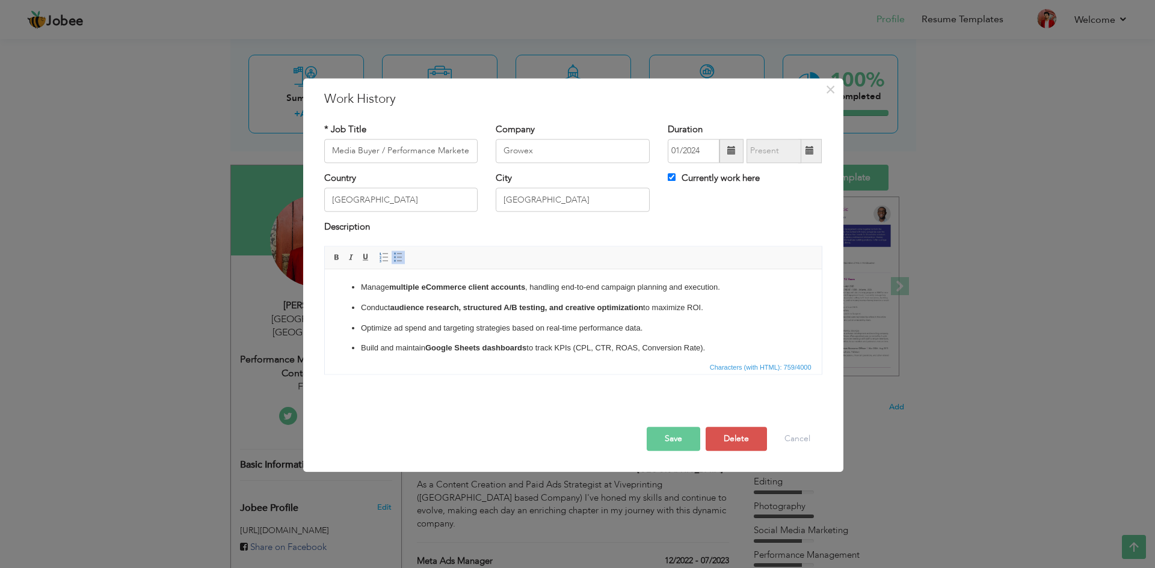
click at [685, 437] on button "Save" at bounding box center [674, 439] width 54 height 24
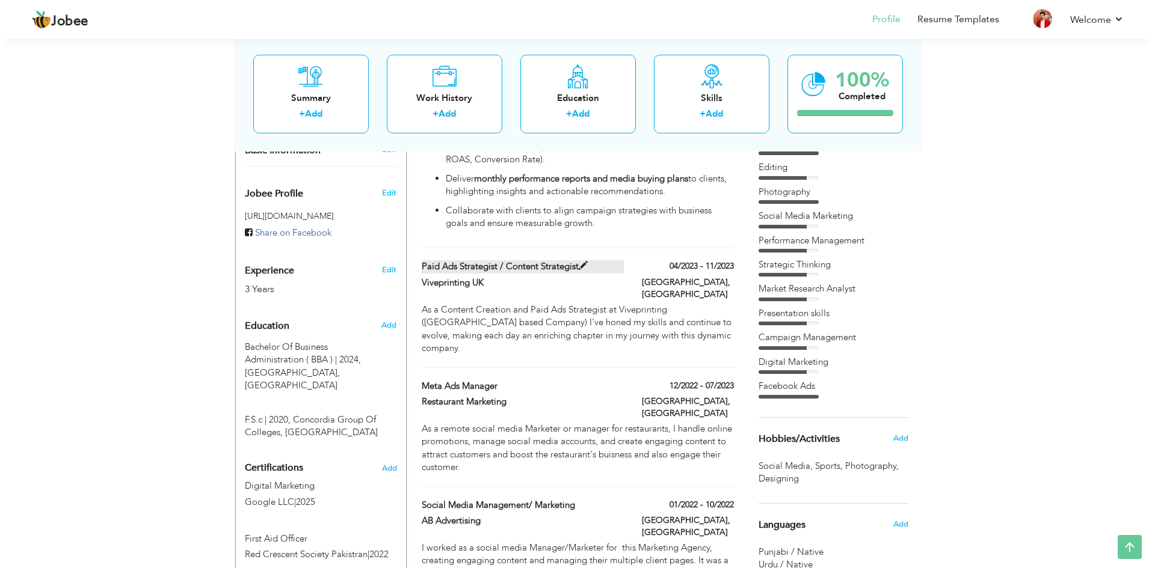
scroll to position [376, 0]
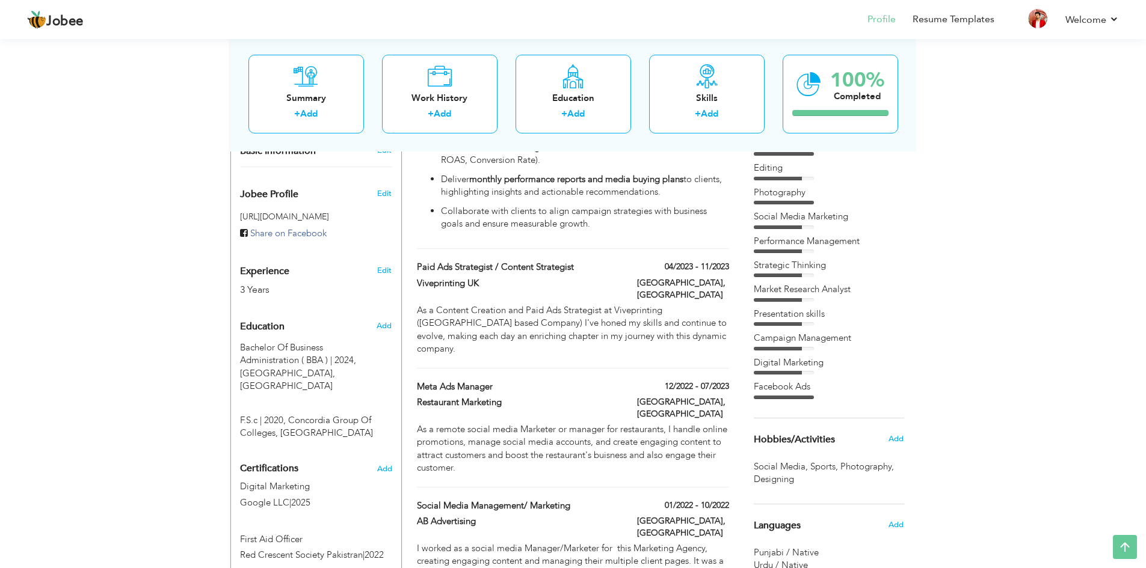
click at [488, 265] on div "Paid Ads Strategist / Content Strategist" at bounding box center [518, 269] width 220 height 16
type input "Paid Ads Strategist / Content Strategist"
type input "Viveprinting UK"
type input "04/2023"
type input "11/2023"
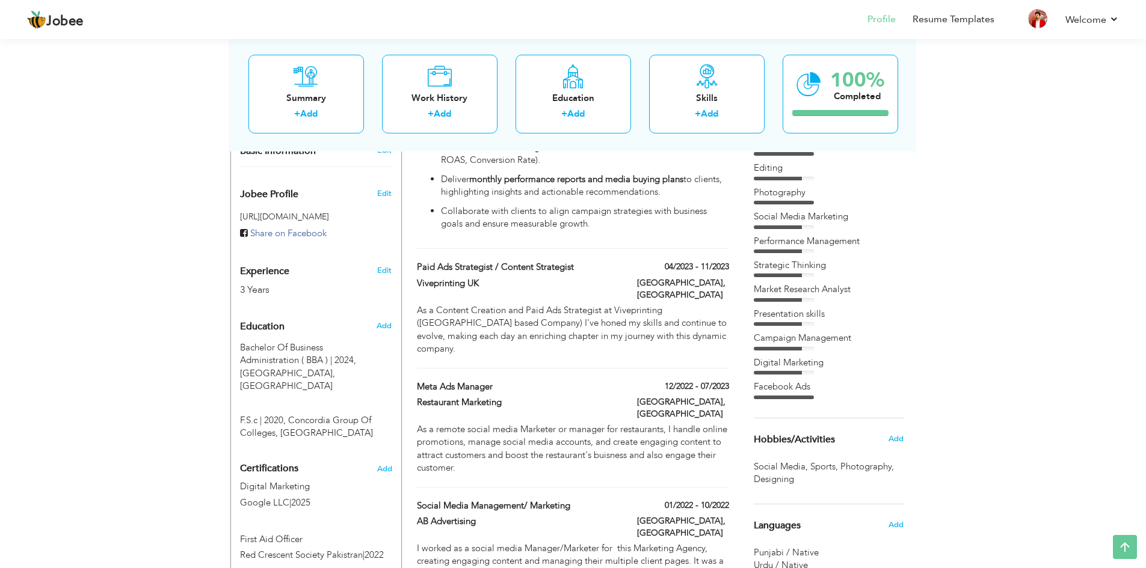
checkbox input "false"
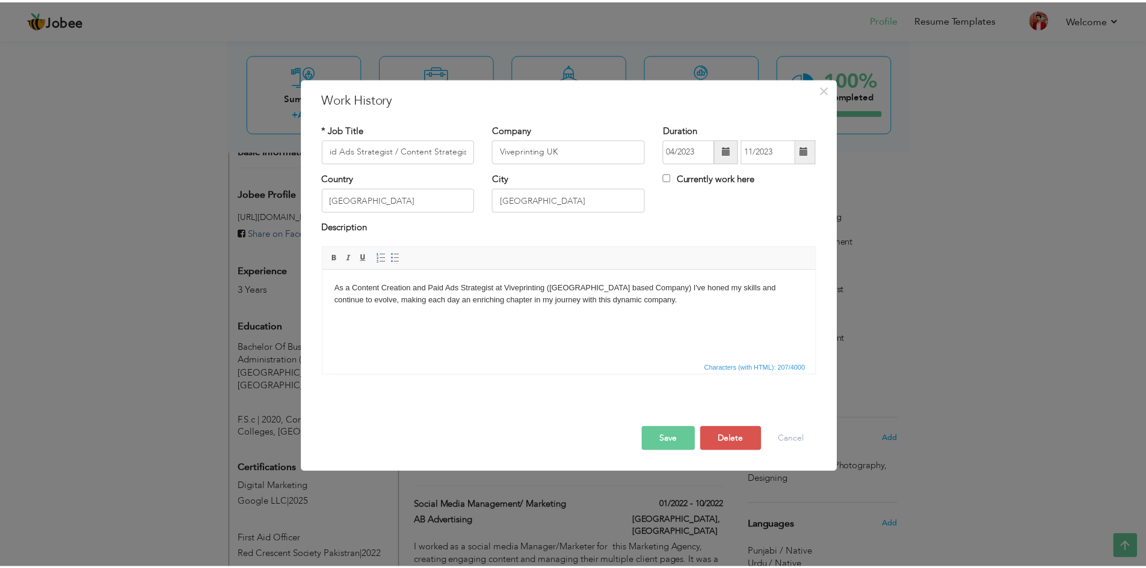
scroll to position [0, 0]
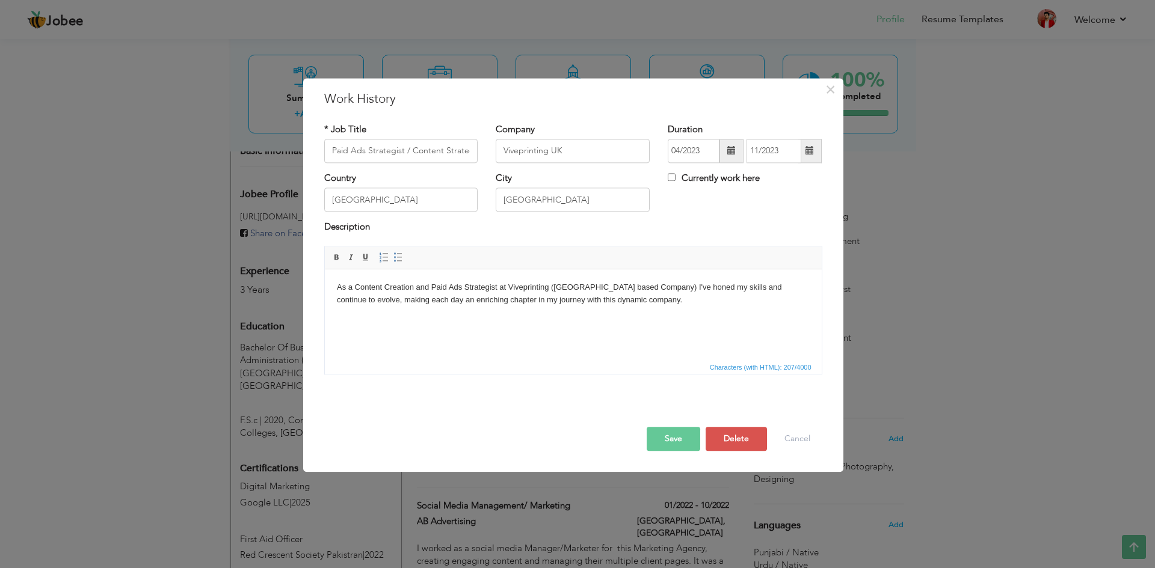
click at [511, 286] on body "As a Content Creation and Paid Ads Strategist at Viveprinting (UK based Company…" at bounding box center [572, 294] width 473 height 25
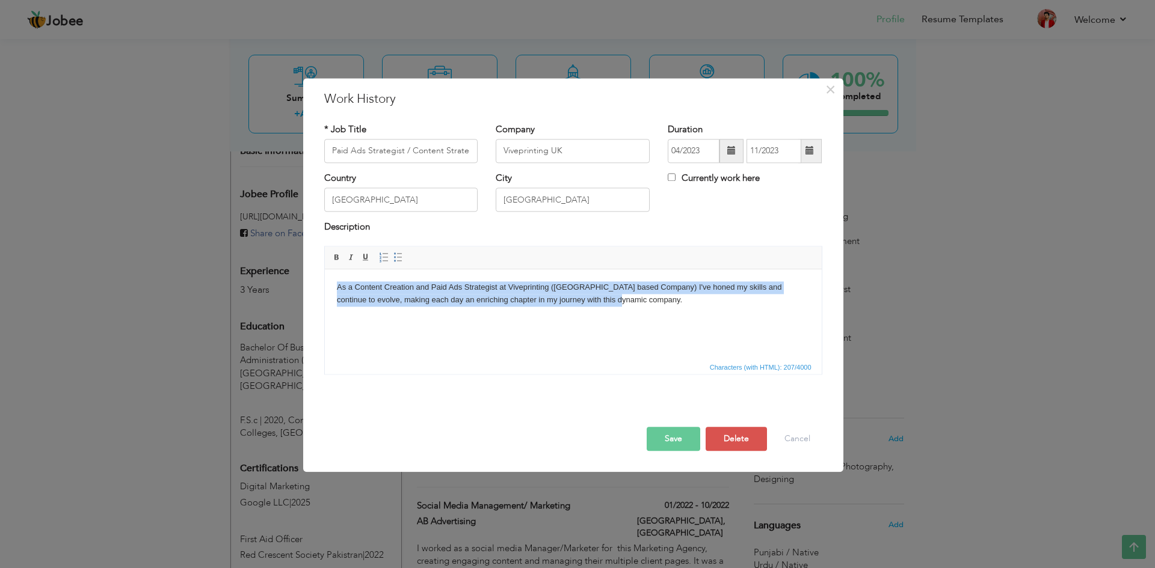
click at [511, 286] on body "As a Content Creation and Paid Ads Strategist at Viveprinting (UK based Company…" at bounding box center [572, 294] width 473 height 25
copy body "As a Content Creation and Paid Ads Strategist at Viveprinting (UK based Company…"
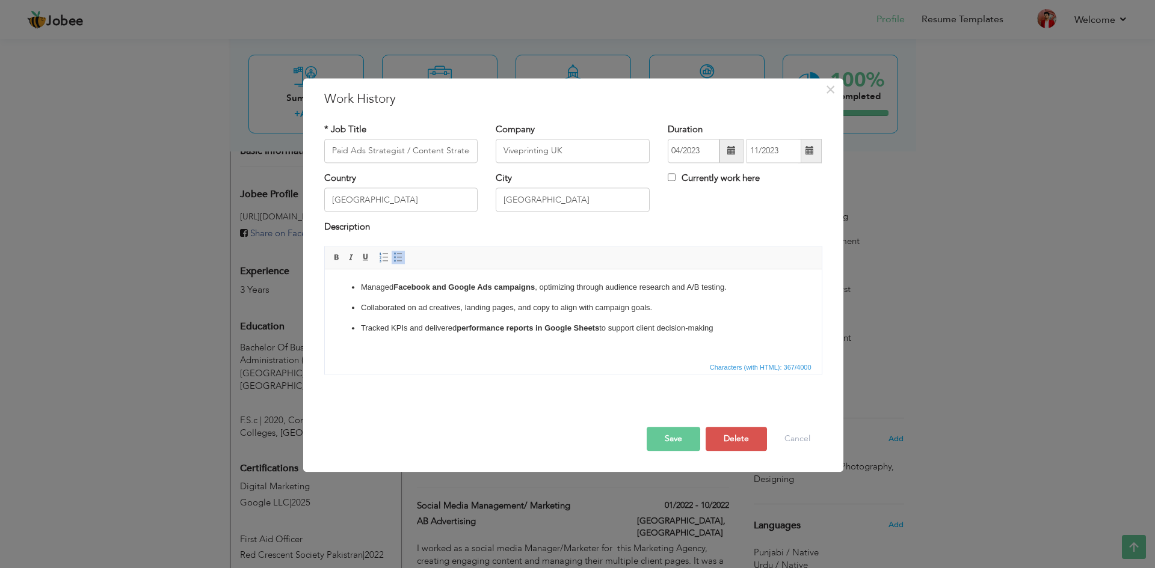
click at [665, 443] on button "Save" at bounding box center [674, 439] width 54 height 24
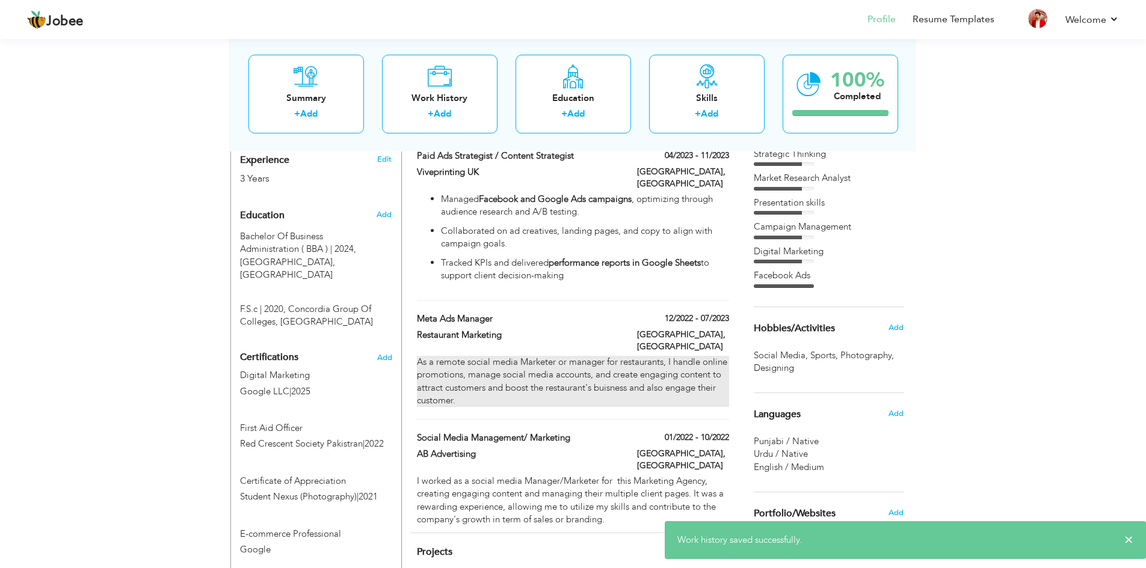
scroll to position [489, 0]
click at [571, 354] on div "As a remote social media Marketer or manager for restaurants, I handle online p…" at bounding box center [573, 380] width 312 height 52
type input "Meta Ads Manager"
type input "Restaurant Marketing"
type input "12/2022"
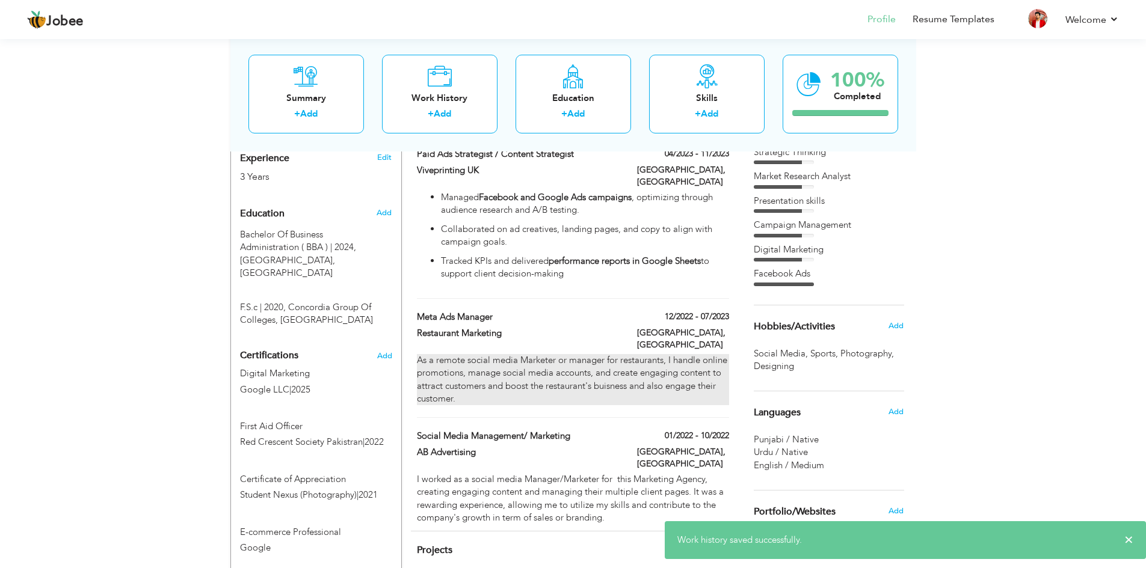
type input "07/2023"
type input "[GEOGRAPHIC_DATA]"
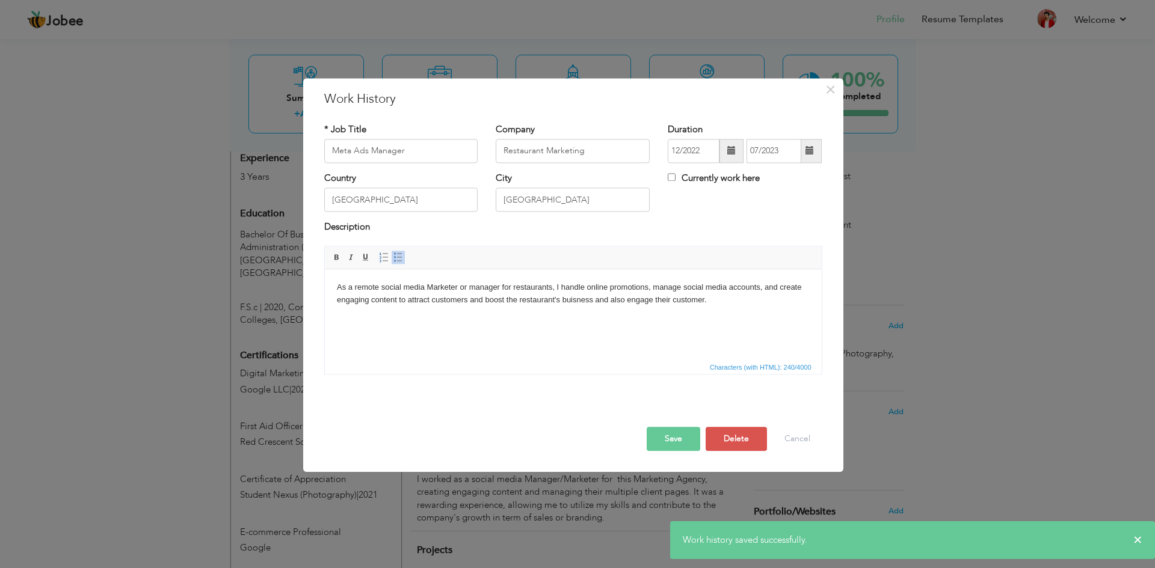
click at [397, 297] on body "As a remote social media Marketer or manager for restaurants, I handle online p…" at bounding box center [572, 294] width 473 height 25
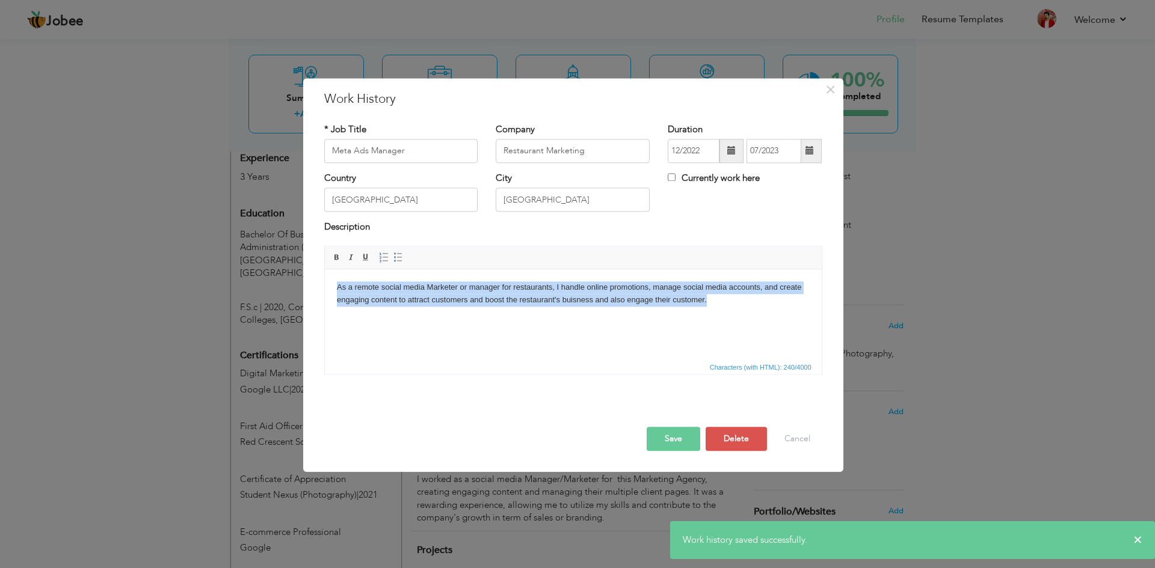
click at [397, 297] on body "As a remote social media Marketer or manager for restaurants, I handle online p…" at bounding box center [572, 294] width 473 height 25
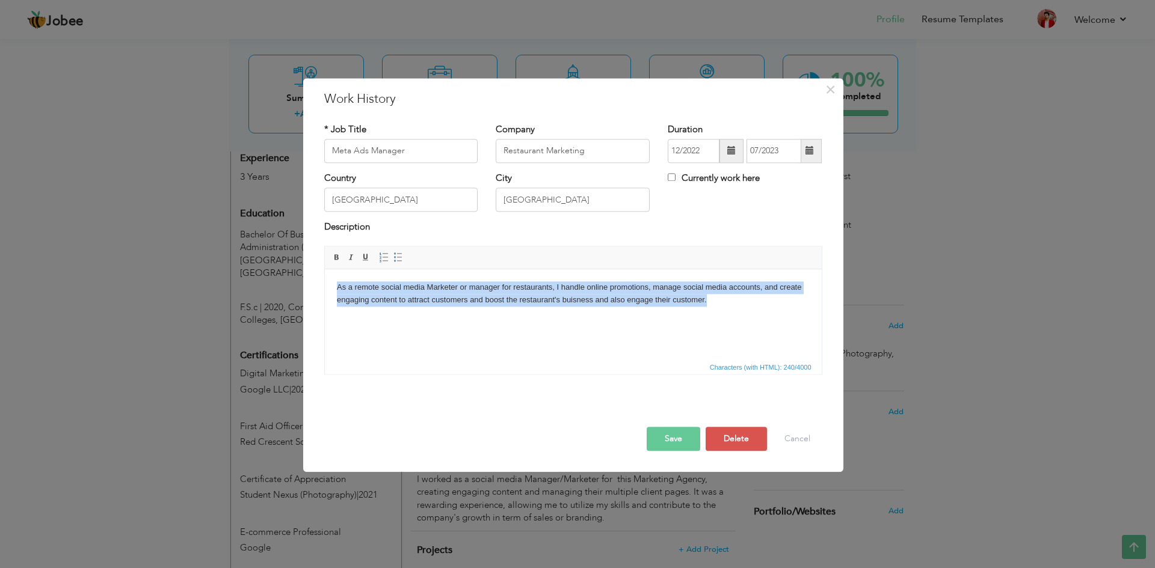
copy body "As a remote social media Marketer or manager for restaurants, I handle online p…"
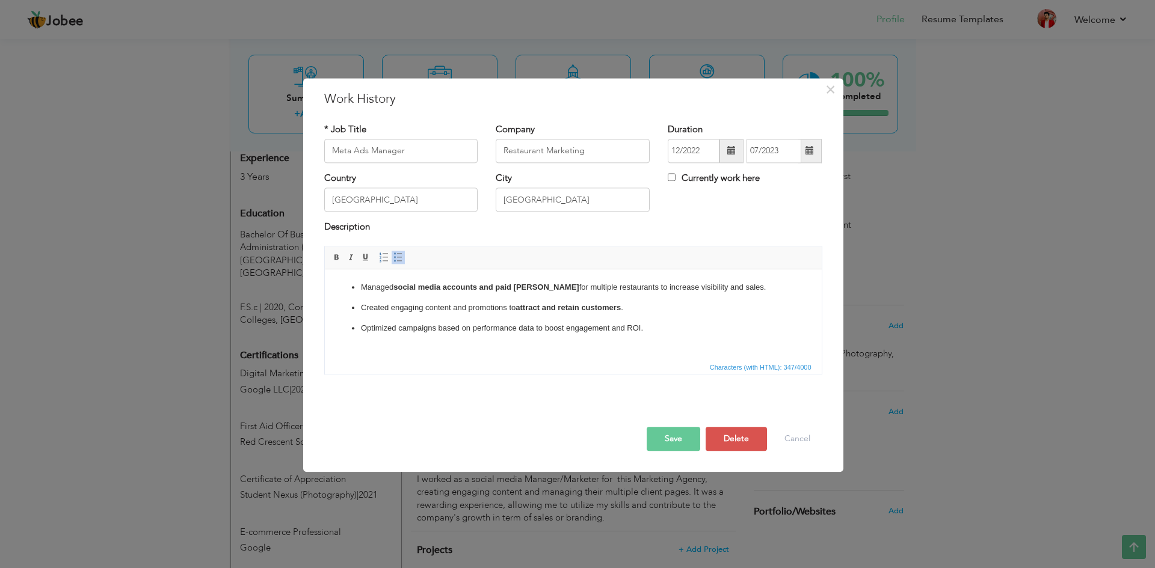
click at [673, 435] on button "Save" at bounding box center [674, 439] width 54 height 24
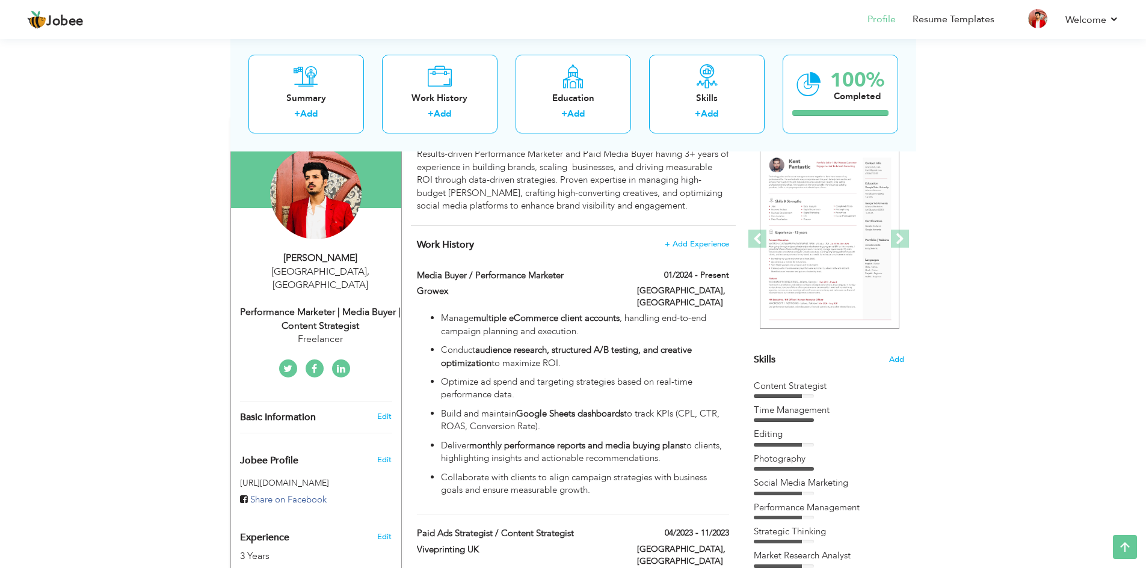
scroll to position [0, 0]
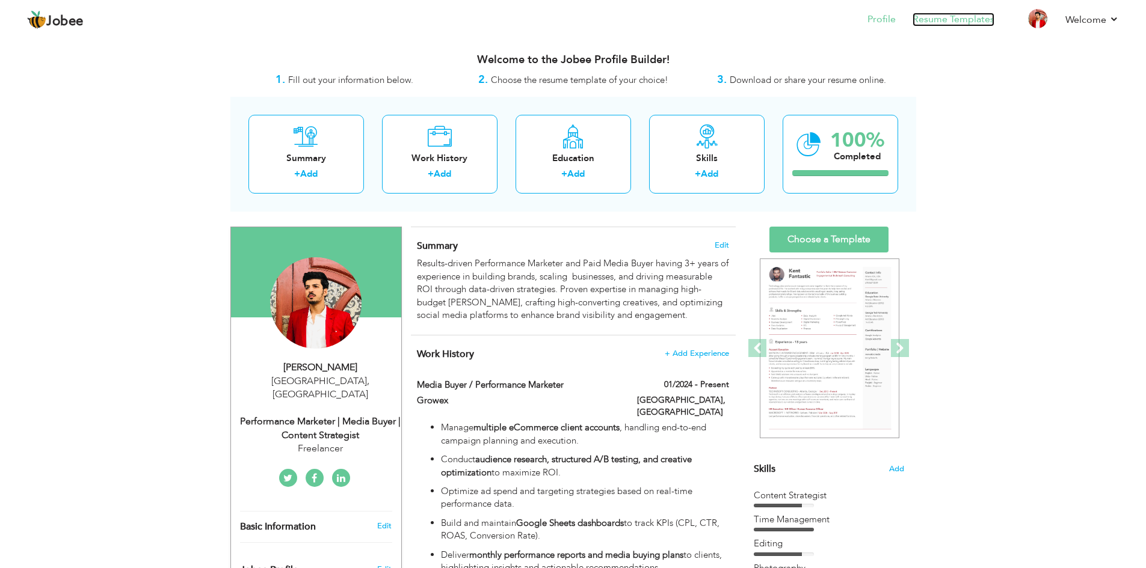
click at [943, 19] on link "Resume Templates" at bounding box center [954, 20] width 82 height 14
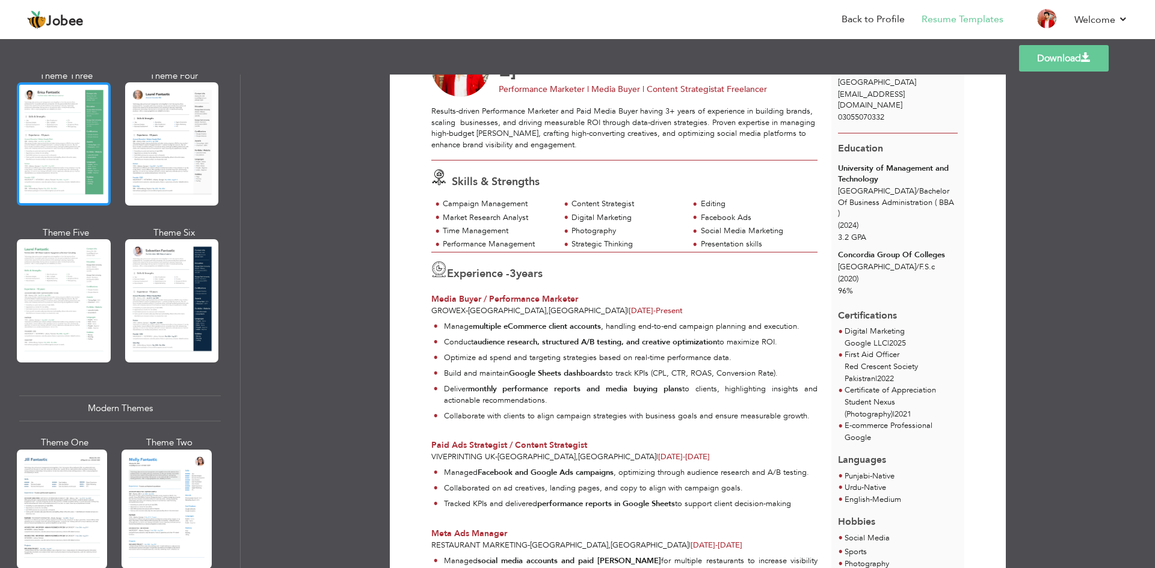
scroll to position [238, 0]
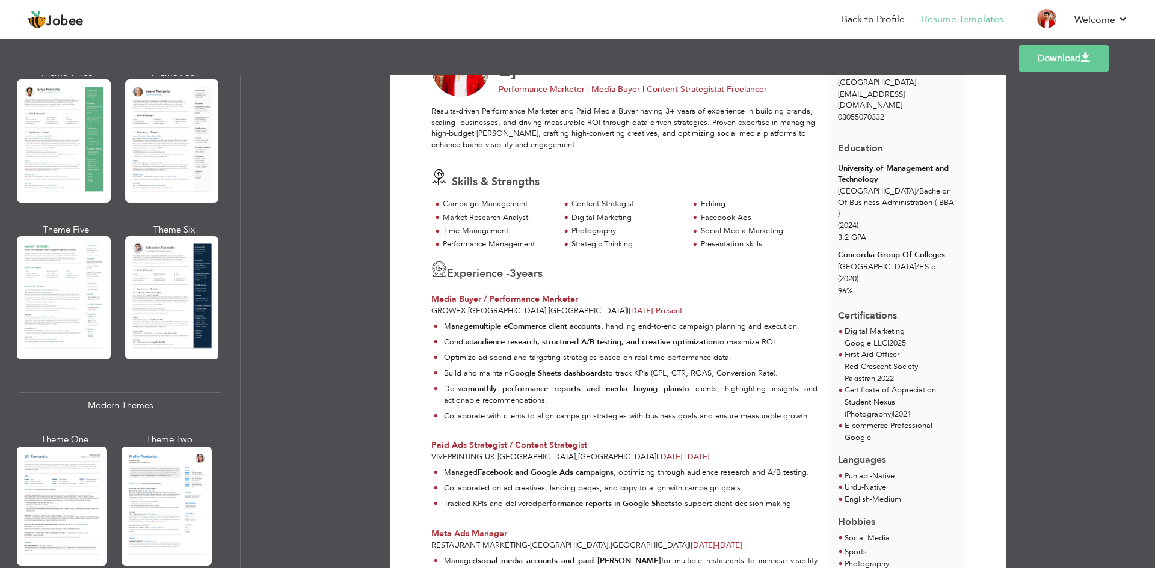
click at [49, 269] on div at bounding box center [64, 297] width 94 height 123
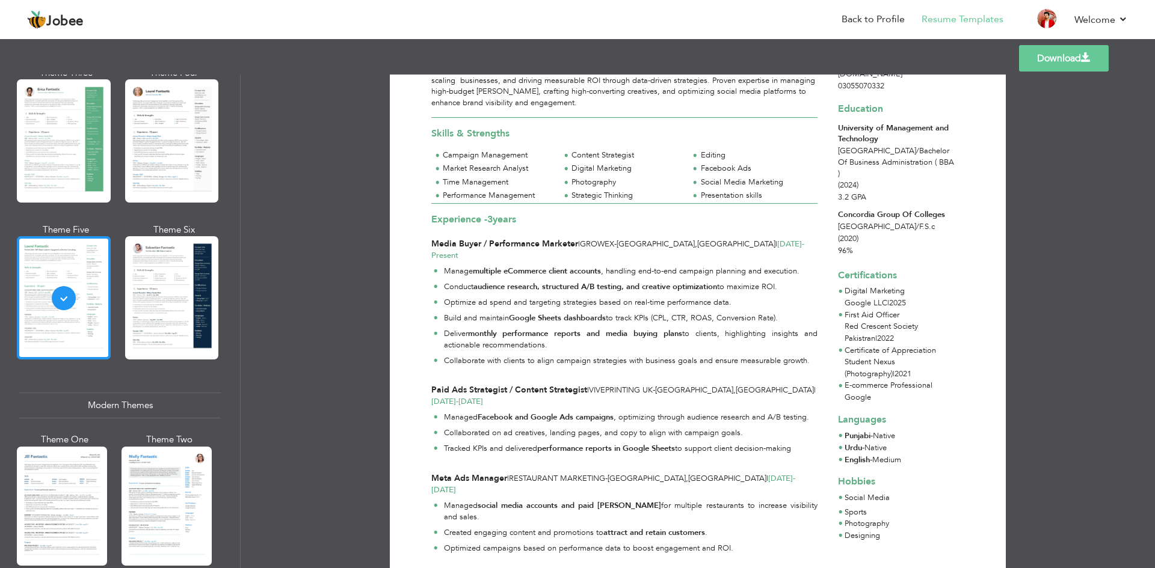
scroll to position [0, 0]
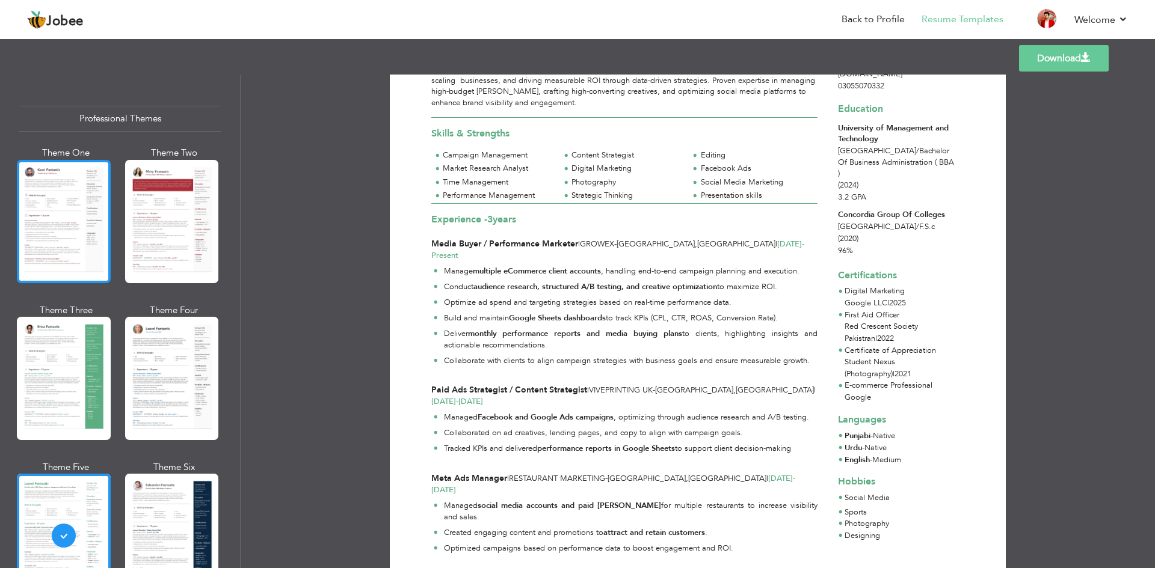
click at [57, 218] on div at bounding box center [64, 221] width 94 height 123
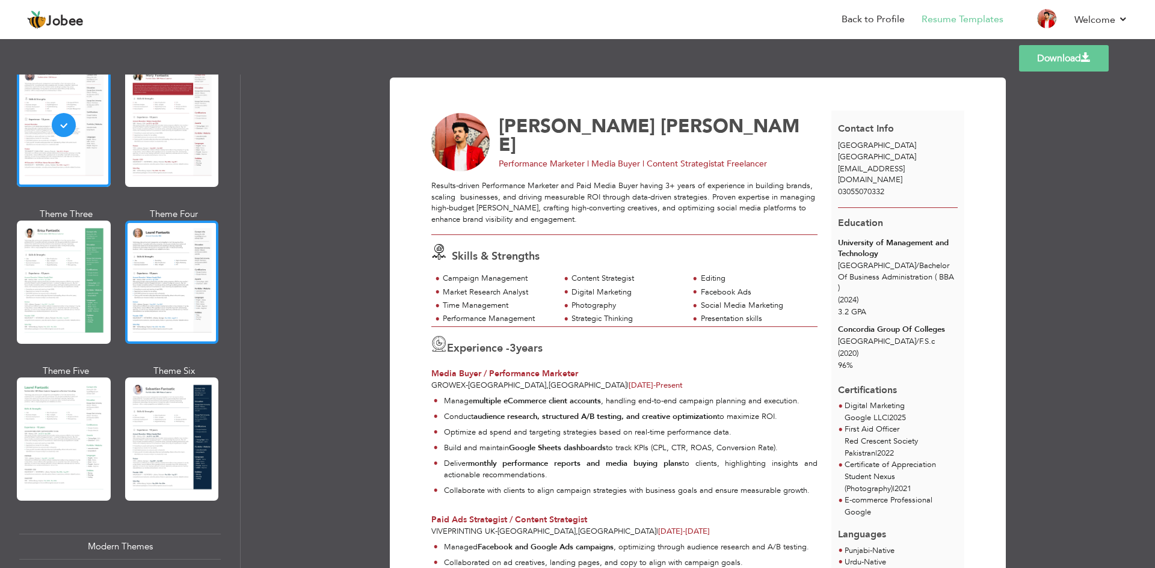
scroll to position [96, 0]
click at [154, 235] on div at bounding box center [172, 282] width 94 height 123
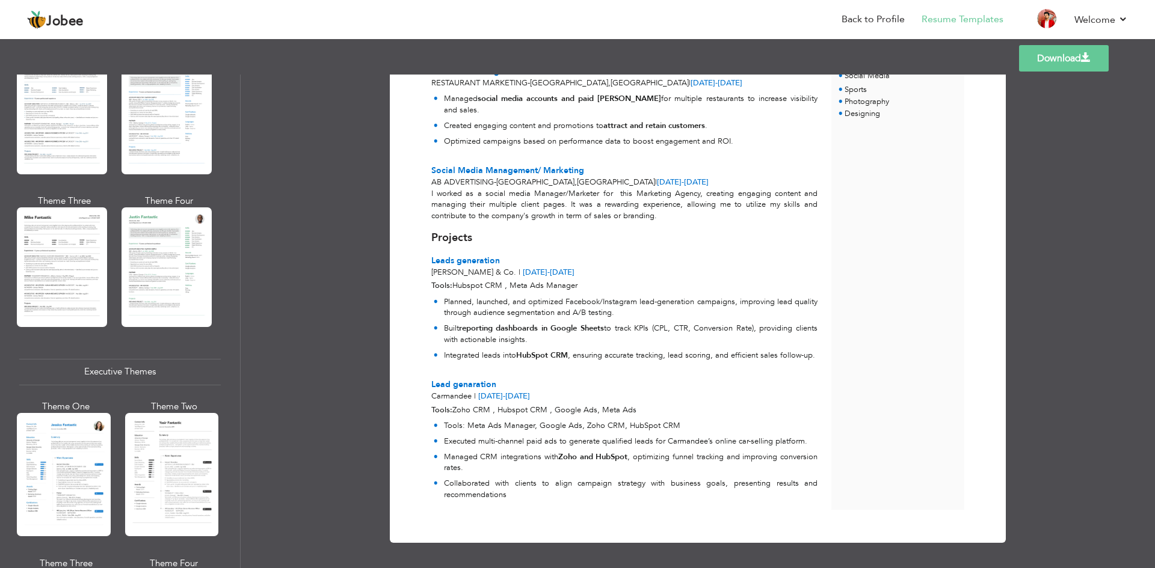
scroll to position [630, 0]
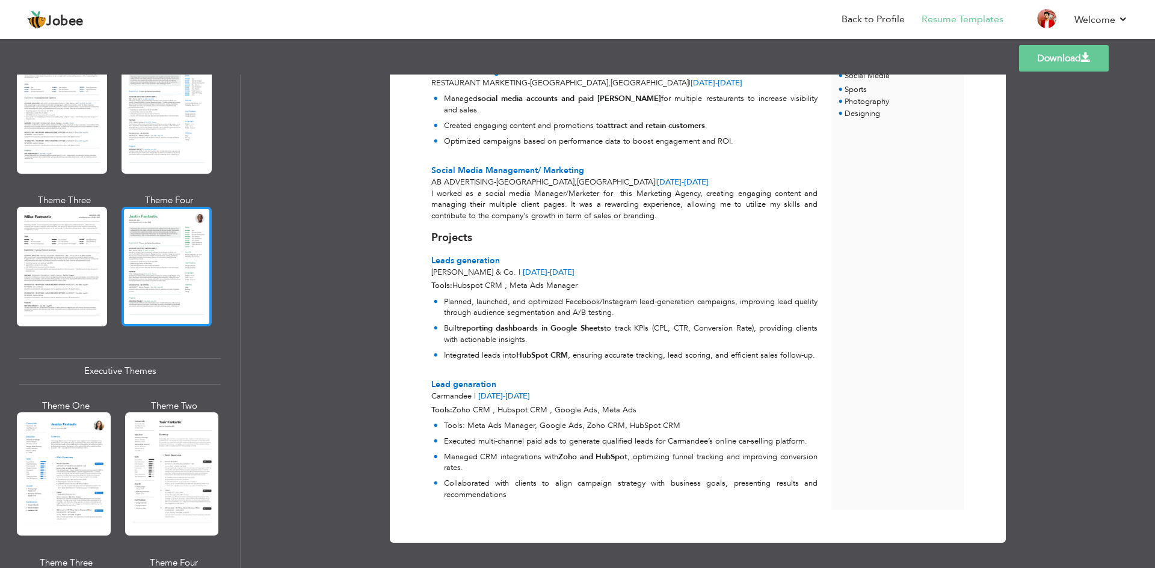
click at [171, 292] on div at bounding box center [167, 266] width 90 height 119
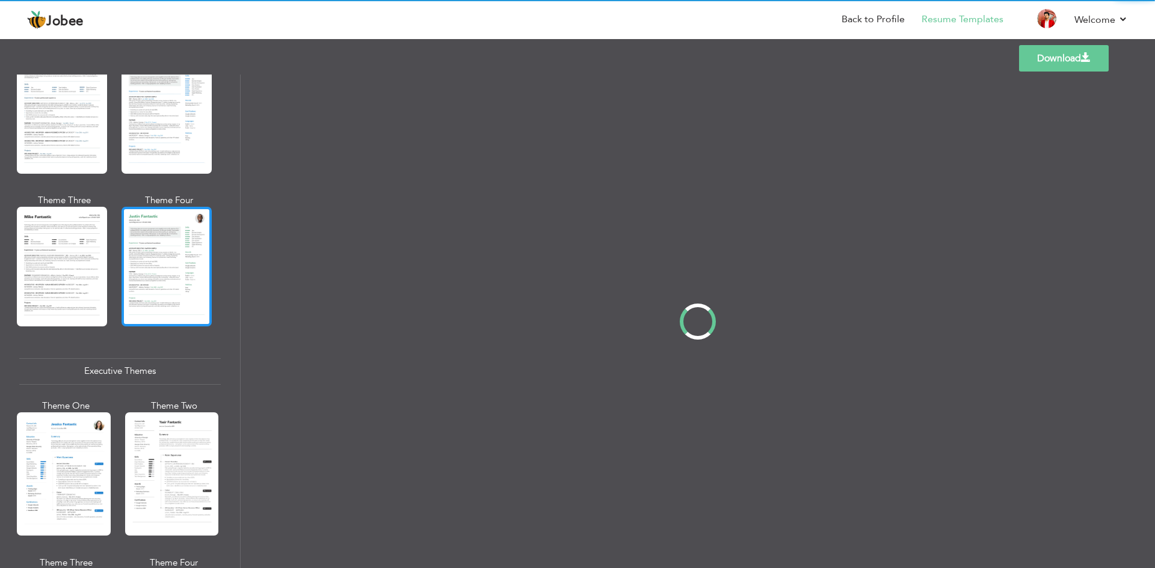
scroll to position [0, 0]
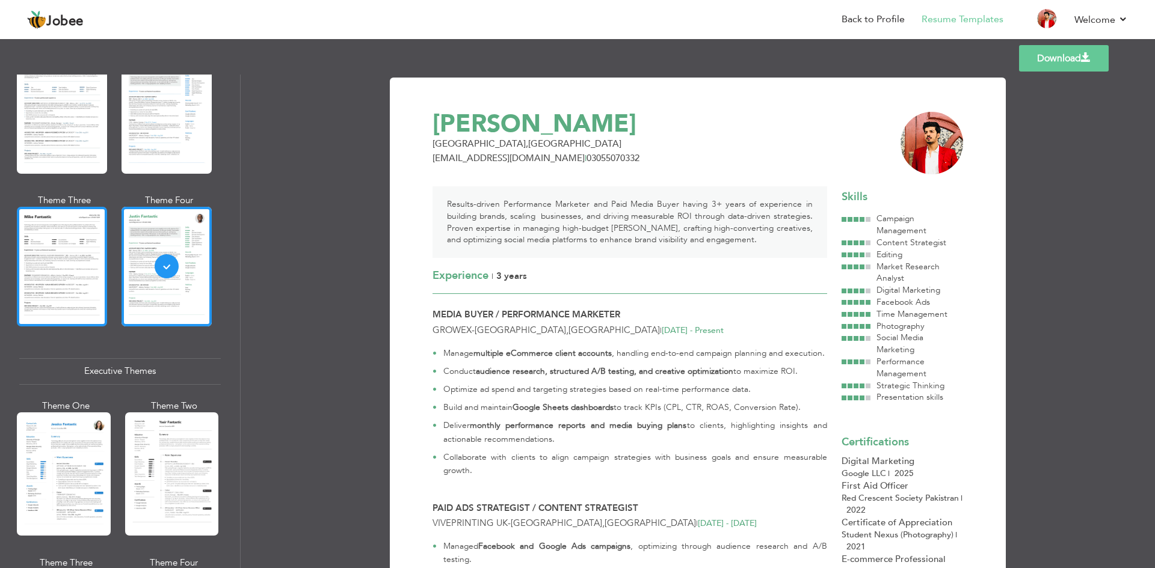
click at [57, 284] on div at bounding box center [62, 266] width 90 height 119
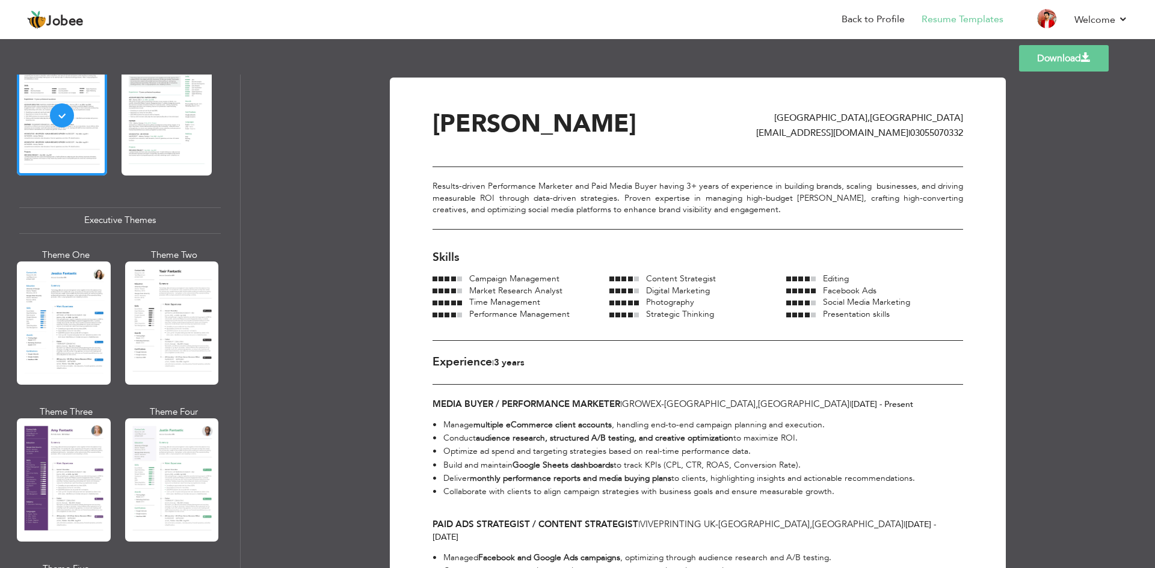
click at [1064, 64] on link "Download" at bounding box center [1064, 58] width 90 height 26
